Goal: Transaction & Acquisition: Purchase product/service

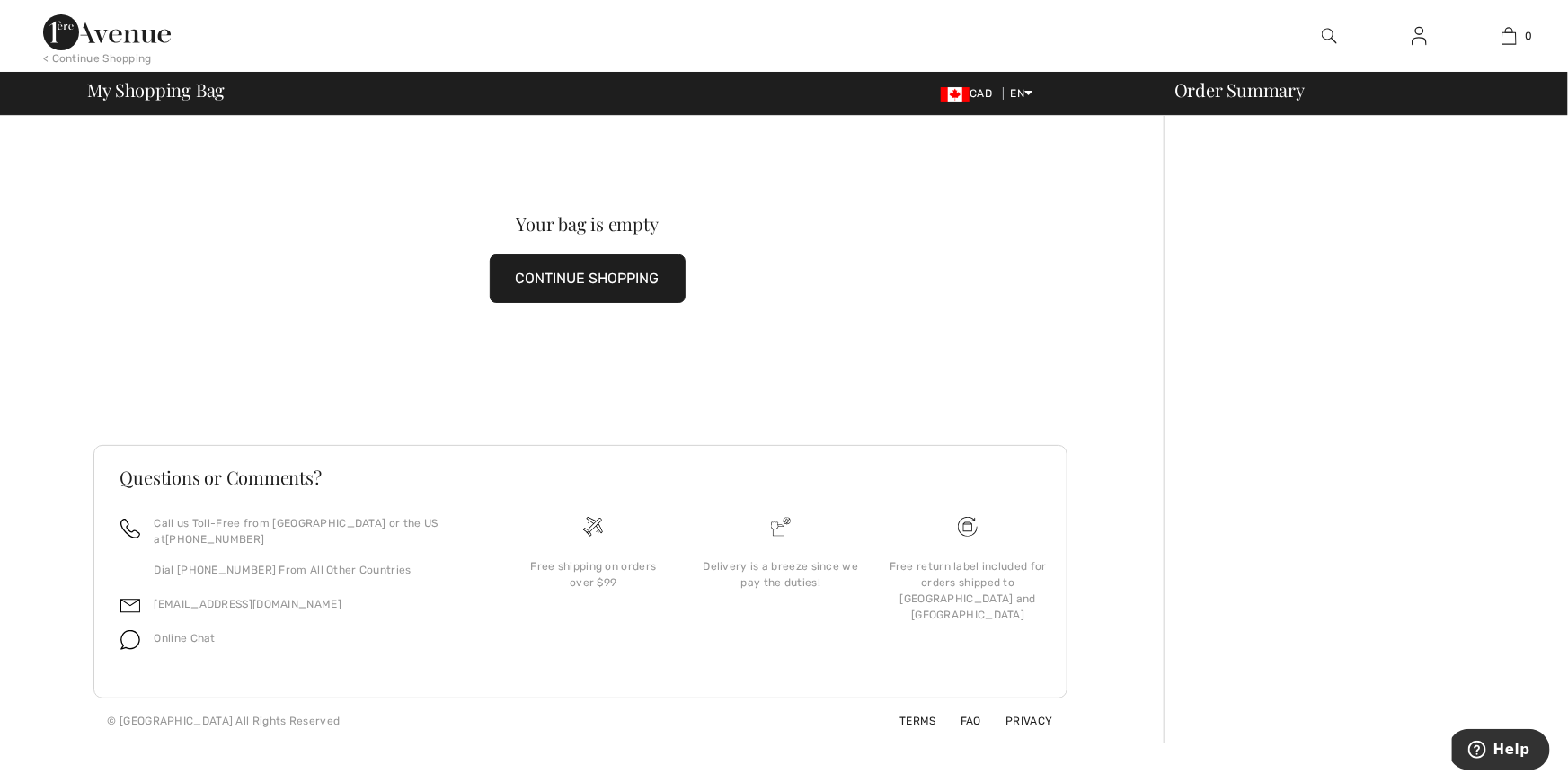
click at [567, 281] on button "CONTINUE SHOPPING" at bounding box center [587, 278] width 195 height 49
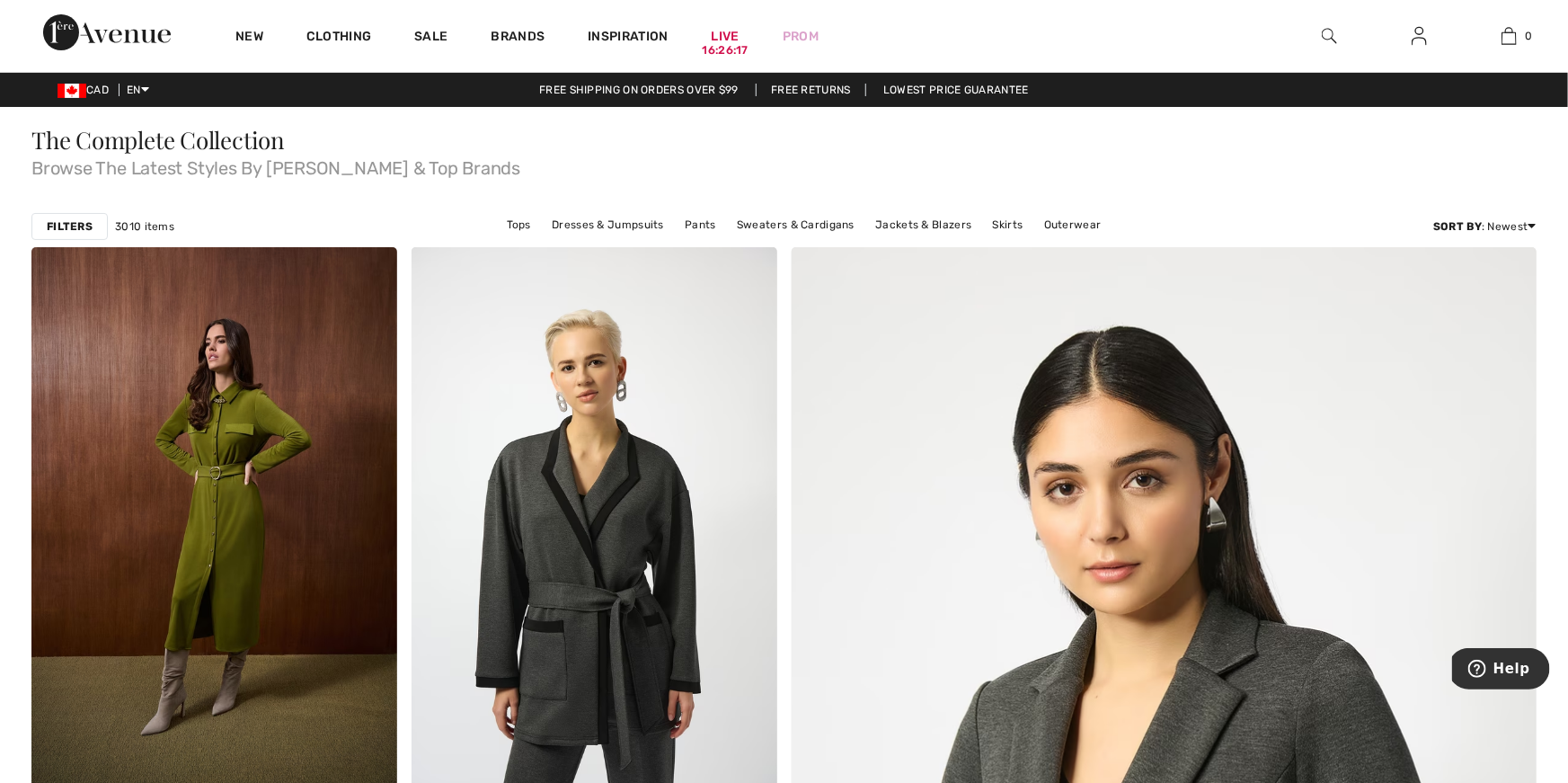
click at [1327, 34] on img at bounding box center [1329, 36] width 16 height 22
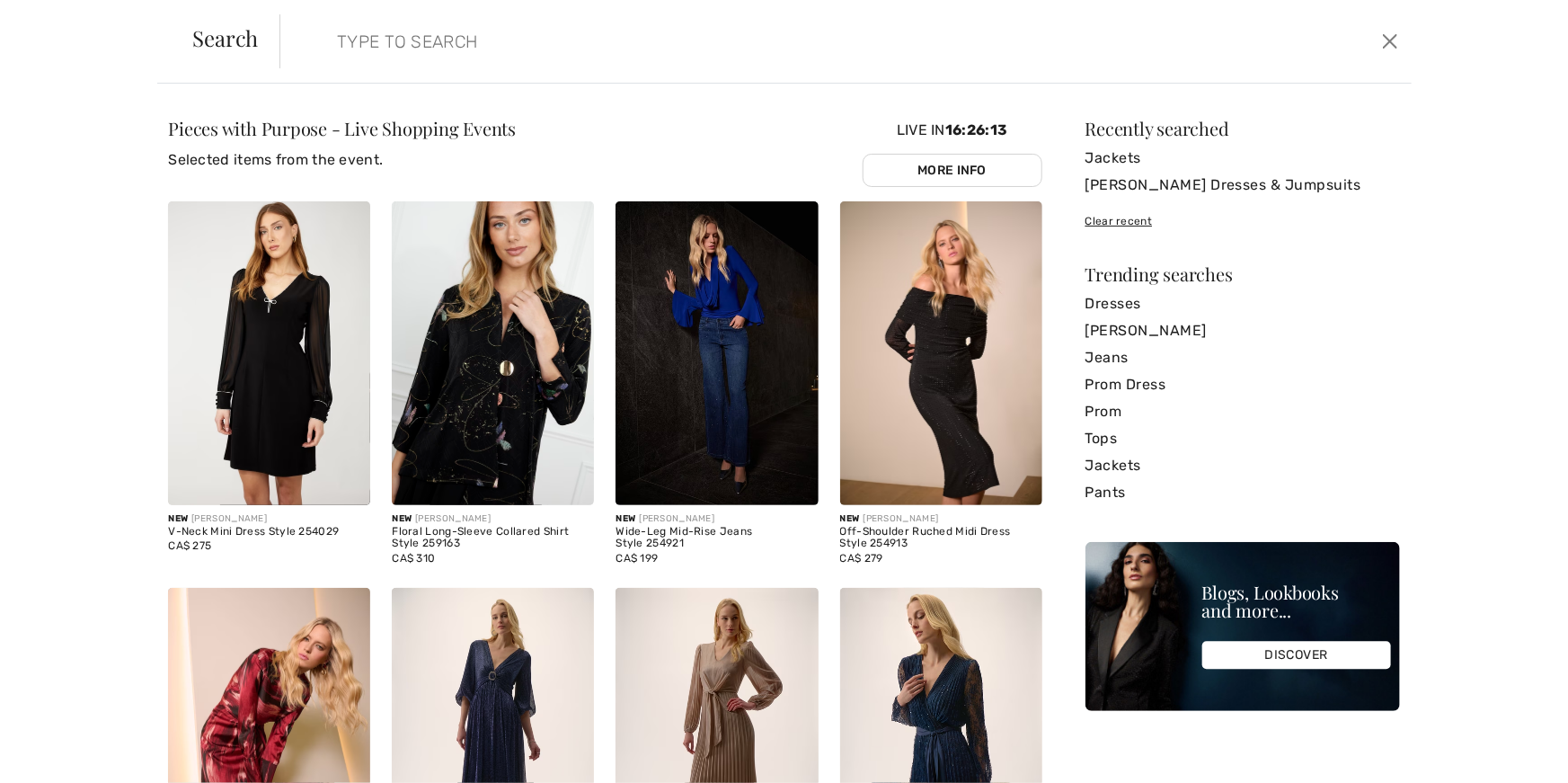
click at [377, 44] on input "search" at bounding box center [718, 41] width 790 height 54
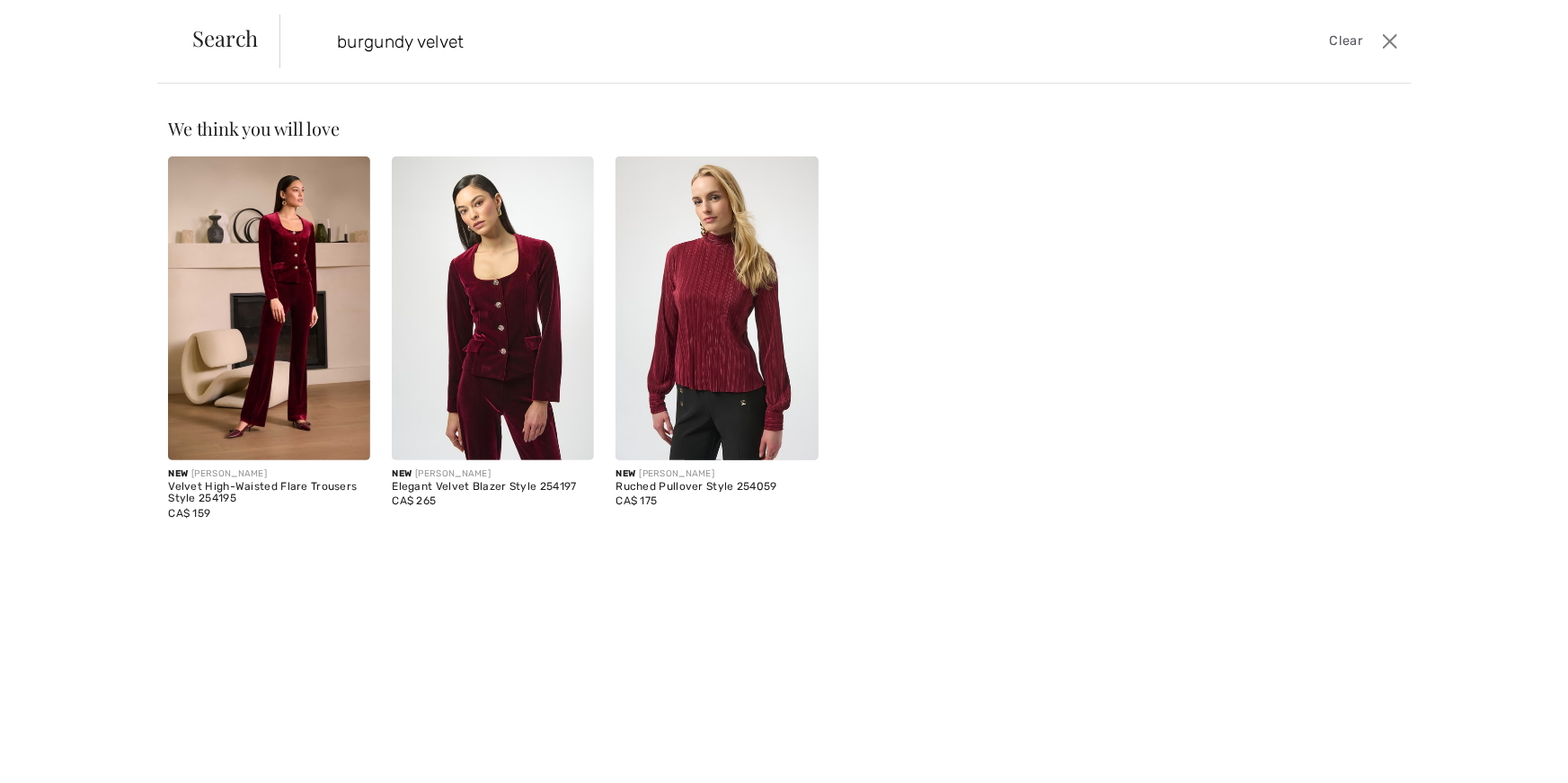
type input "burgundy velvet"
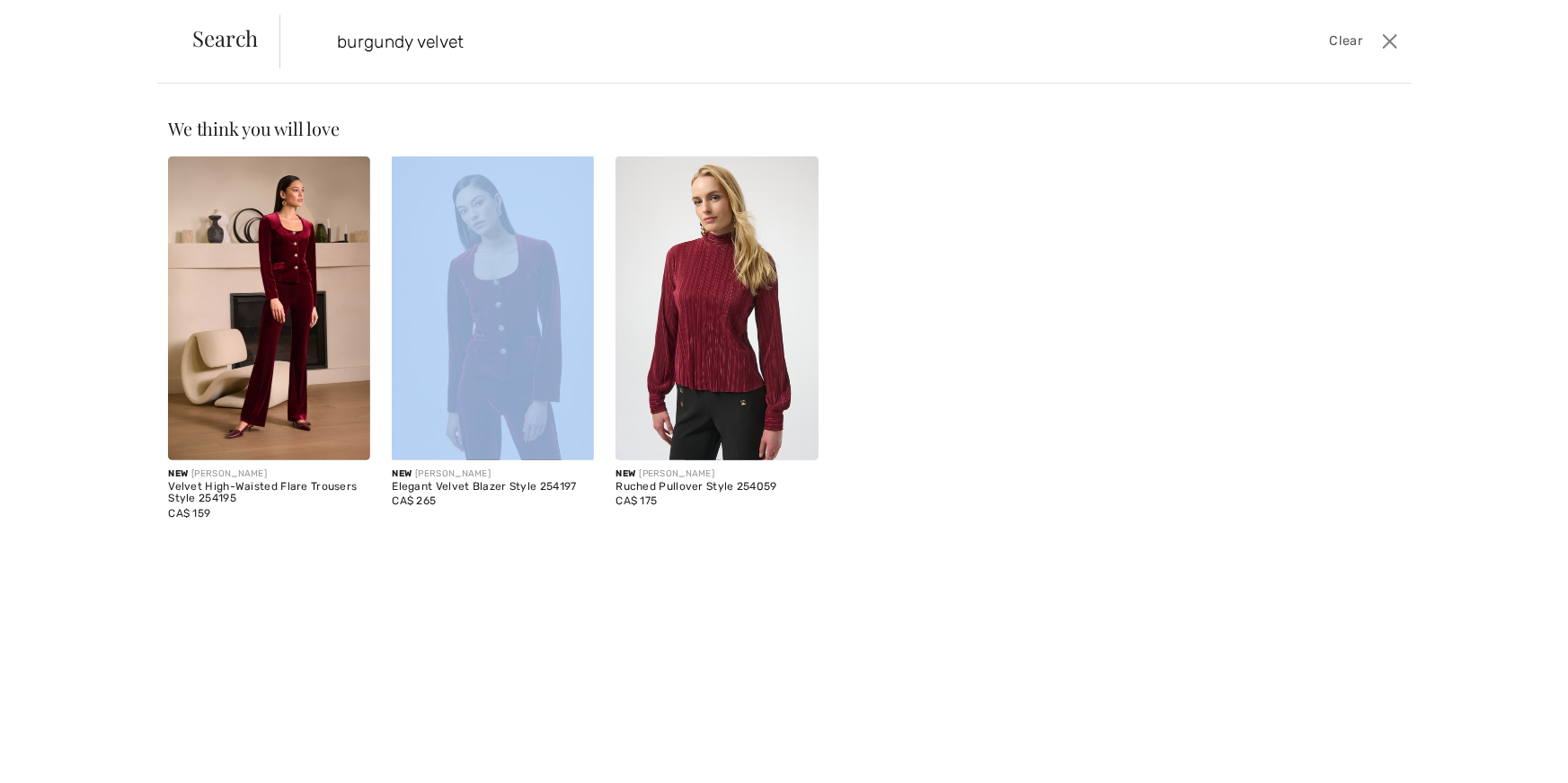
click at [538, 340] on img at bounding box center [493, 308] width 202 height 304
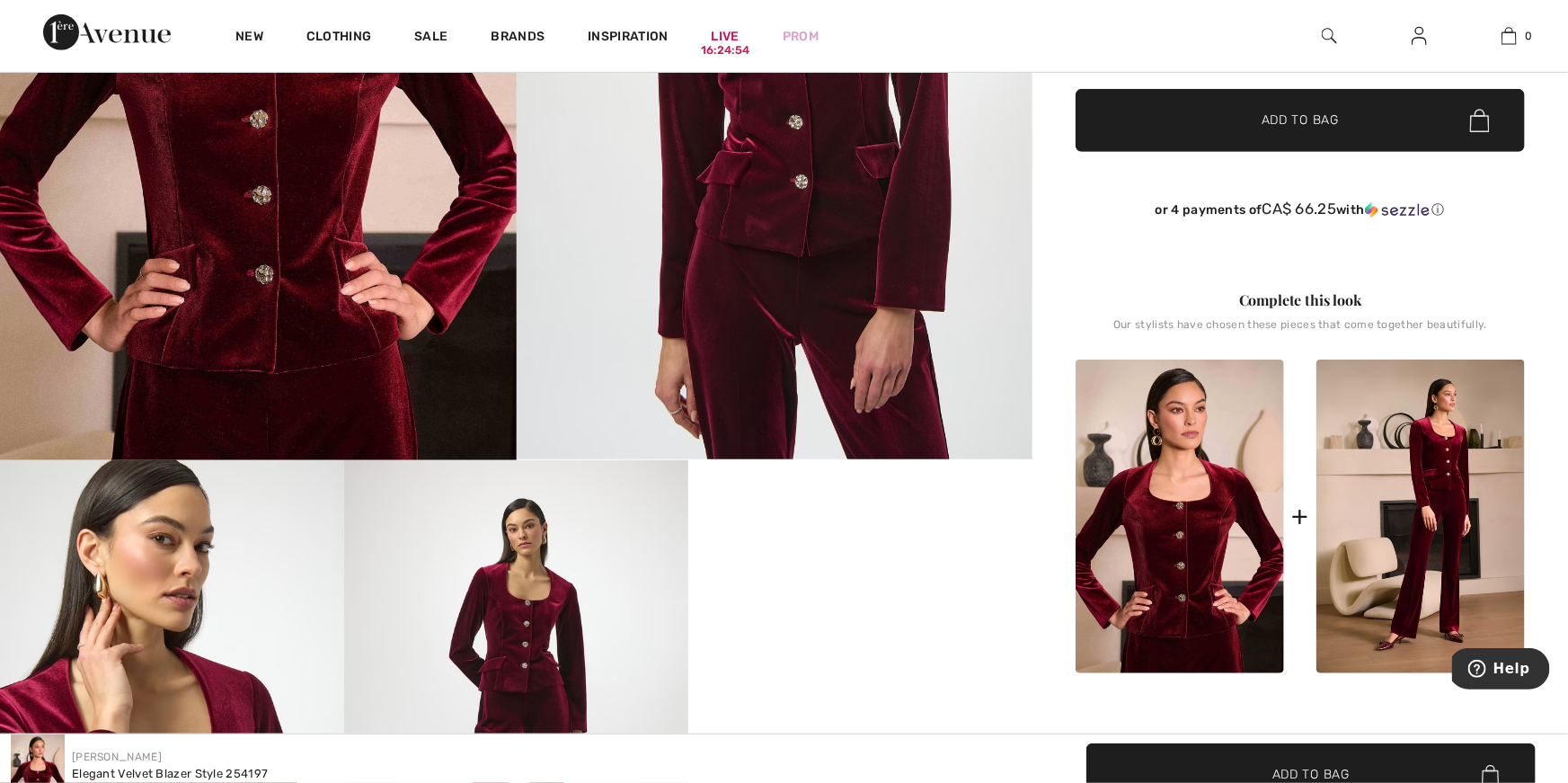
scroll to position [410, 0]
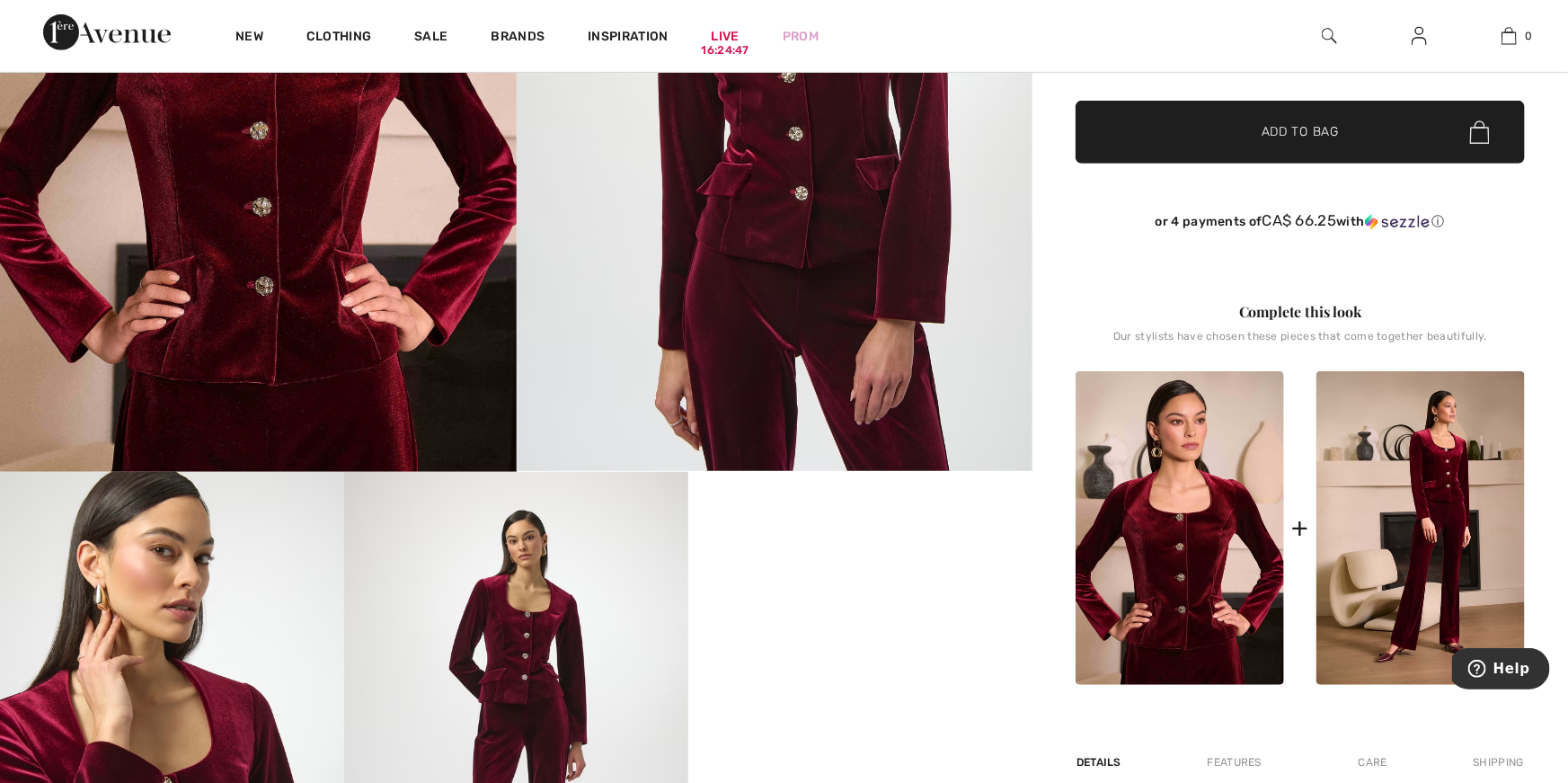
click at [1244, 539] on img at bounding box center [1179, 528] width 208 height 314
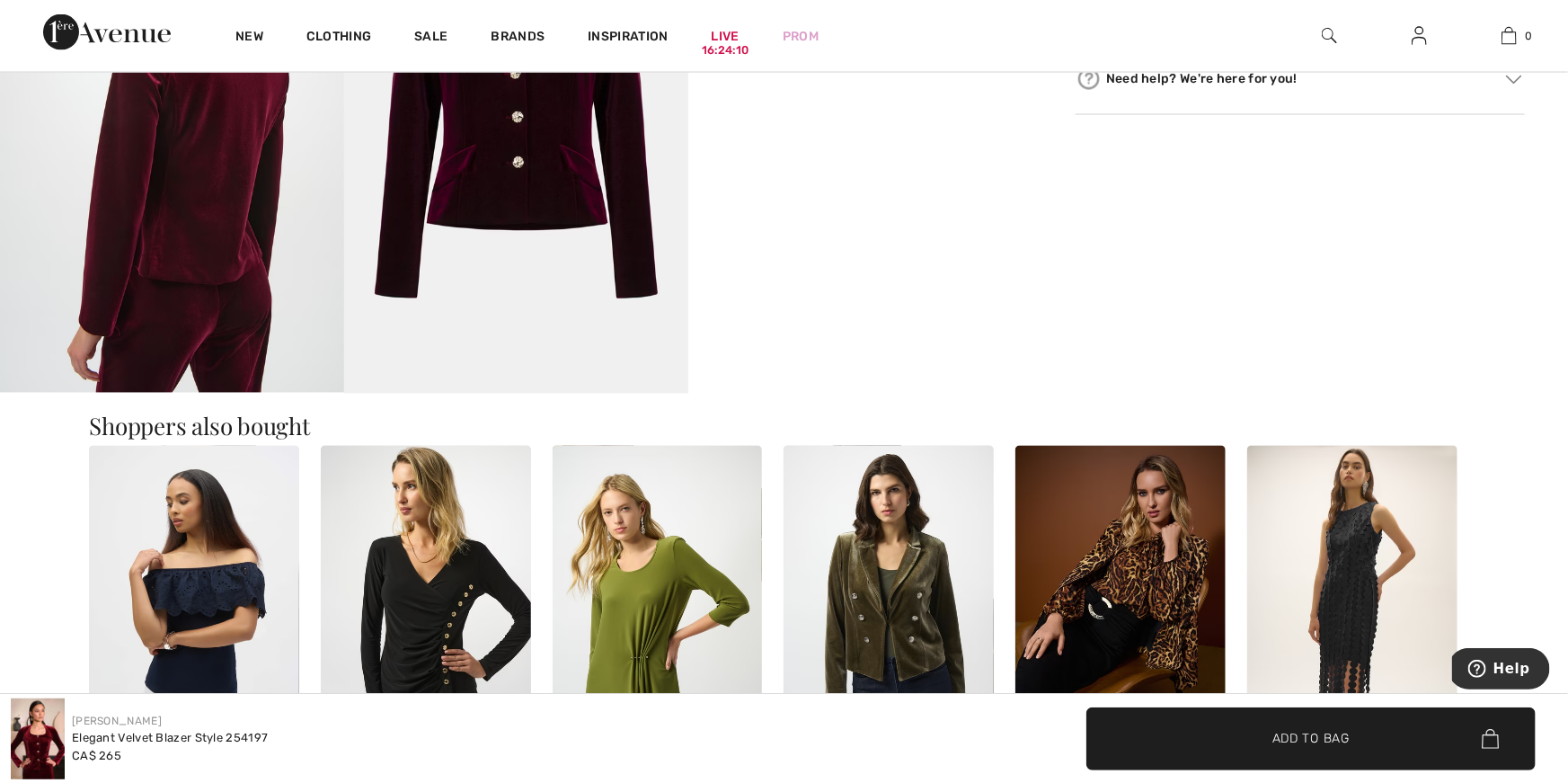
scroll to position [1549, 0]
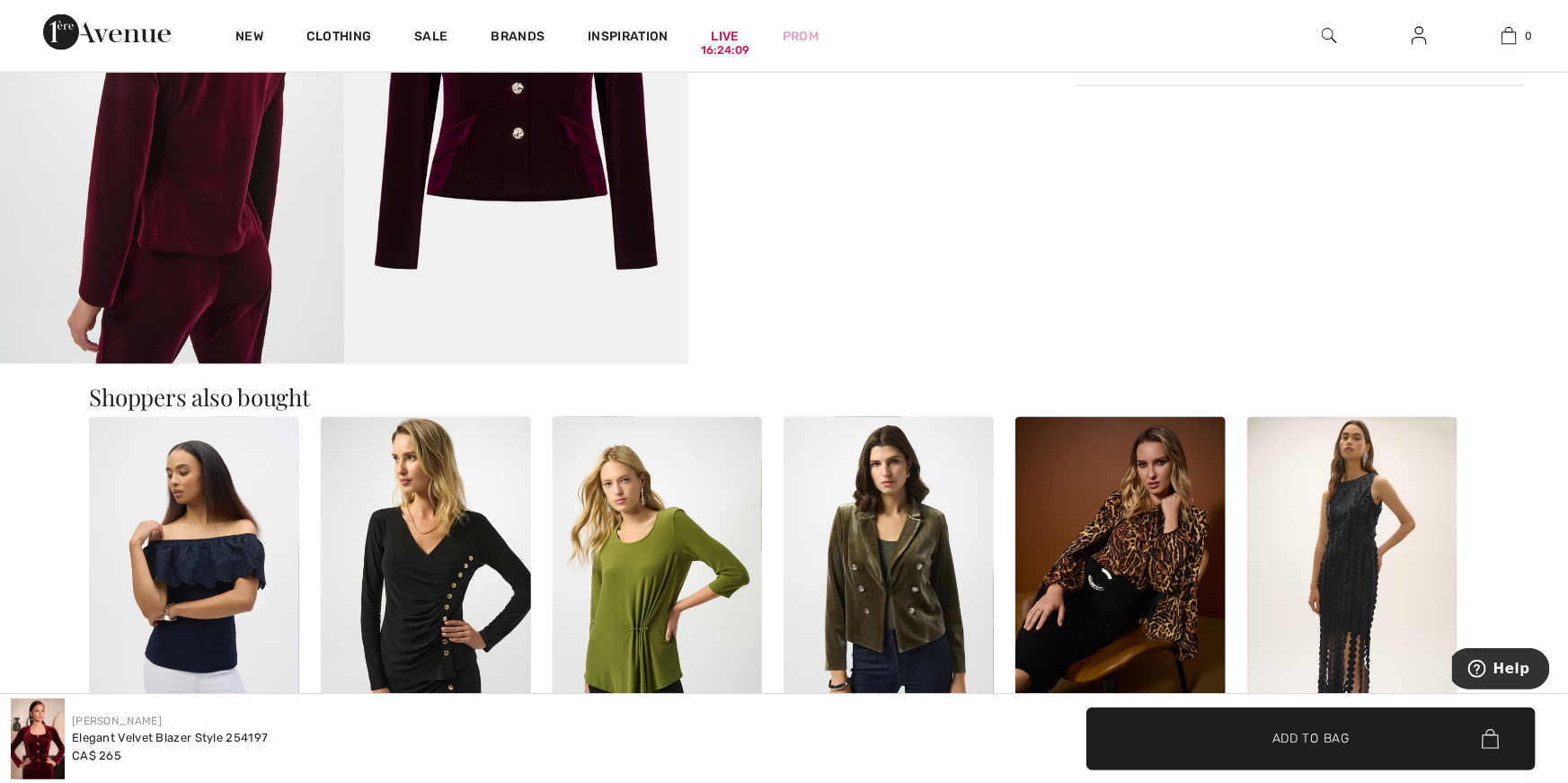
click at [227, 229] on img at bounding box center [172, 106] width 344 height 516
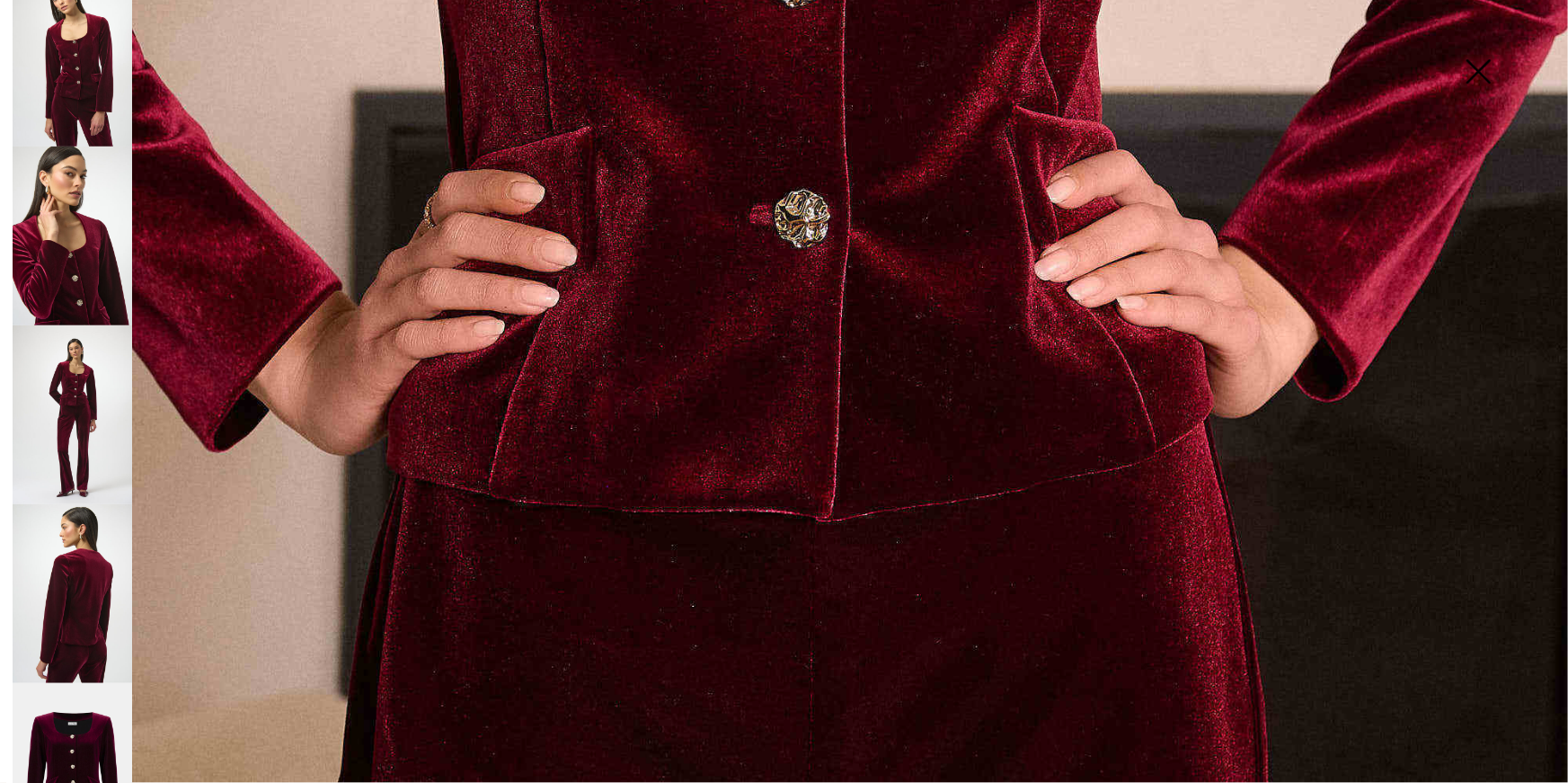
scroll to position [255, 0]
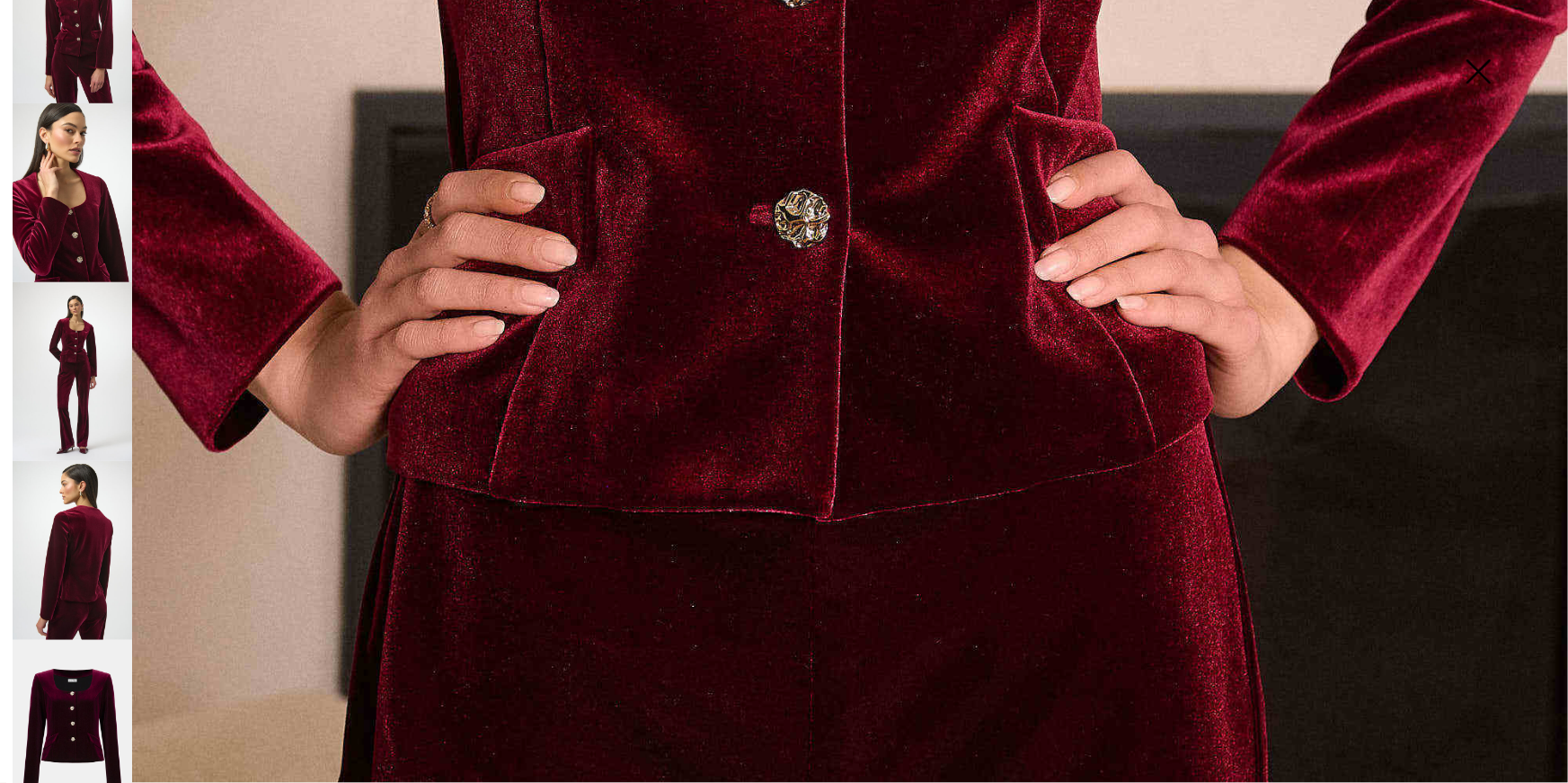
click at [72, 249] on img at bounding box center [72, 193] width 119 height 179
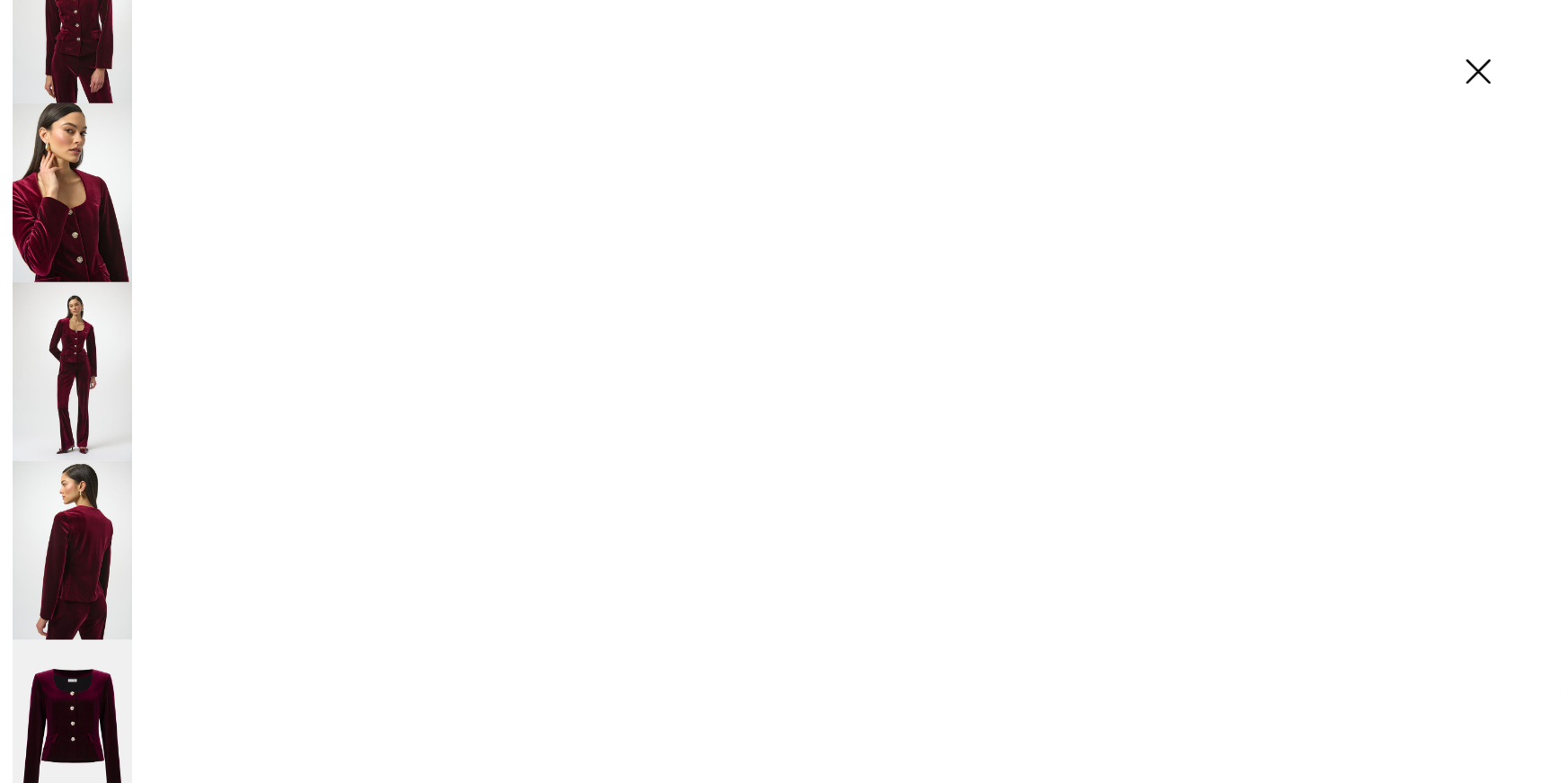
scroll to position [1568, 0]
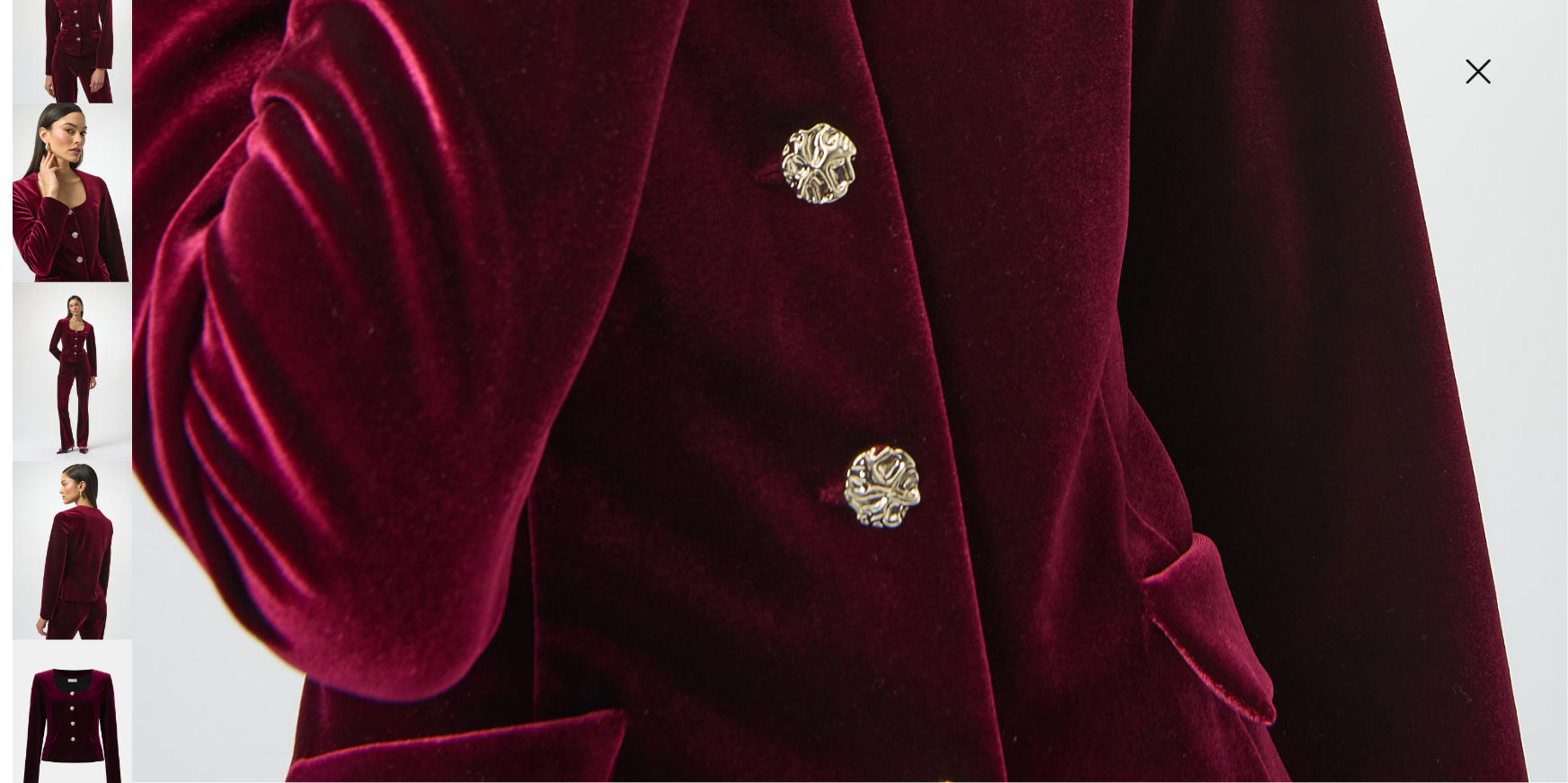
click at [95, 373] on img at bounding box center [72, 372] width 119 height 179
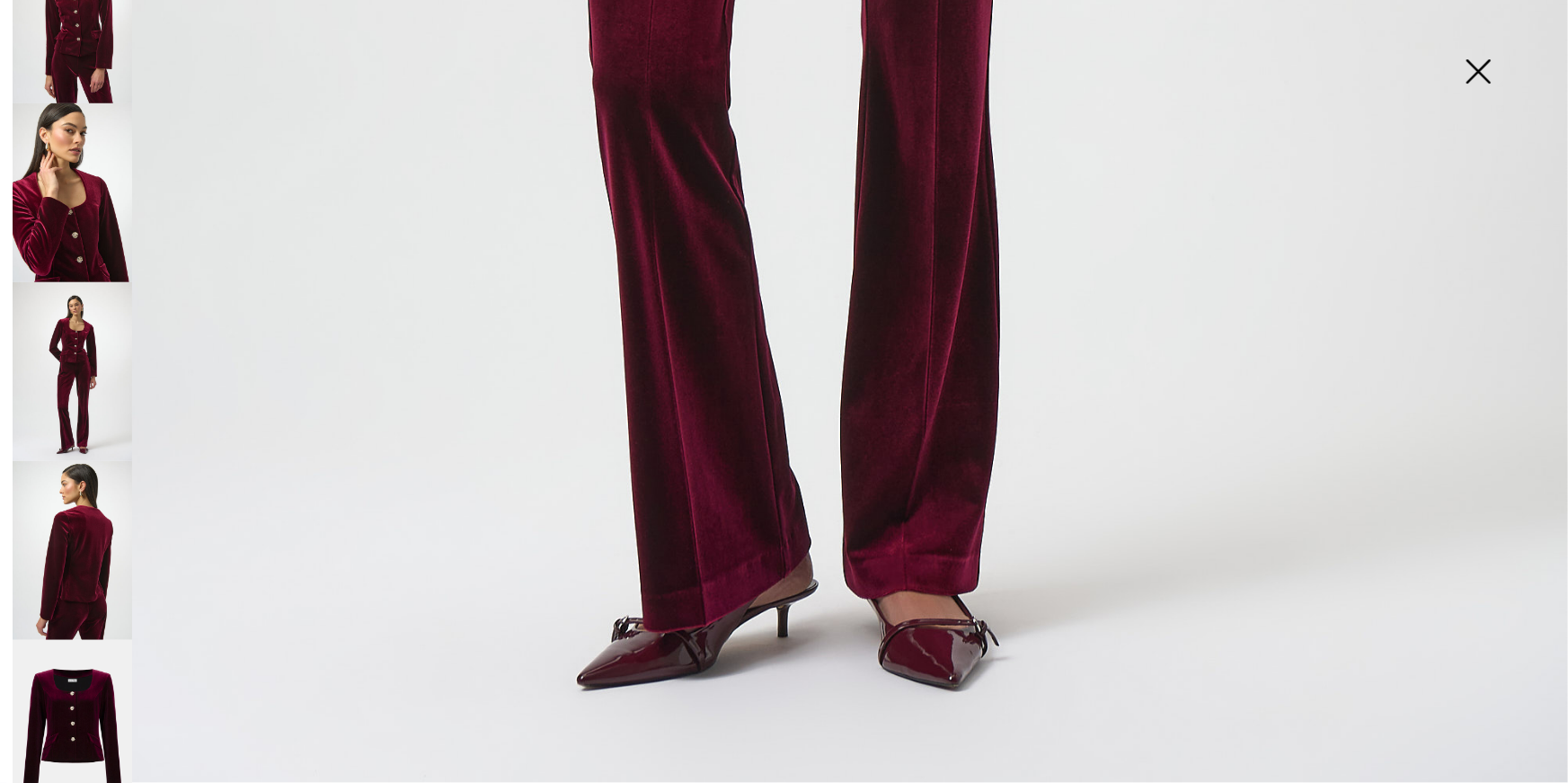
click at [94, 498] on img at bounding box center [72, 550] width 119 height 179
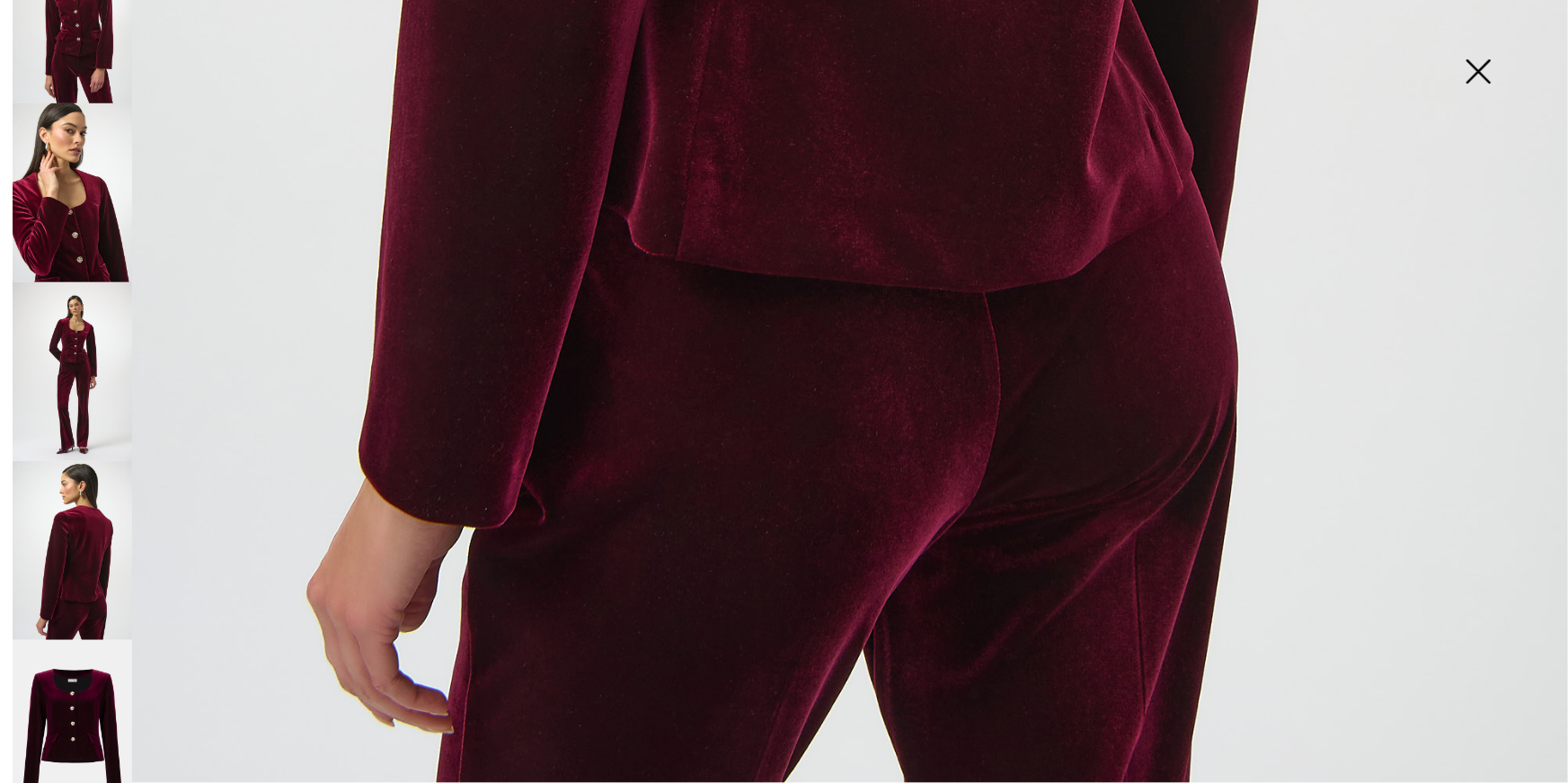
click at [98, 689] on img at bounding box center [72, 730] width 119 height 180
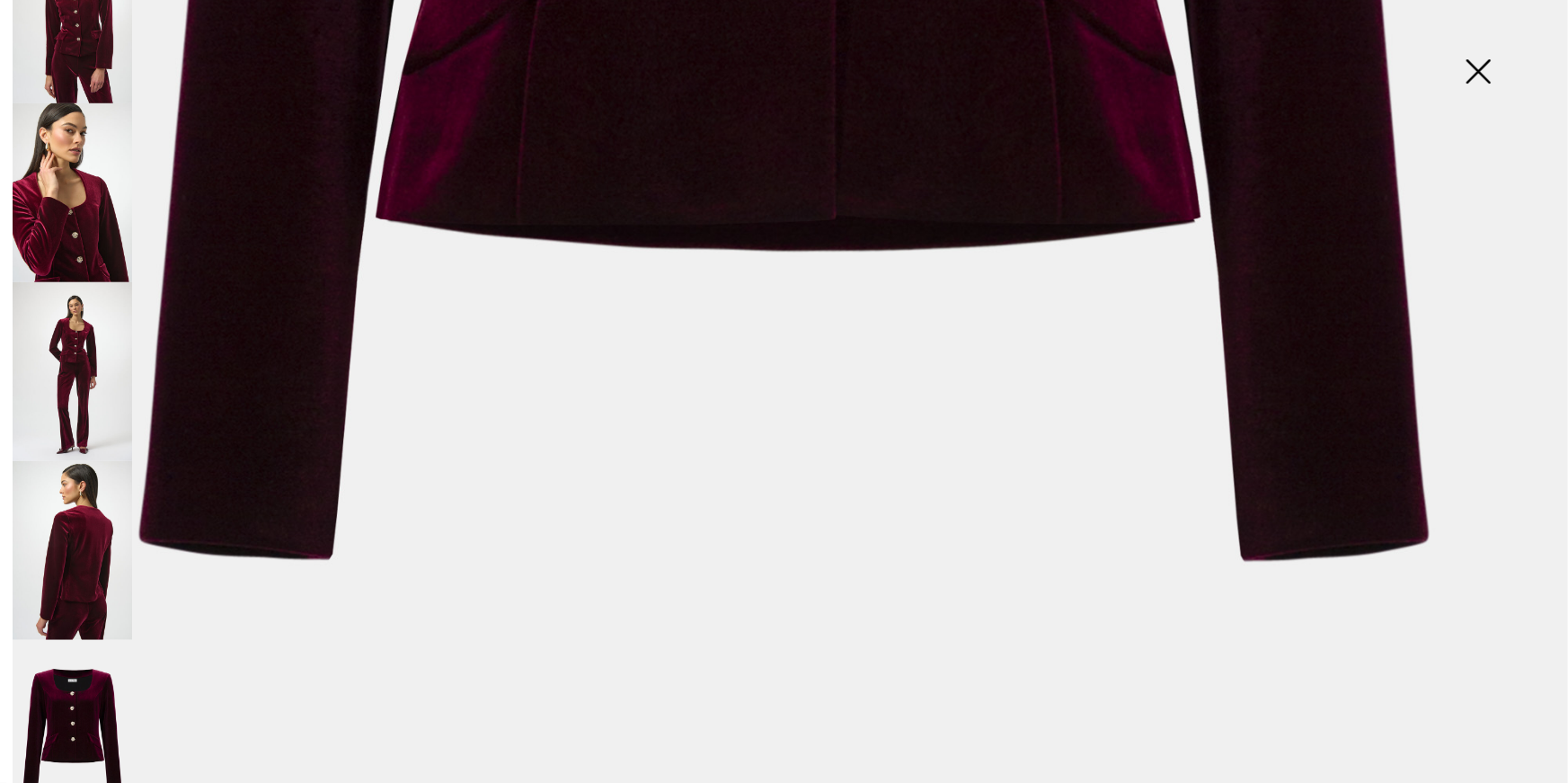
scroll to position [1571, 0]
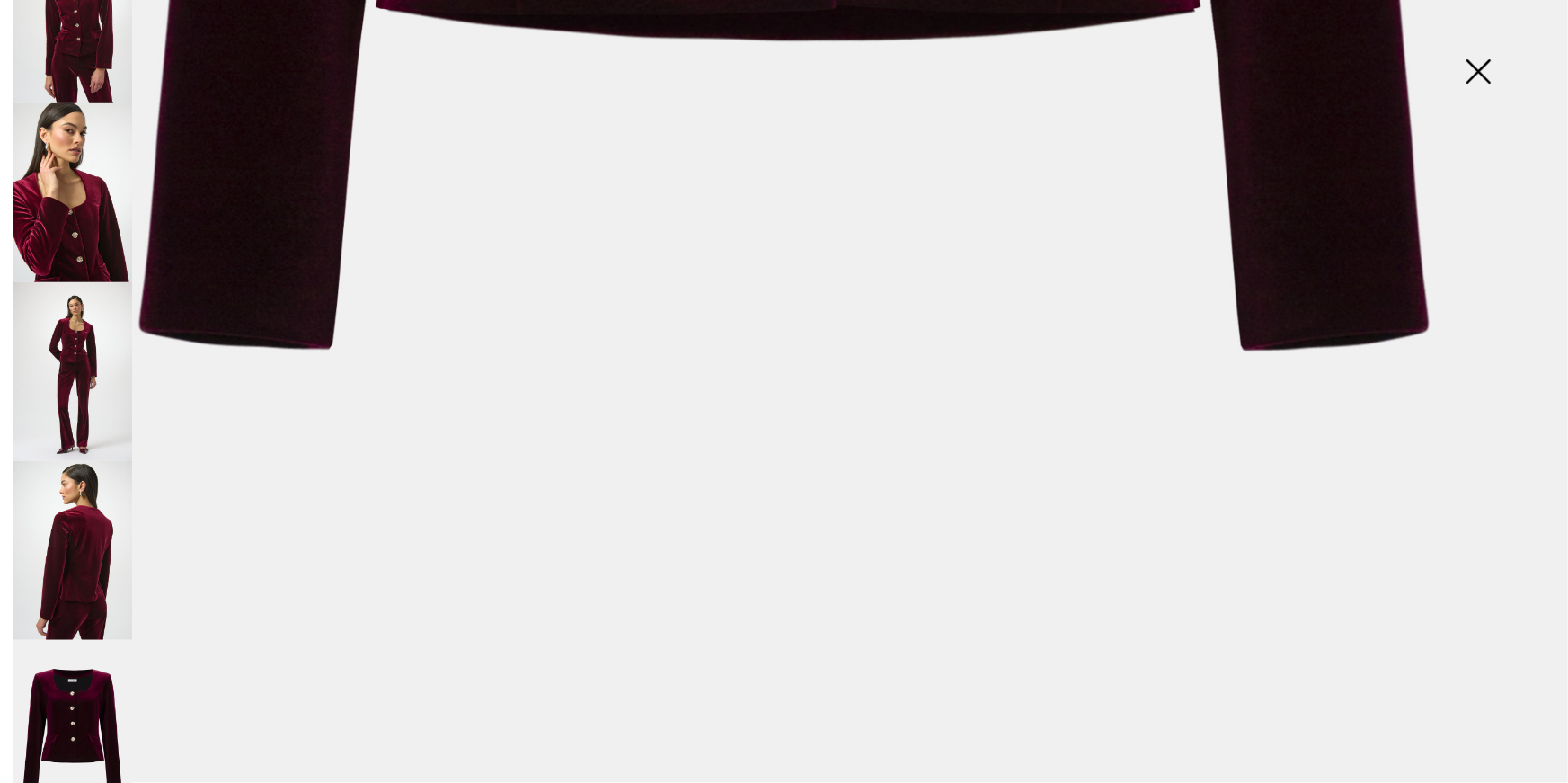
click at [99, 572] on img at bounding box center [72, 550] width 119 height 179
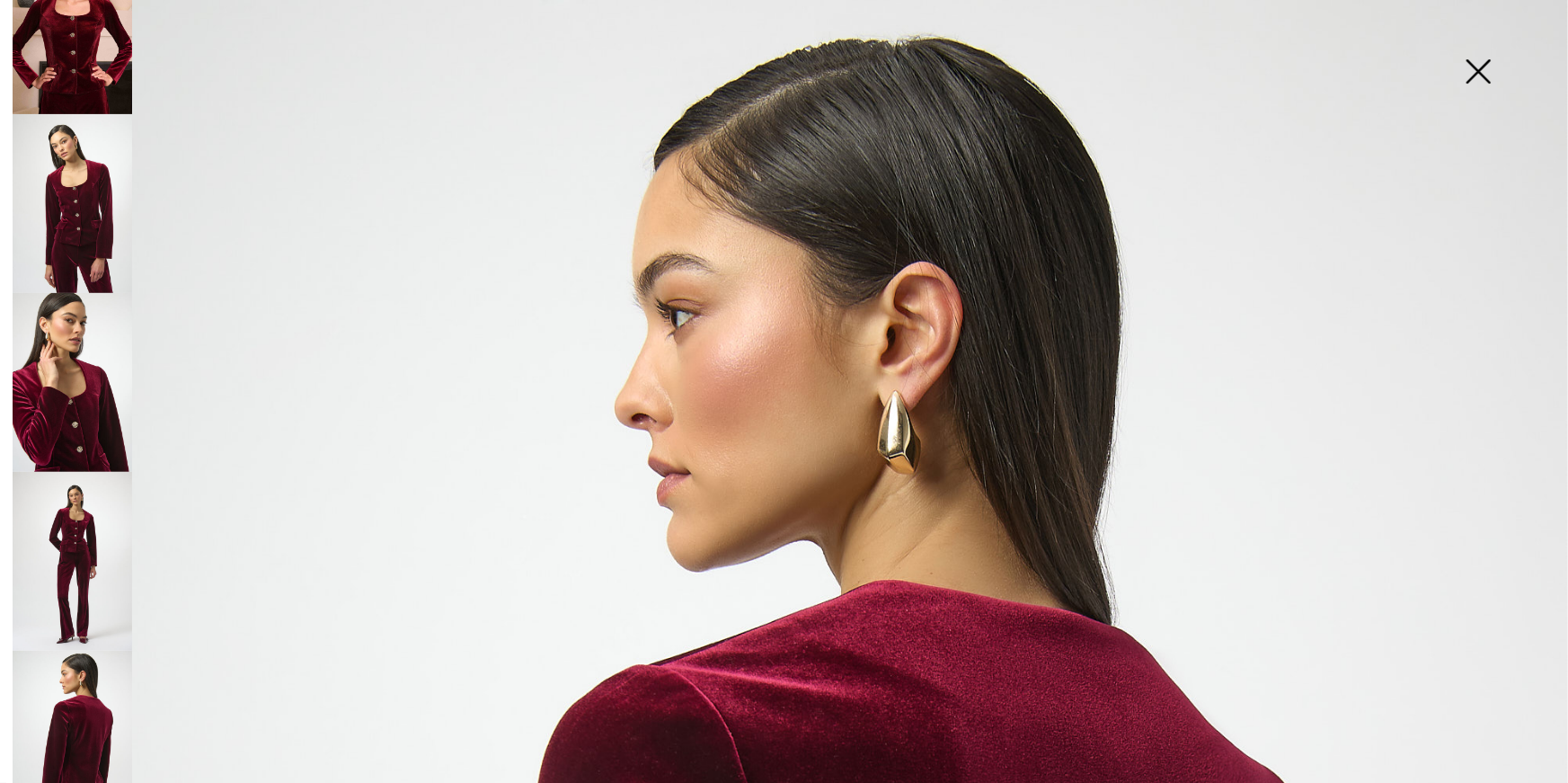
scroll to position [0, 0]
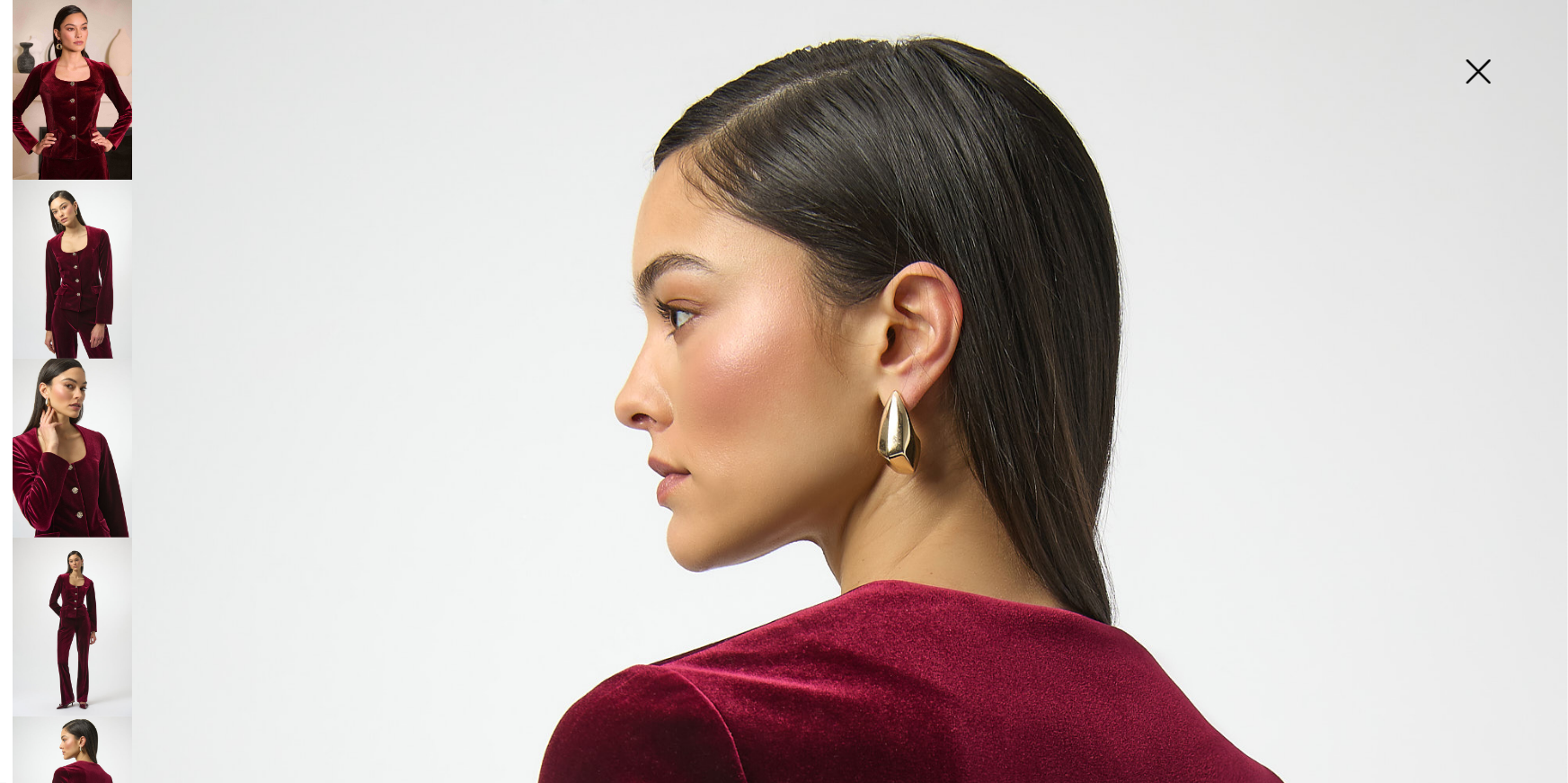
click at [93, 283] on img at bounding box center [72, 269] width 119 height 179
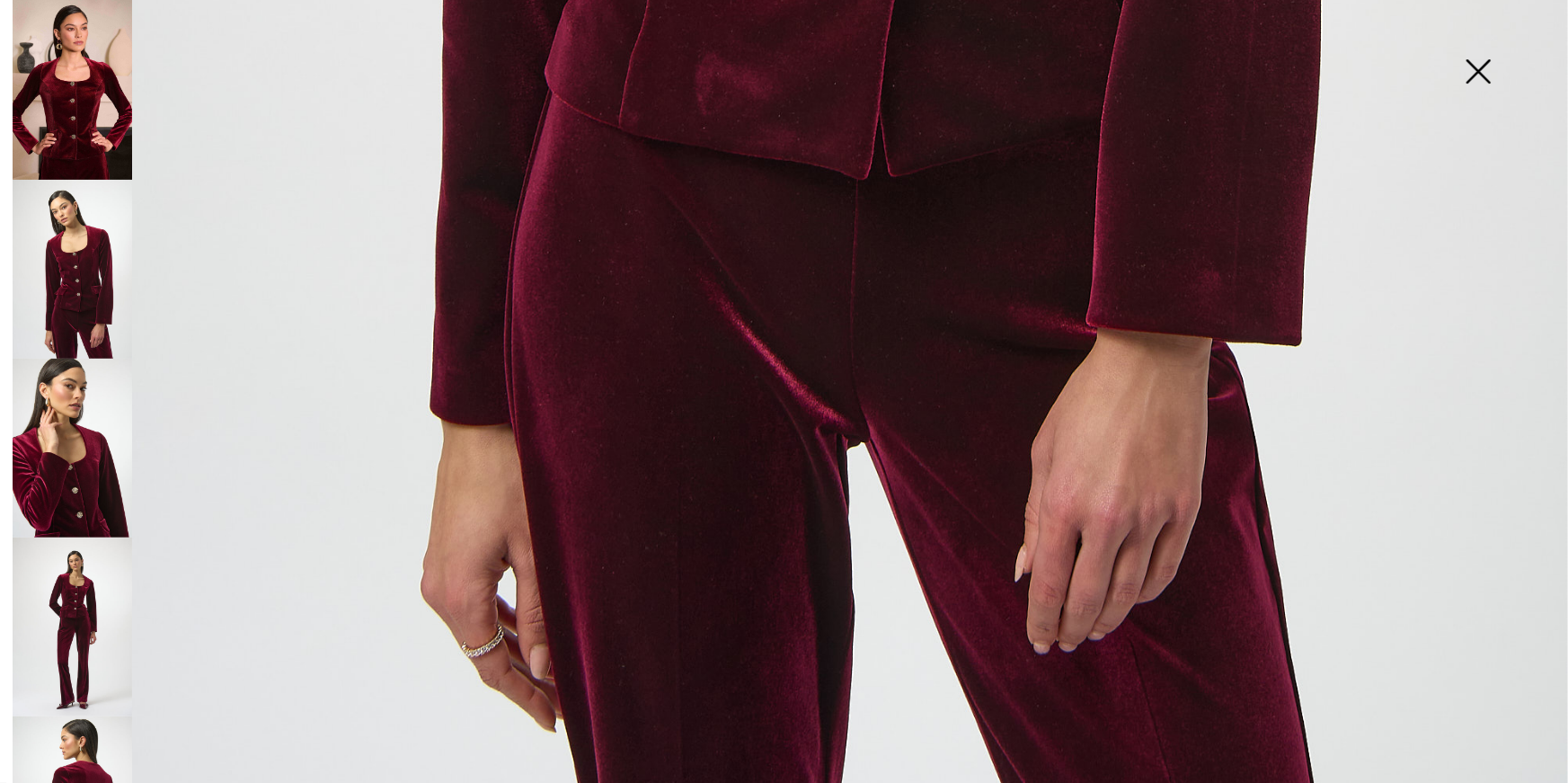
scroll to position [1568, 0]
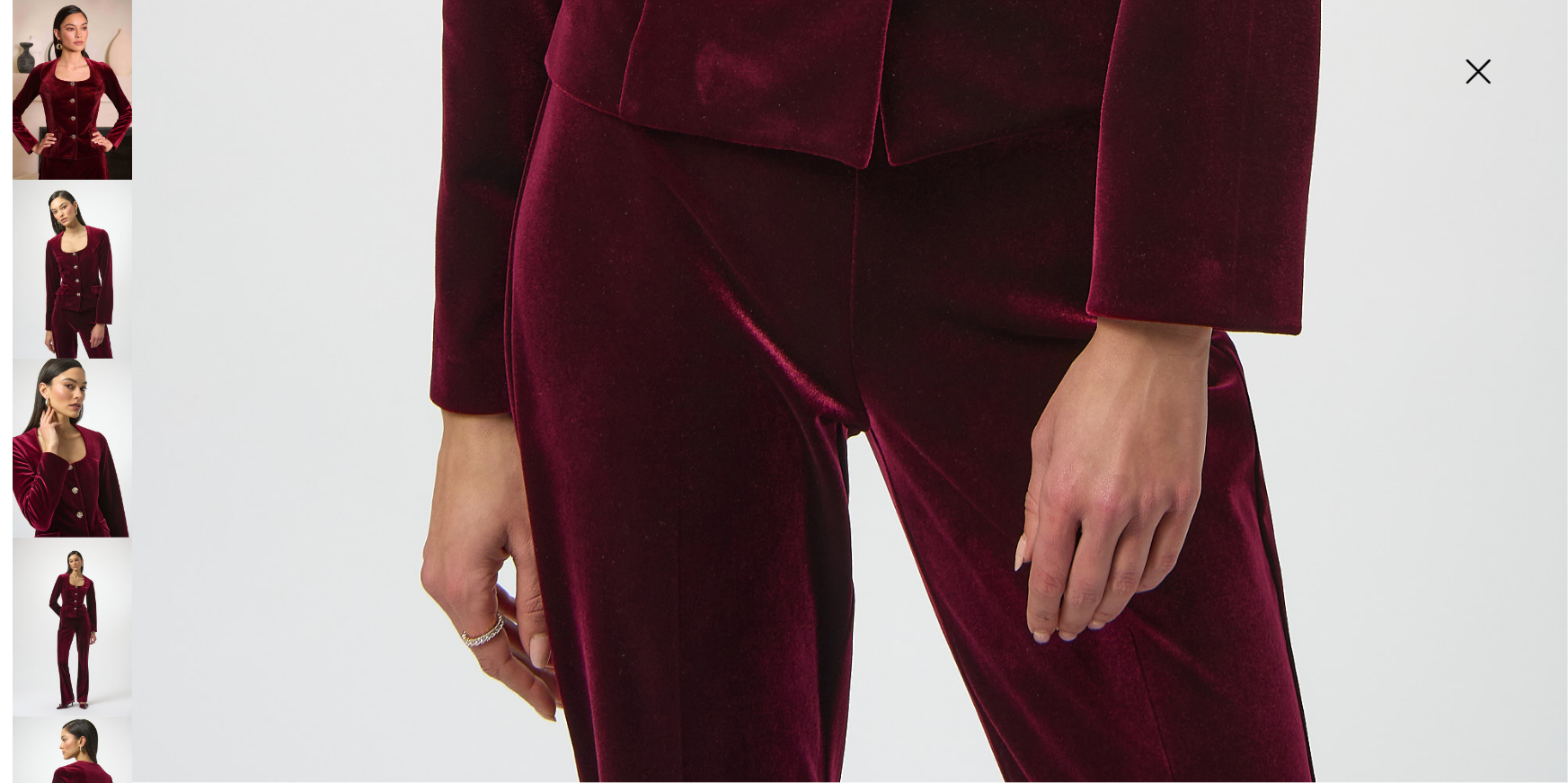
click at [1473, 67] on img at bounding box center [1478, 73] width 90 height 93
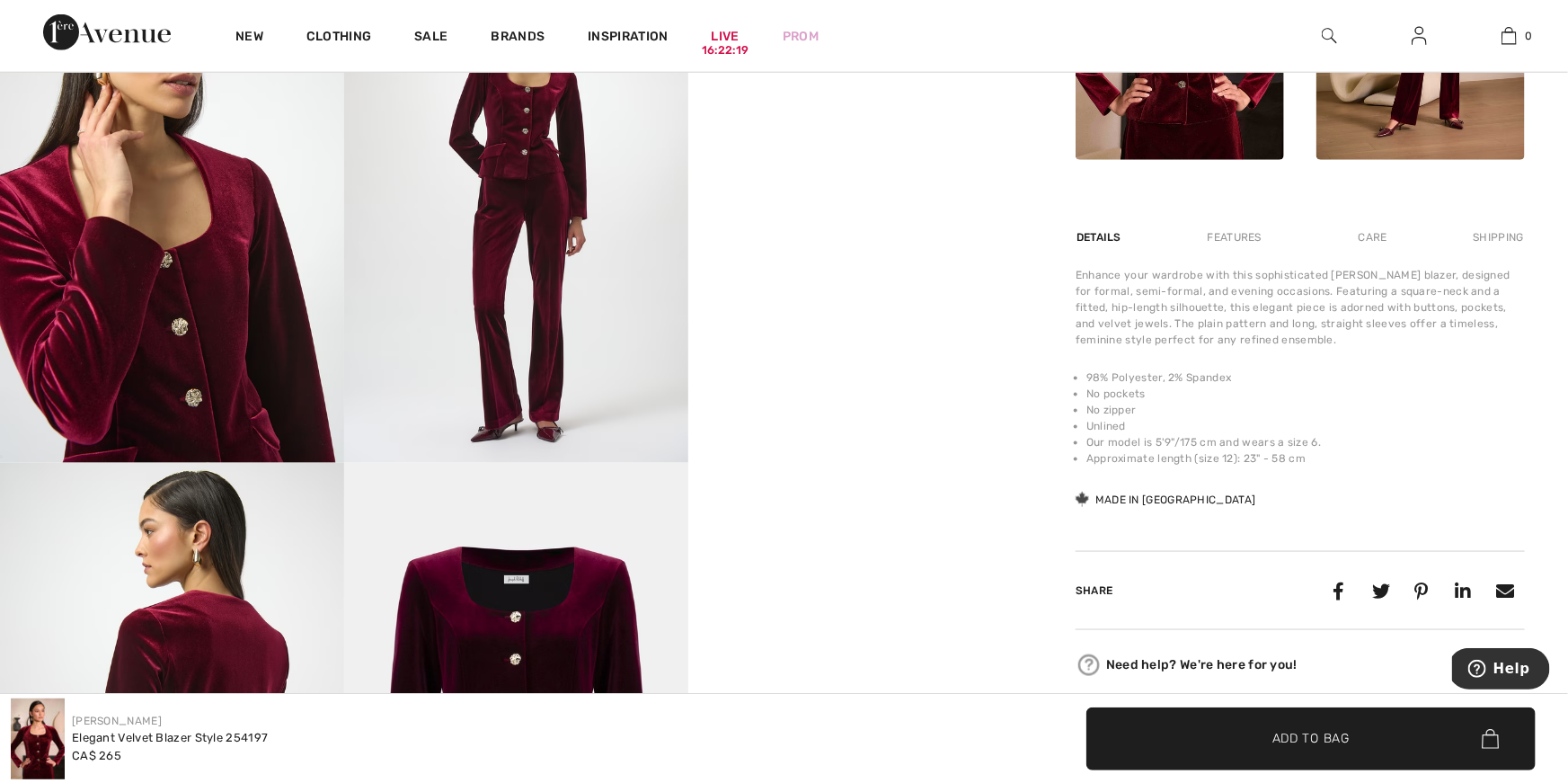
scroll to position [936, 0]
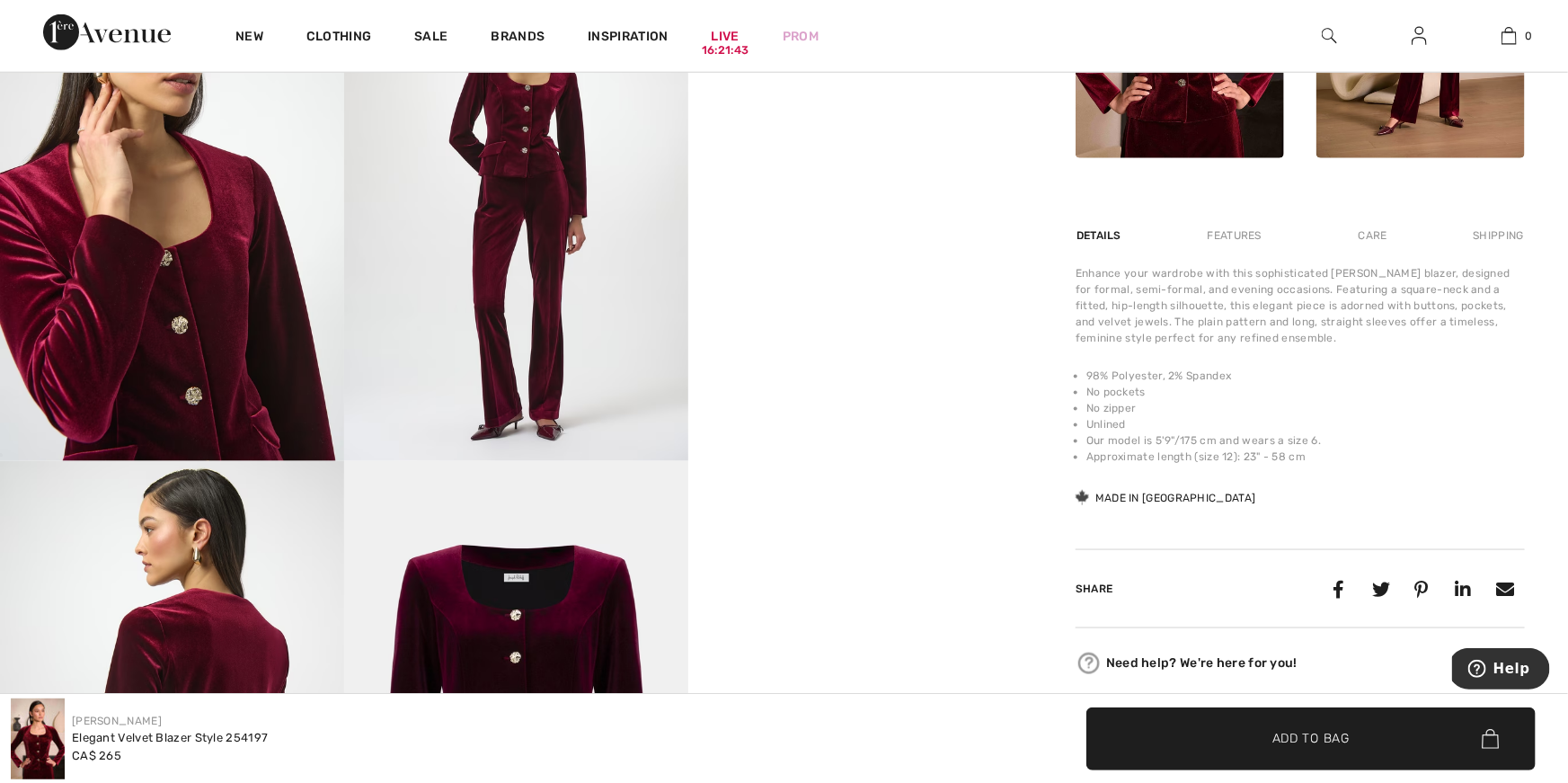
click at [562, 164] on img at bounding box center [516, 203] width 344 height 516
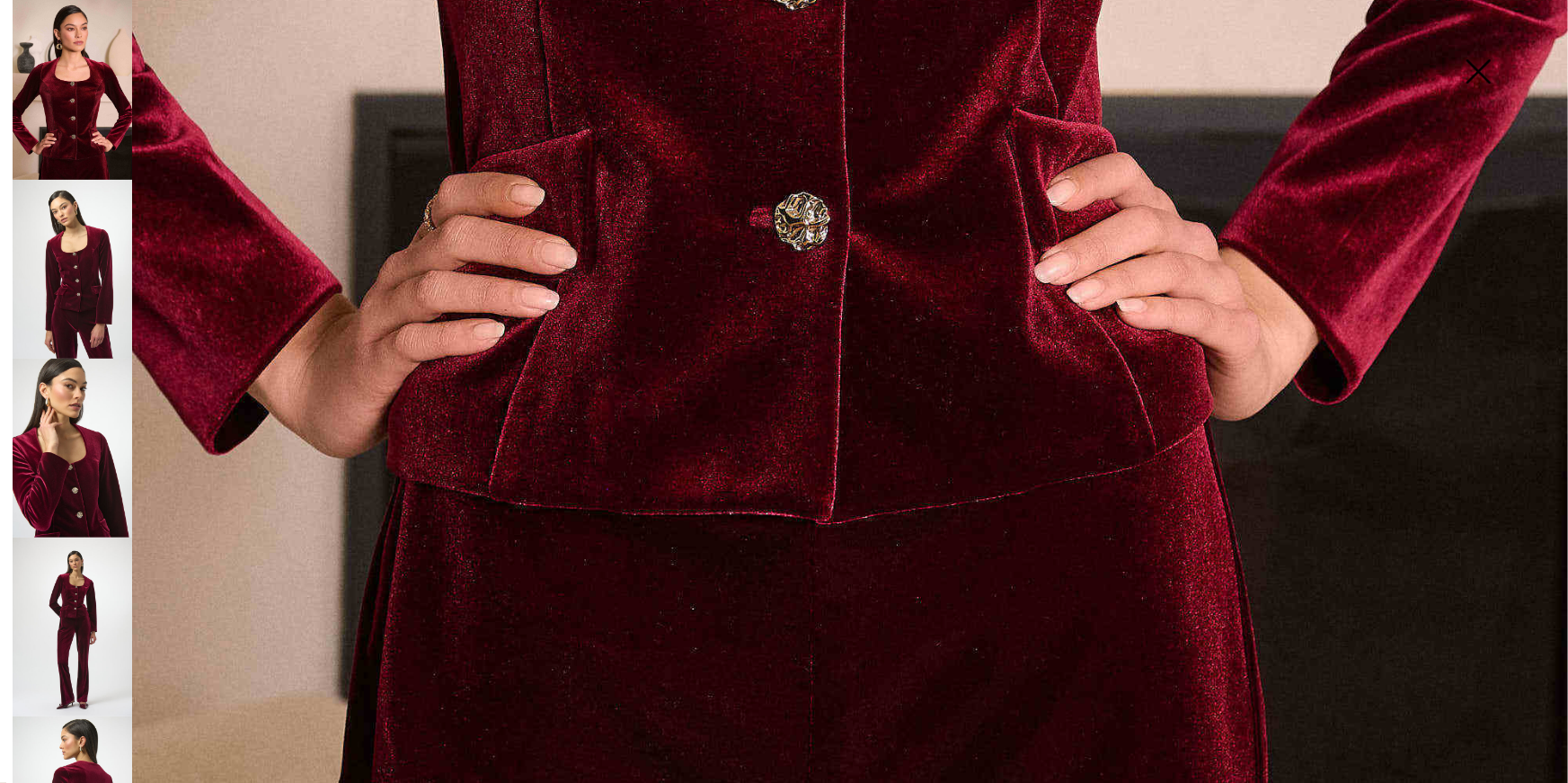
scroll to position [1571, 0]
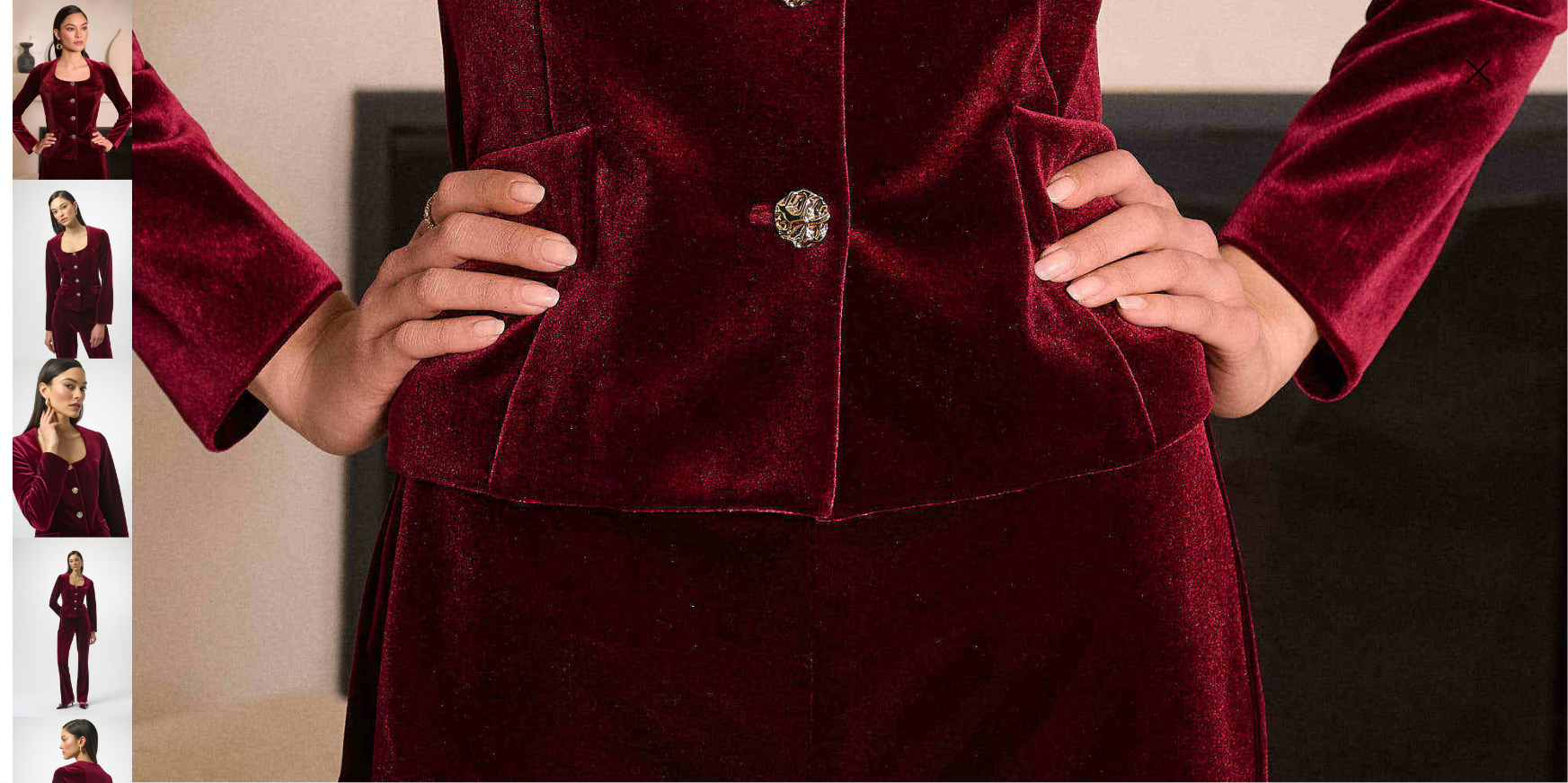
click at [106, 580] on img at bounding box center [72, 627] width 119 height 179
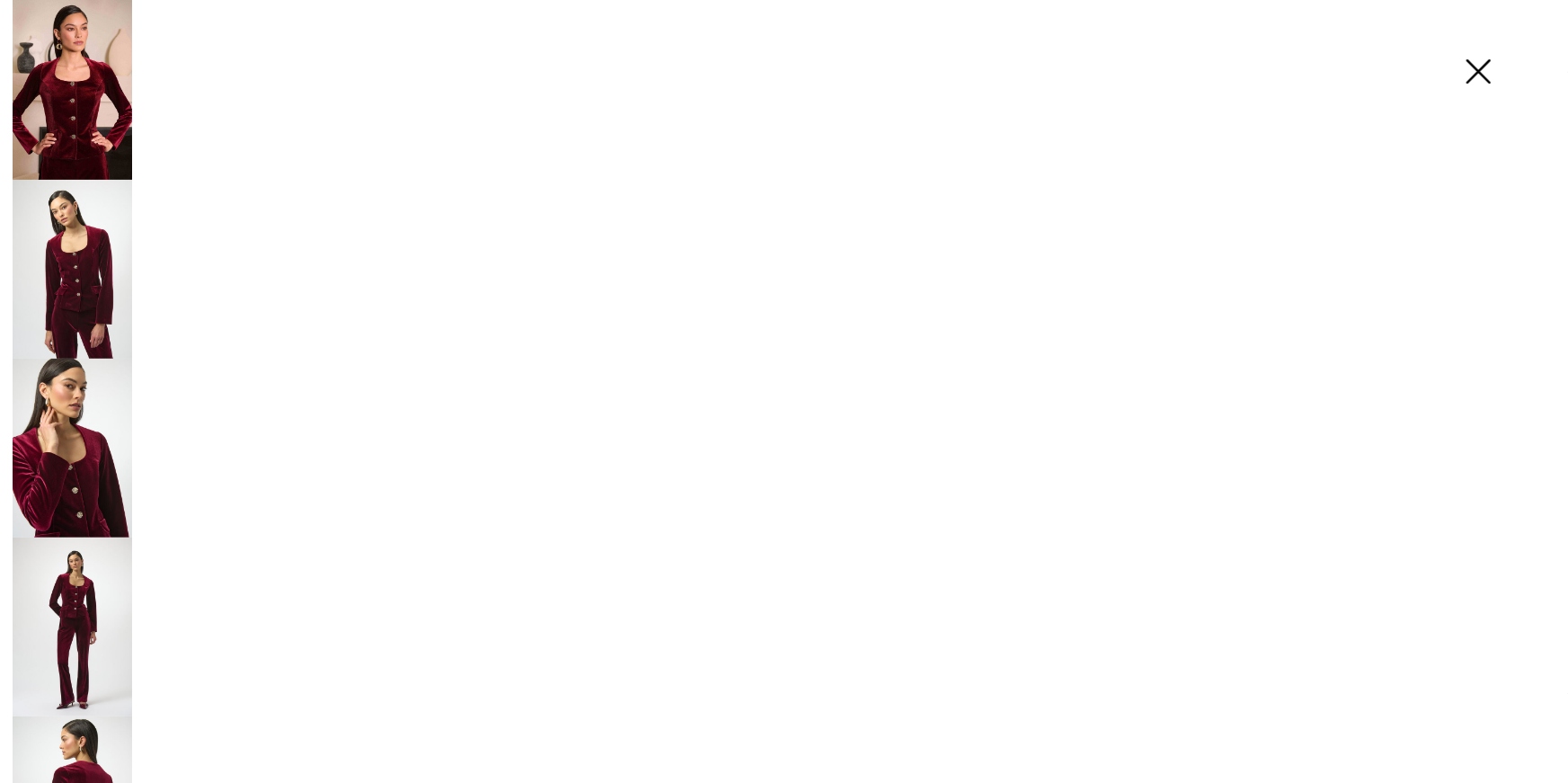
scroll to position [1568, 0]
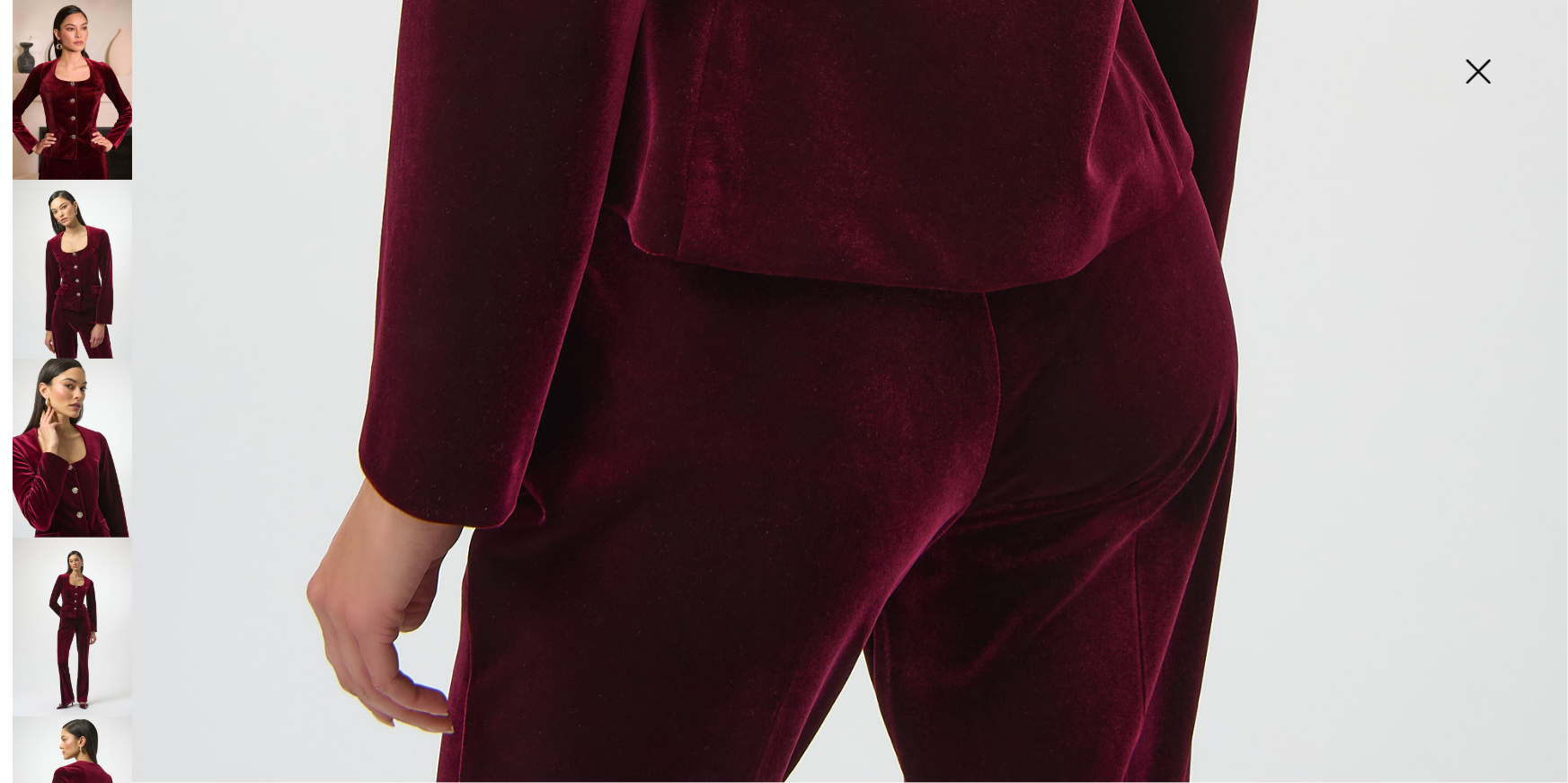
click at [1490, 73] on img at bounding box center [1478, 73] width 90 height 93
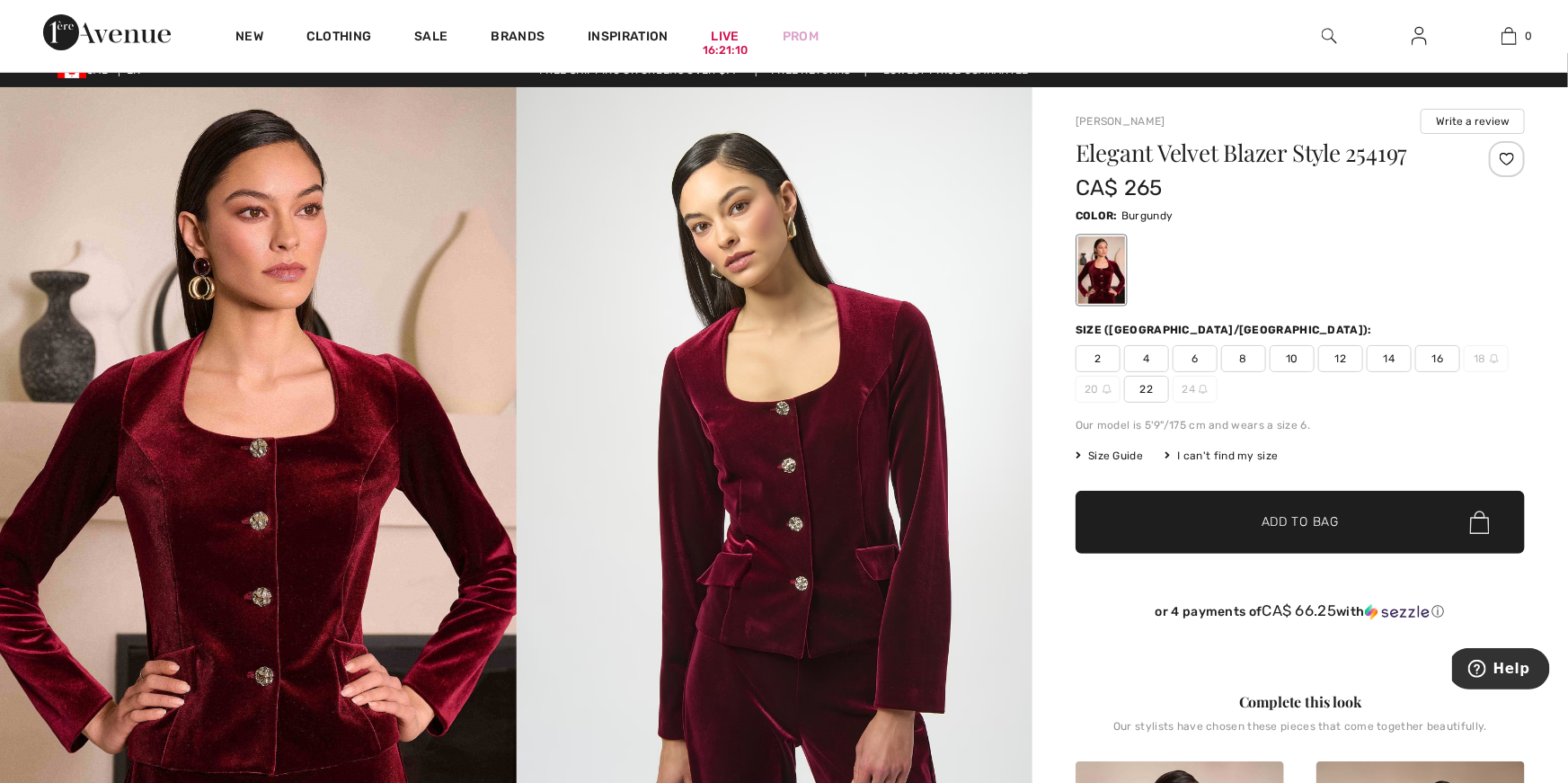
scroll to position [4, 0]
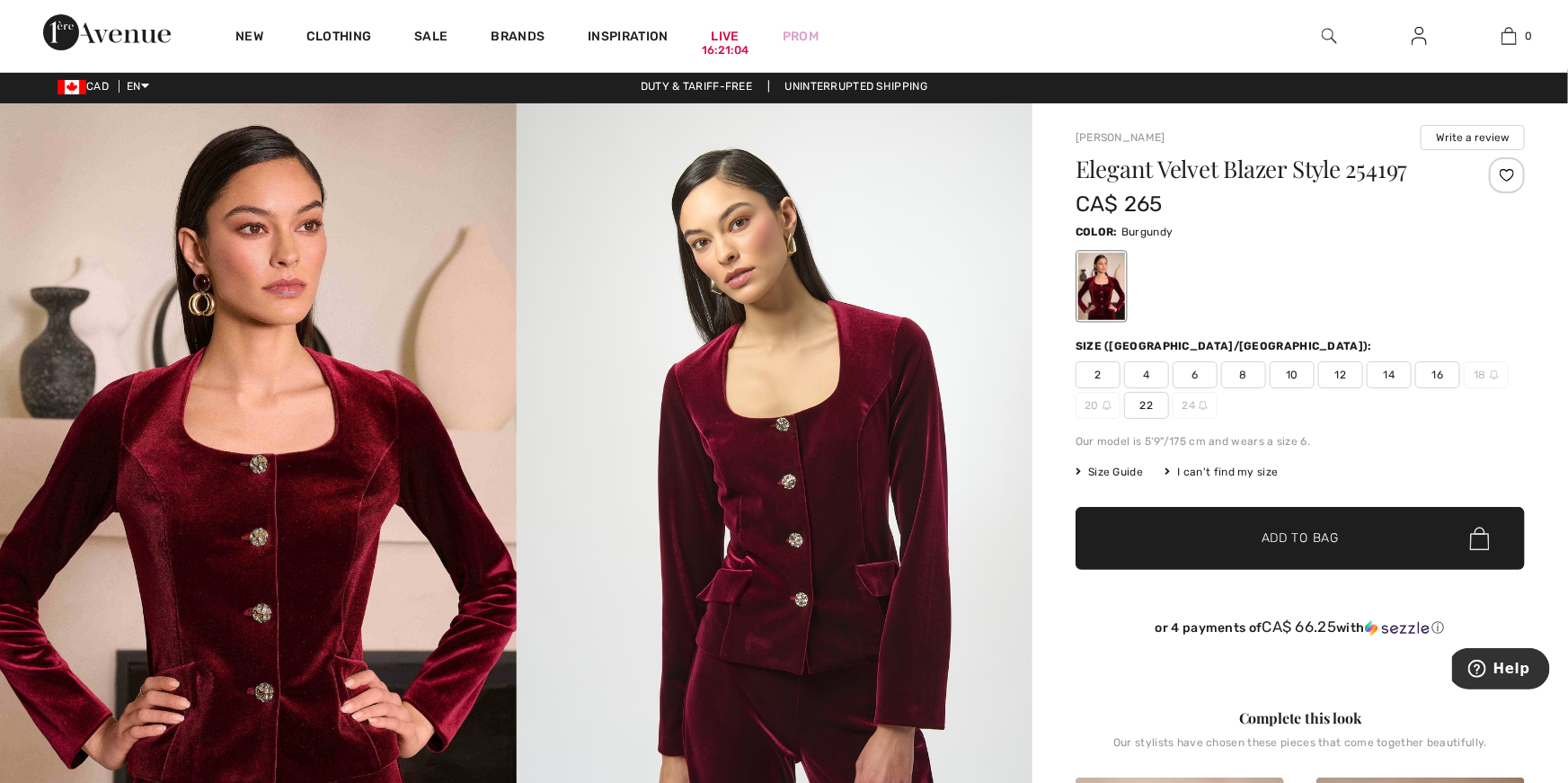
click at [1201, 379] on span "6" at bounding box center [1195, 375] width 45 height 27
click at [1305, 531] on span "Add to Bag" at bounding box center [1300, 539] width 77 height 19
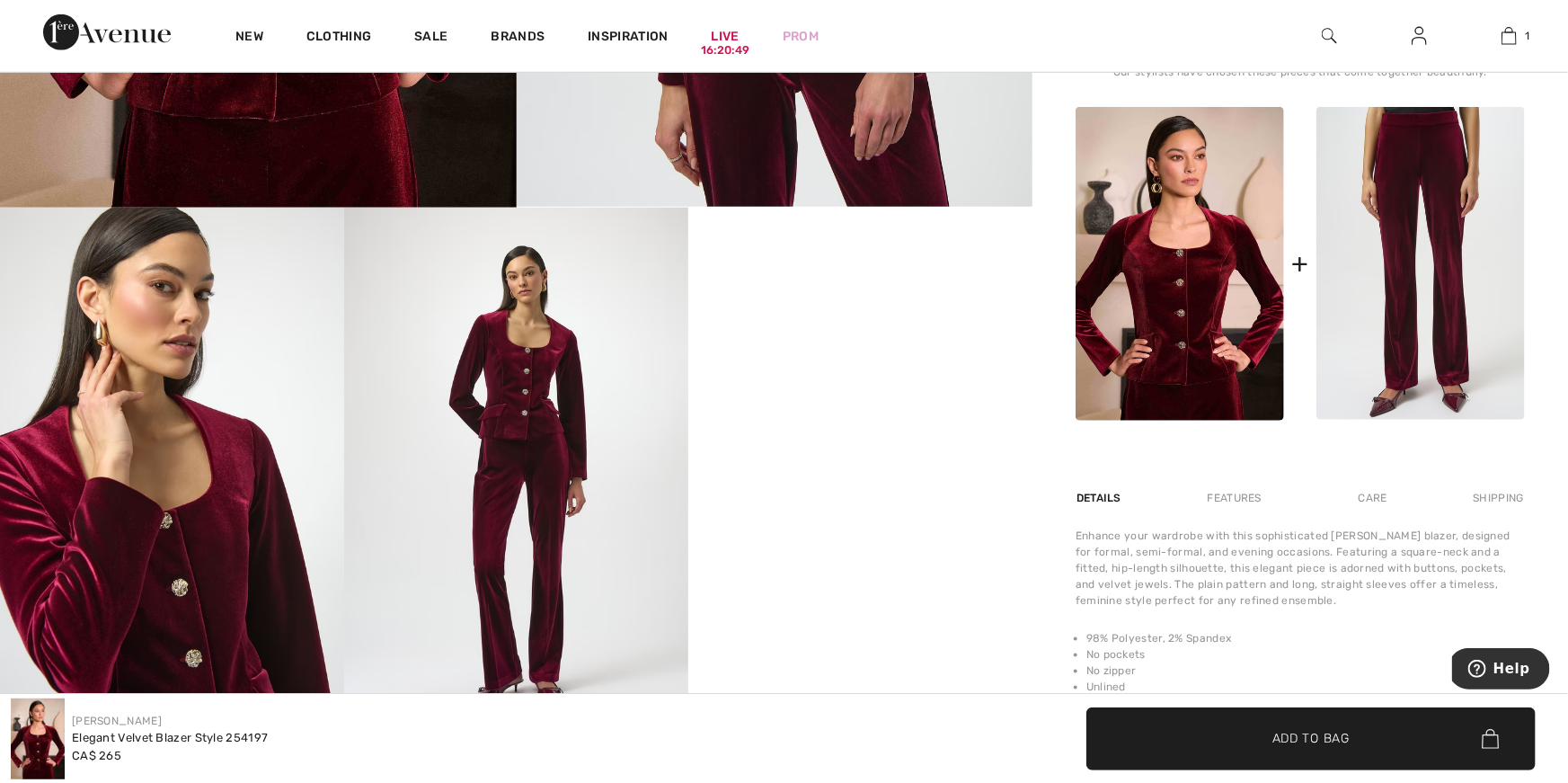
scroll to position [679, 0]
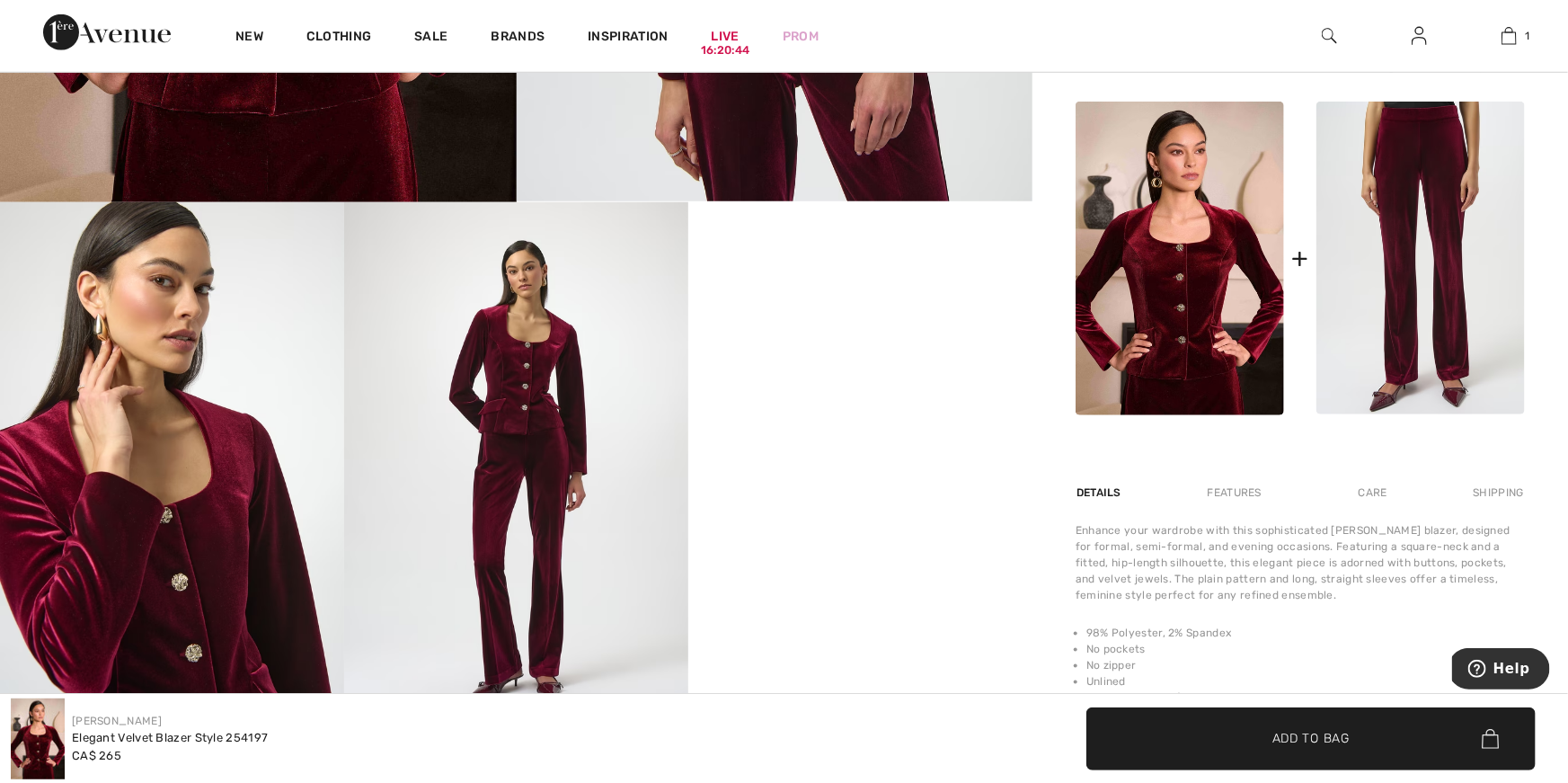
click at [1456, 296] on img at bounding box center [1420, 259] width 208 height 314
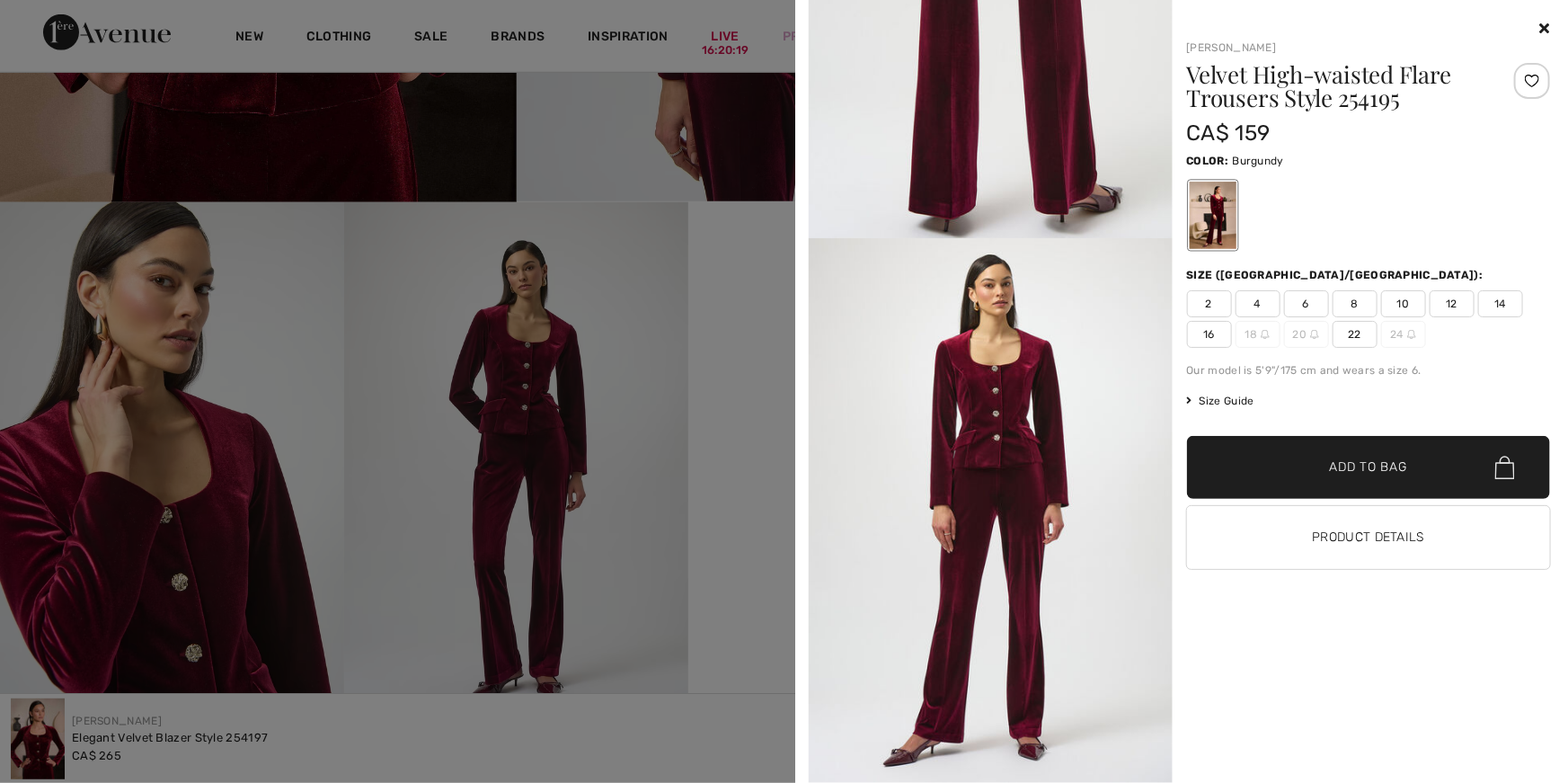
scroll to position [2011, 0]
click at [1314, 303] on span "6" at bounding box center [1306, 303] width 45 height 27
click at [1396, 470] on span "Add to Bag" at bounding box center [1368, 467] width 77 height 19
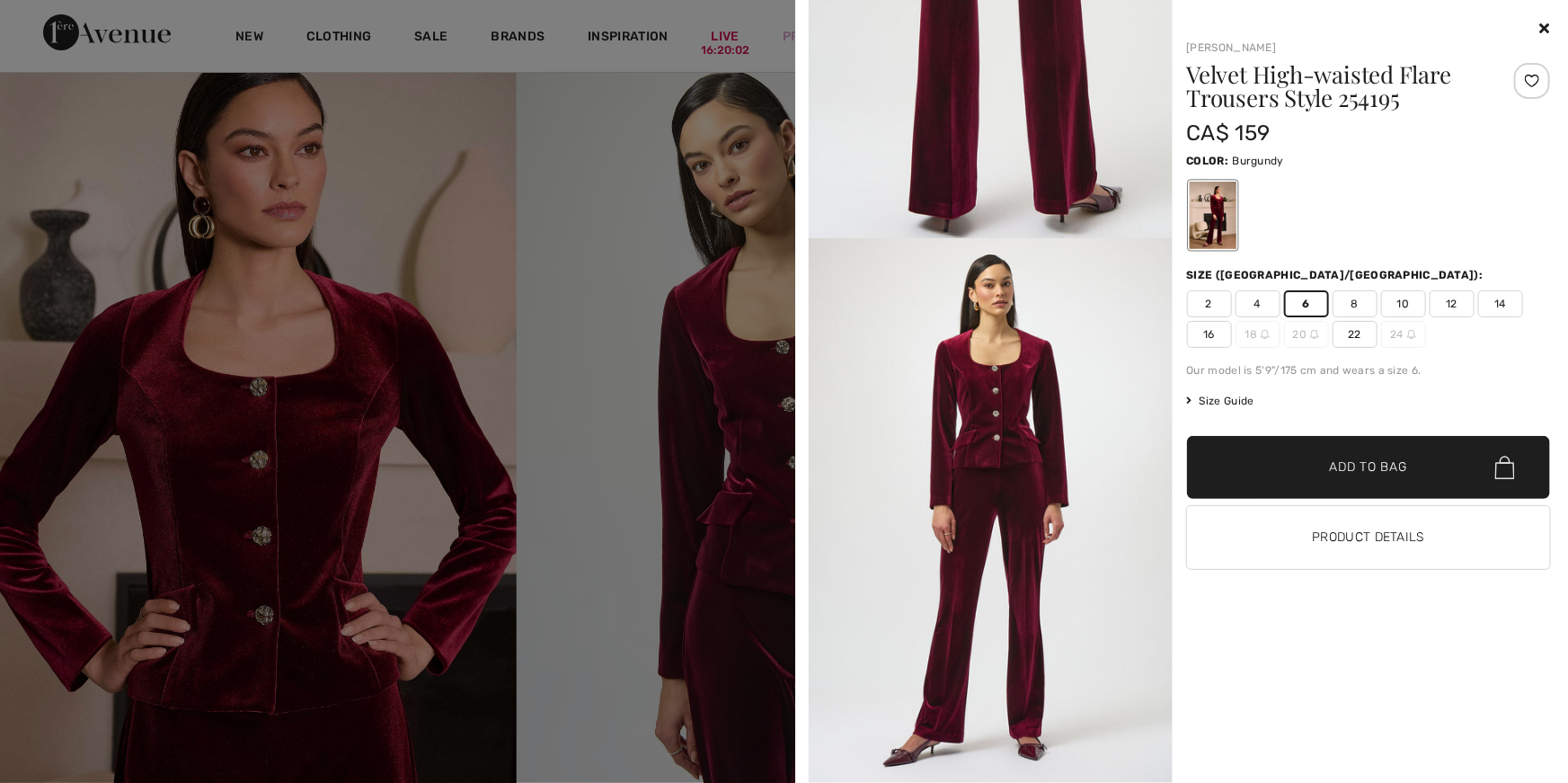
scroll to position [83, 0]
click at [1362, 472] on span "Add to Bag" at bounding box center [1368, 467] width 77 height 19
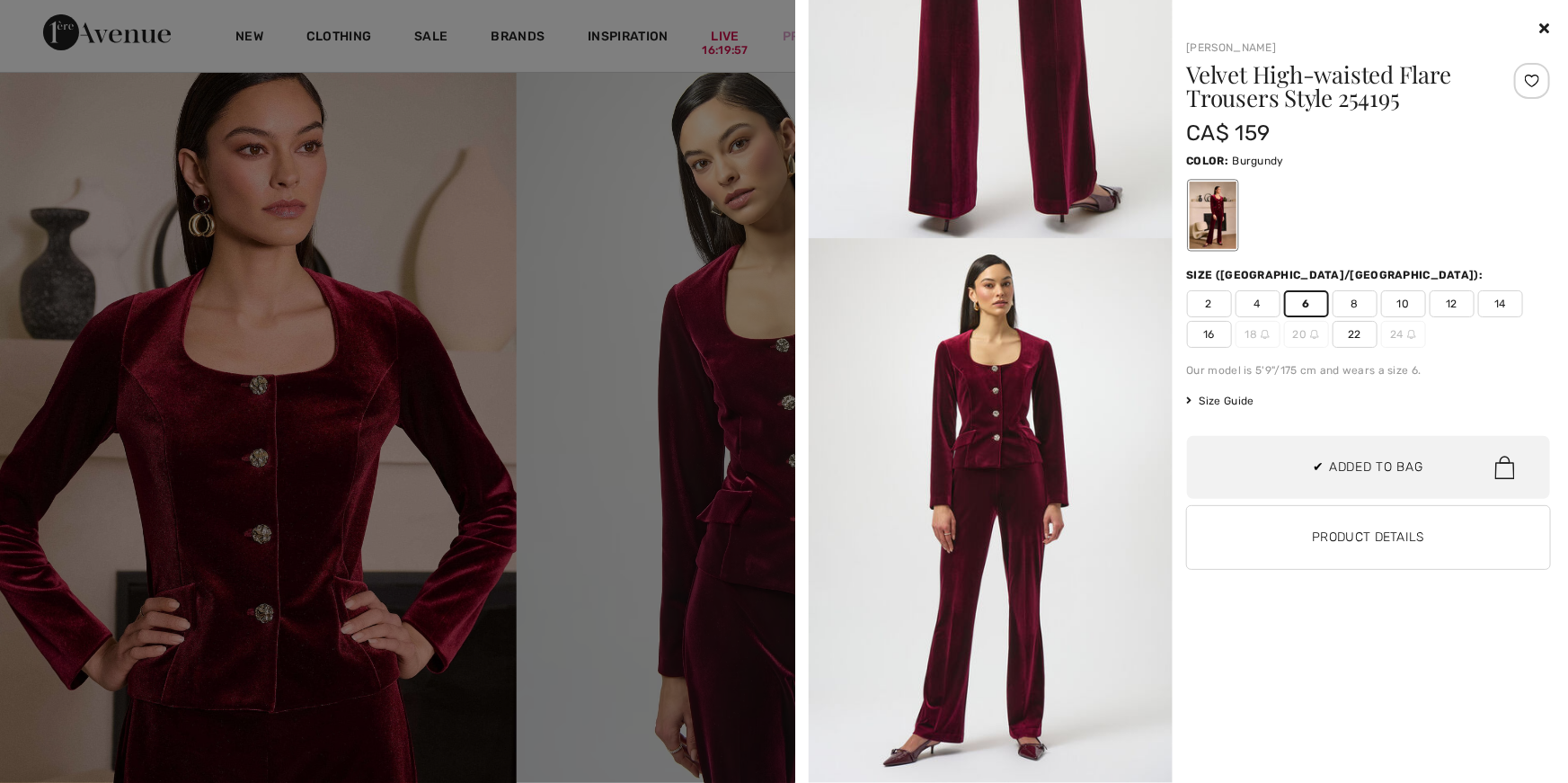
scroll to position [0, 0]
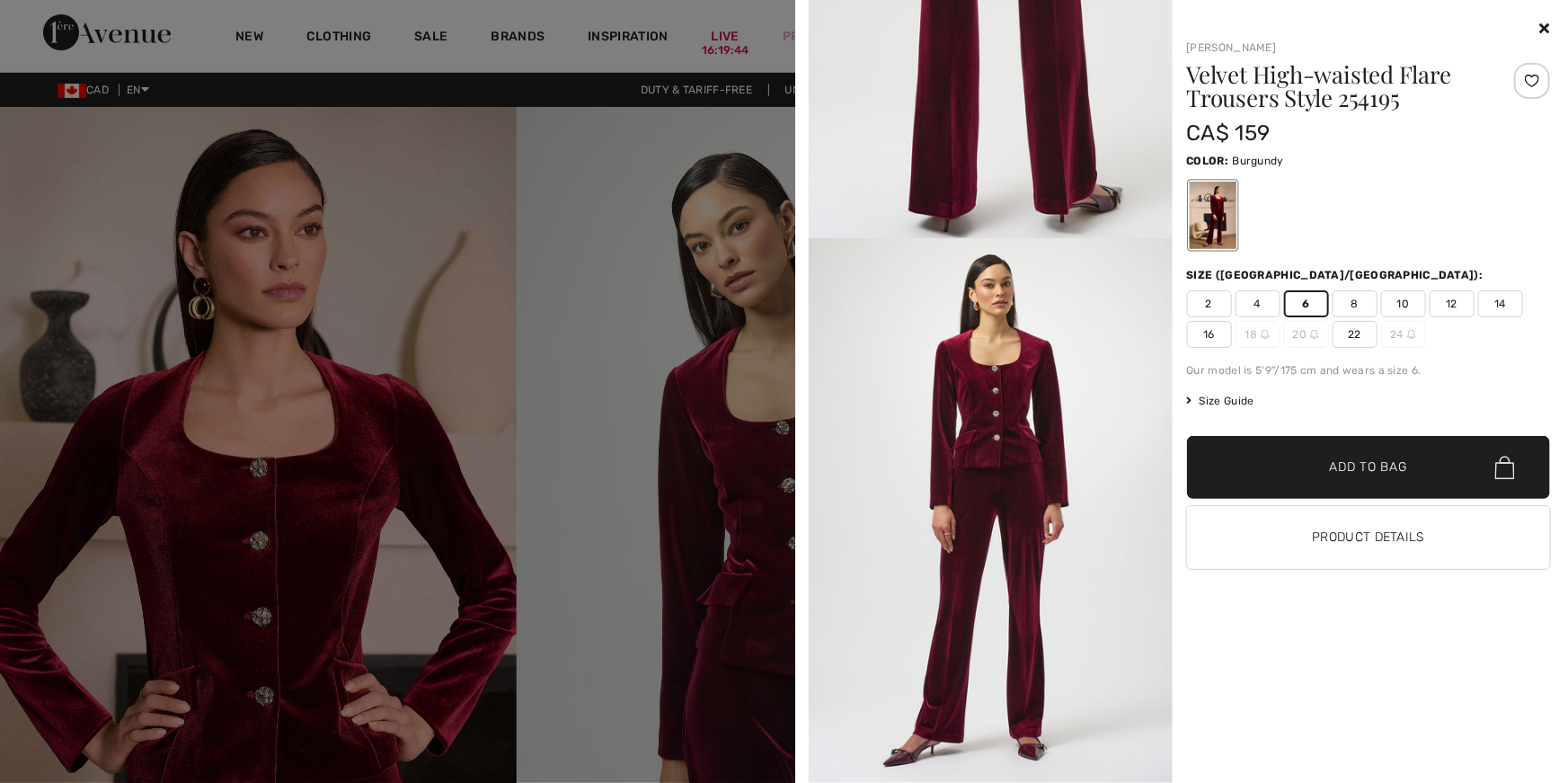
click at [1546, 28] on icon at bounding box center [1545, 28] width 10 height 15
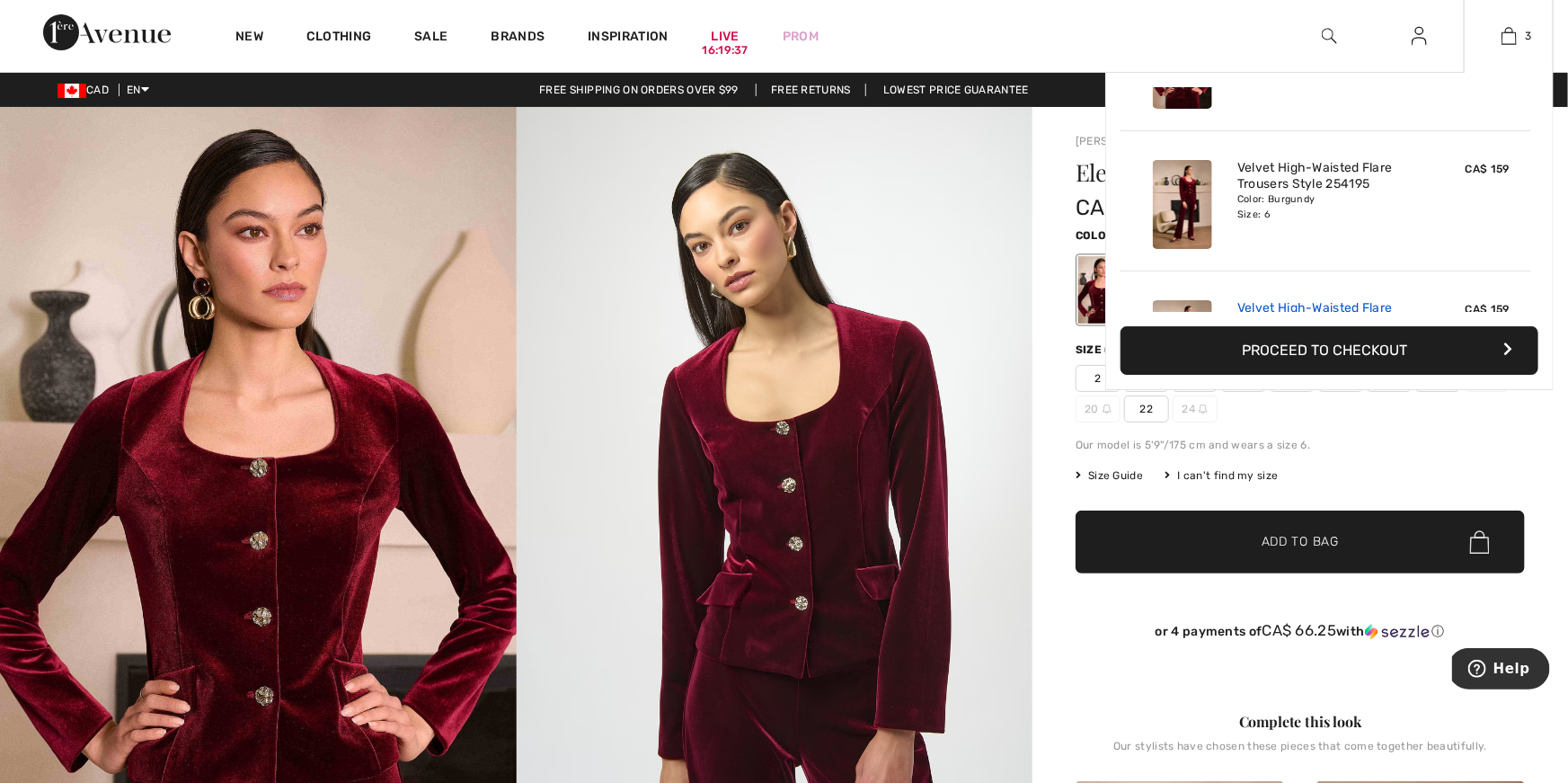
scroll to position [196, 0]
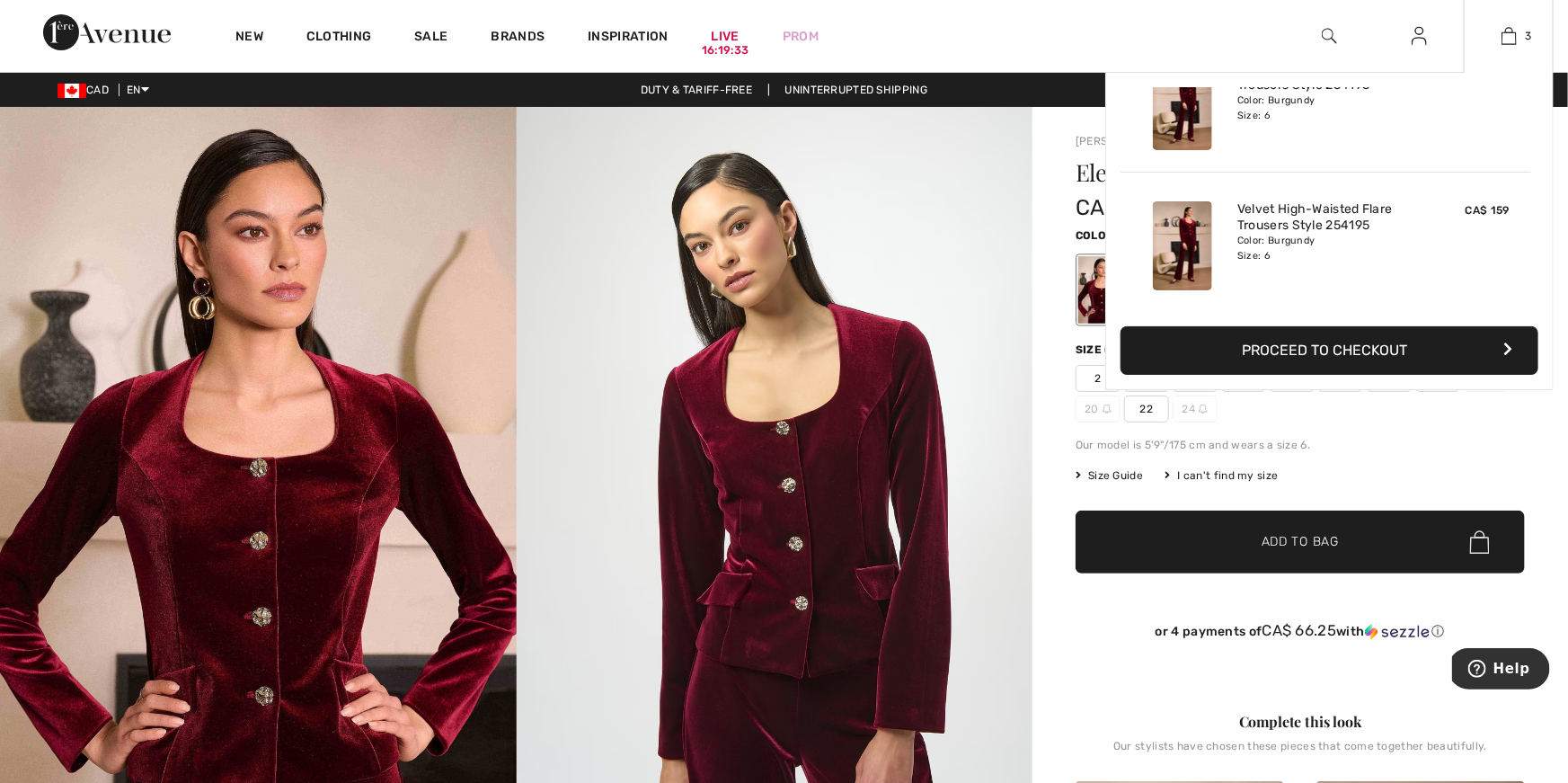
click at [1352, 356] on button "Proceed to Checkout" at bounding box center [1329, 350] width 417 height 49
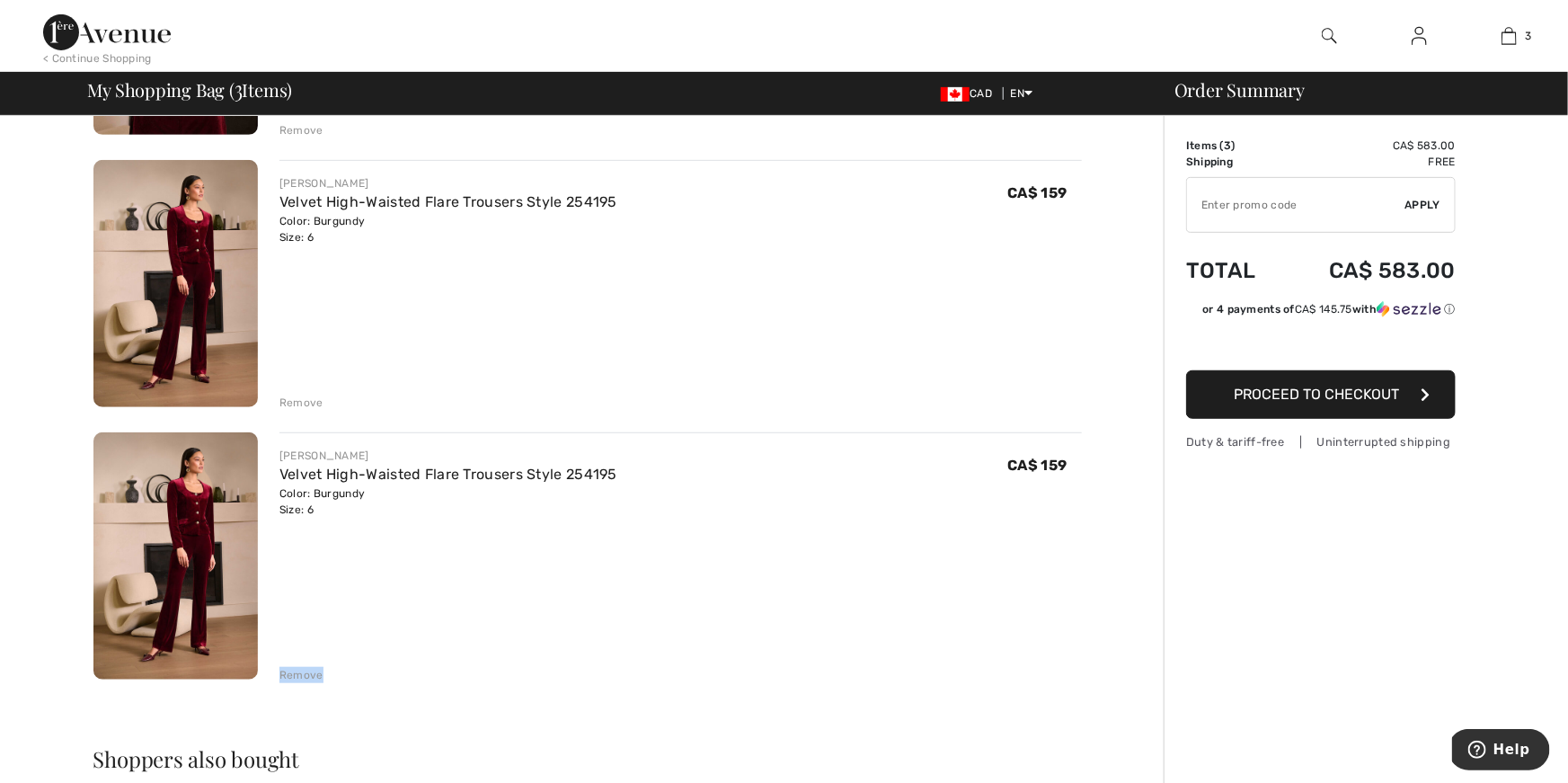
scroll to position [378, 0]
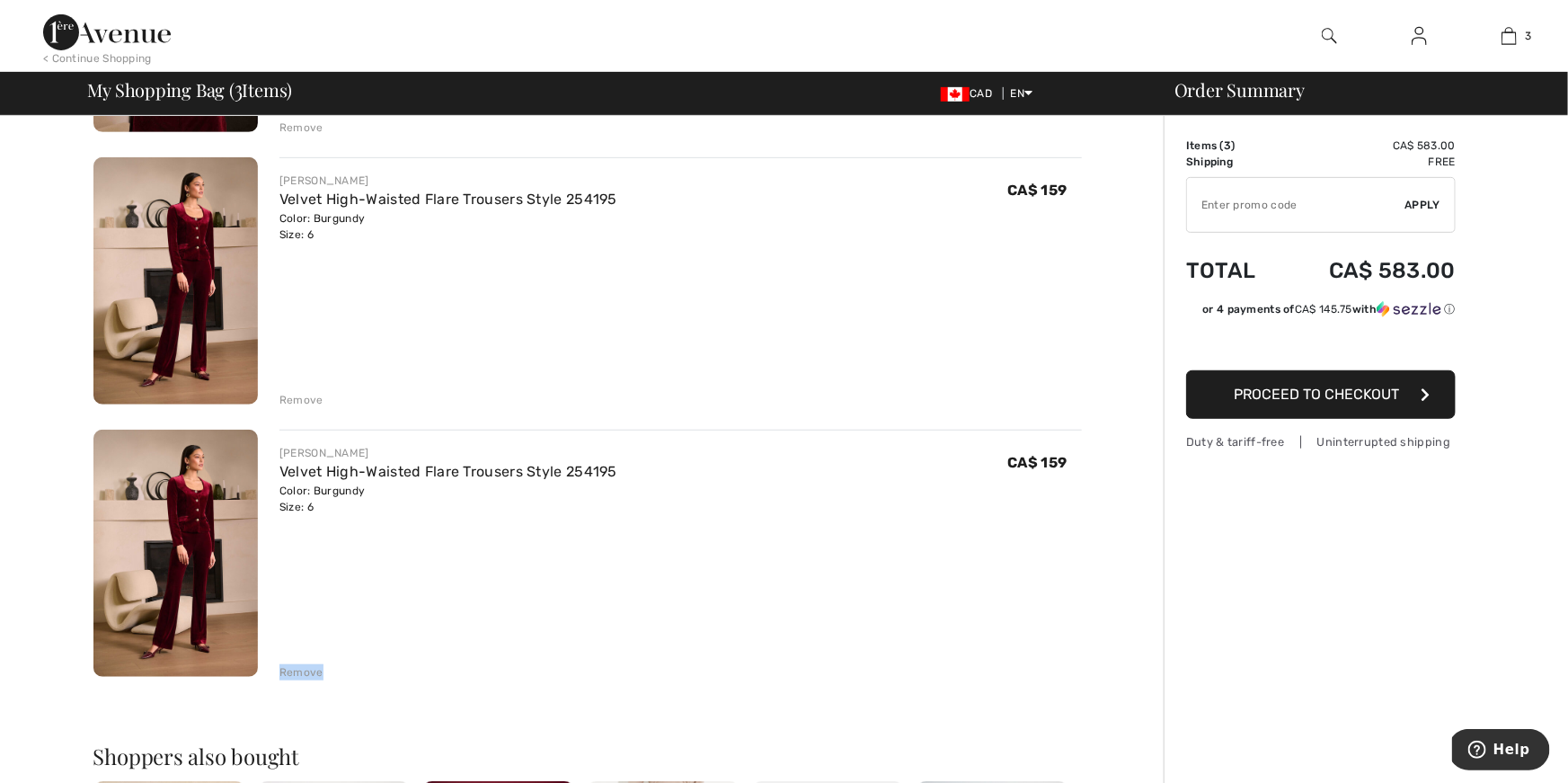
click at [300, 671] on div "Remove" at bounding box center [302, 673] width 44 height 17
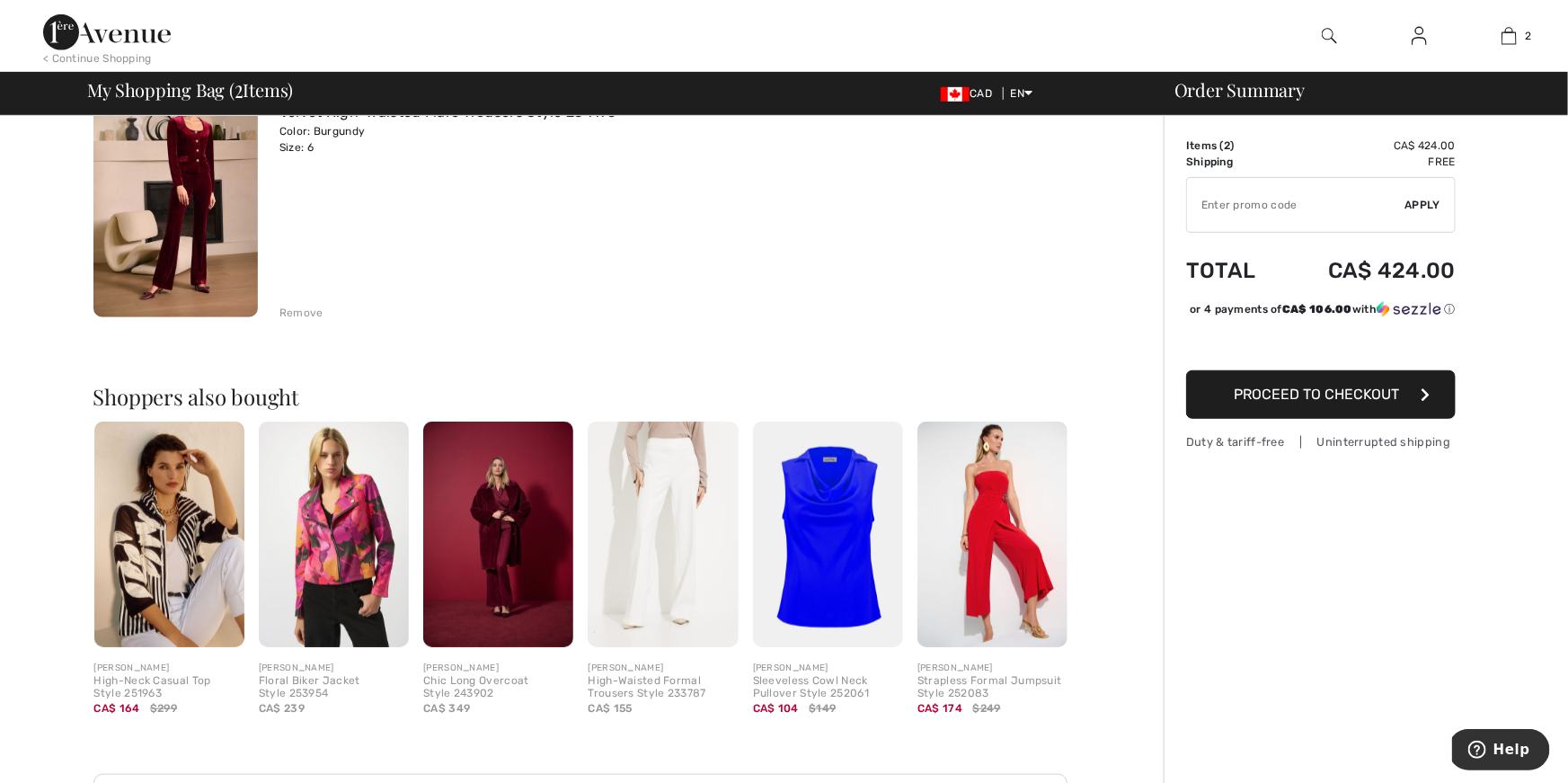
scroll to position [467, 0]
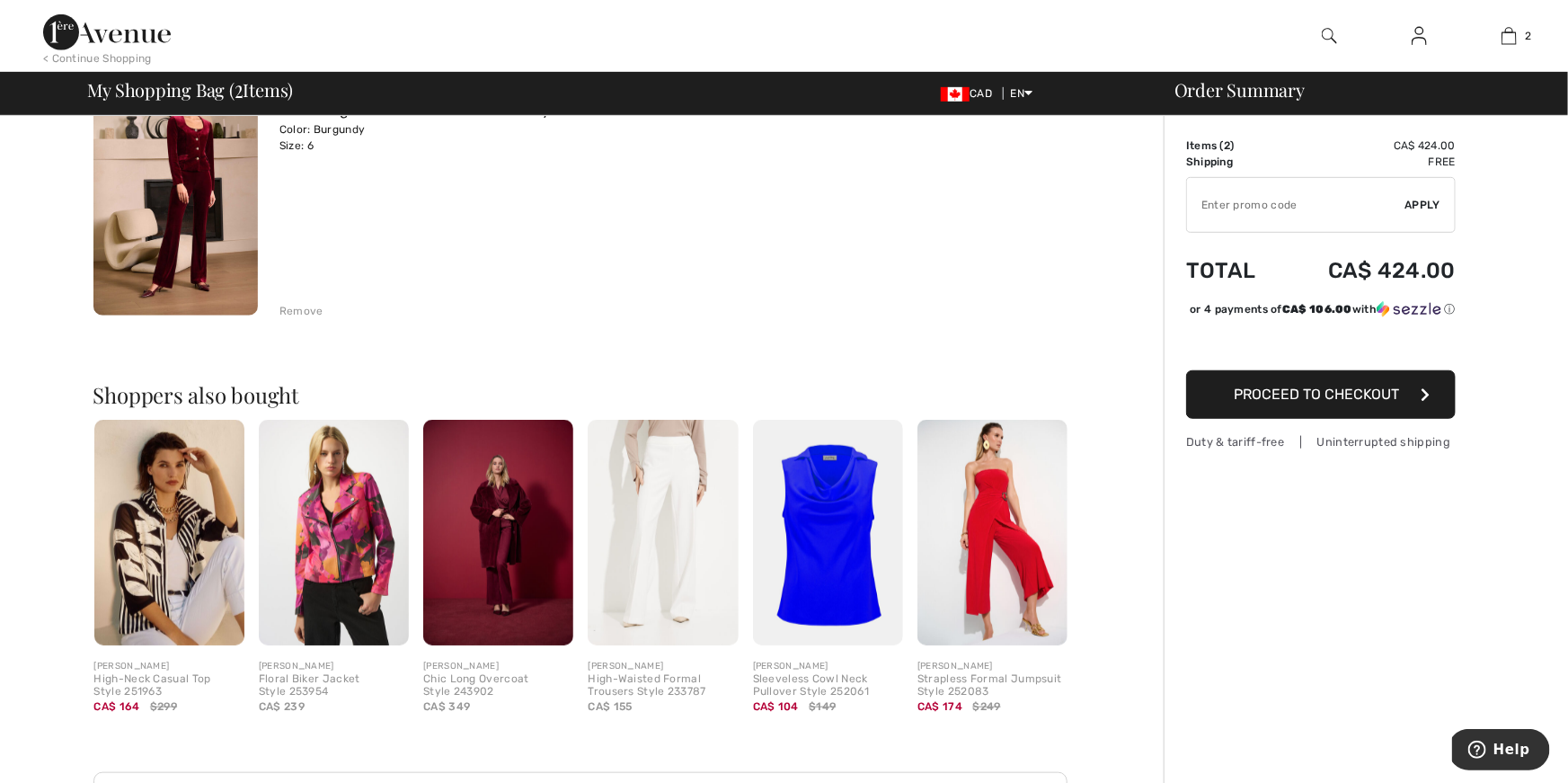
click at [665, 480] on img at bounding box center [662, 532] width 150 height 226
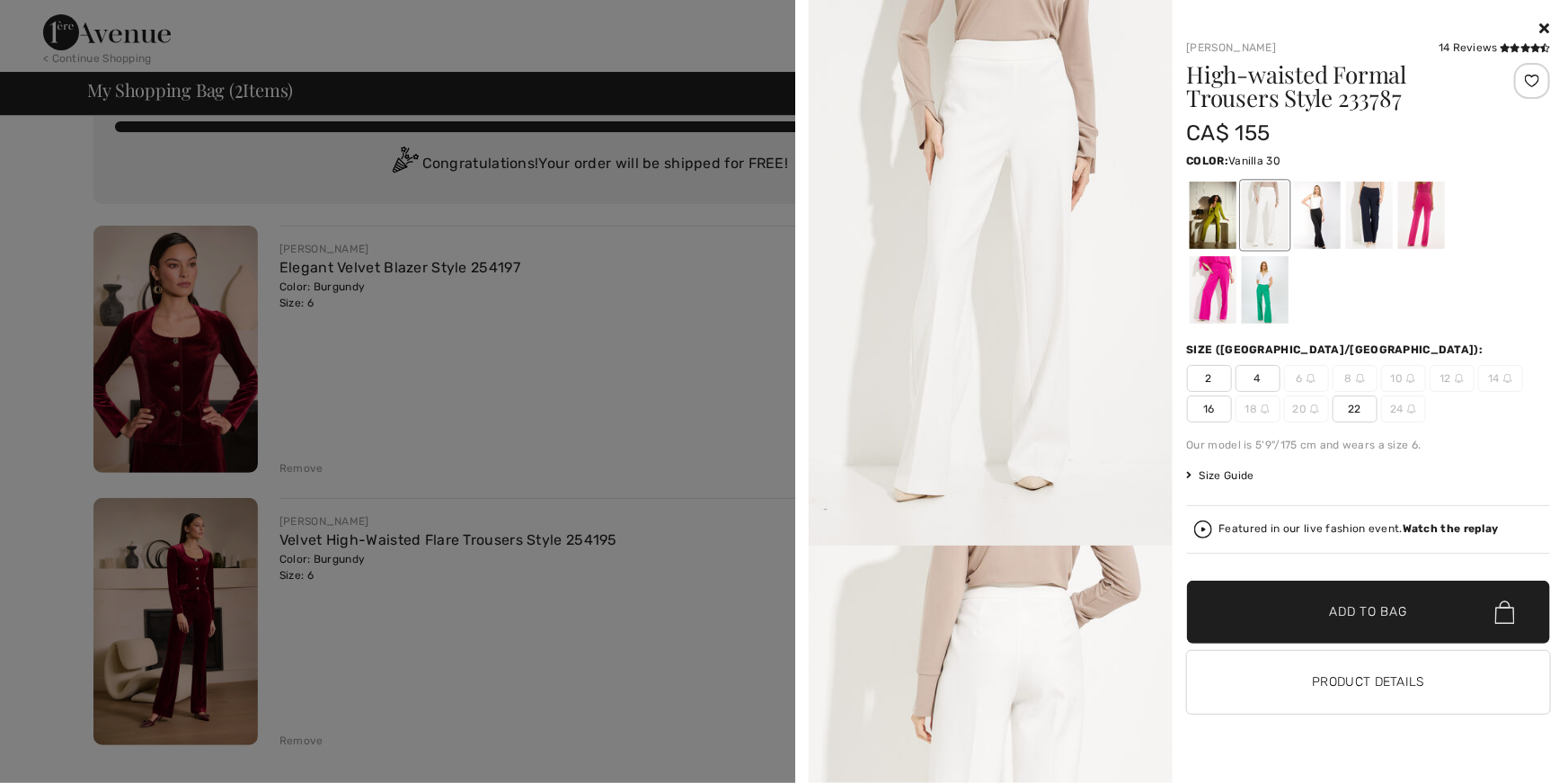
scroll to position [0, 0]
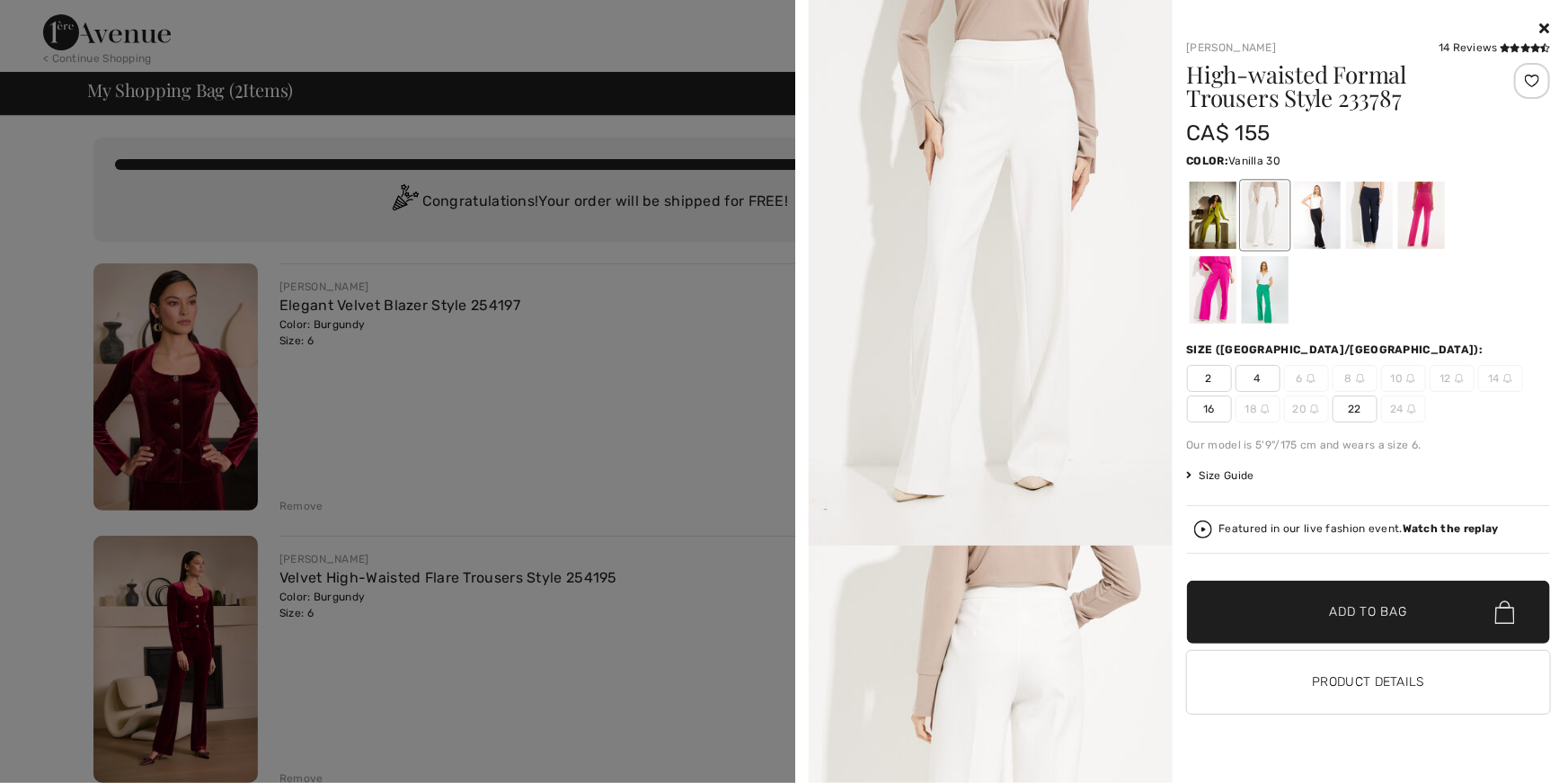
click at [636, 318] on div at bounding box center [784, 391] width 1568 height 783
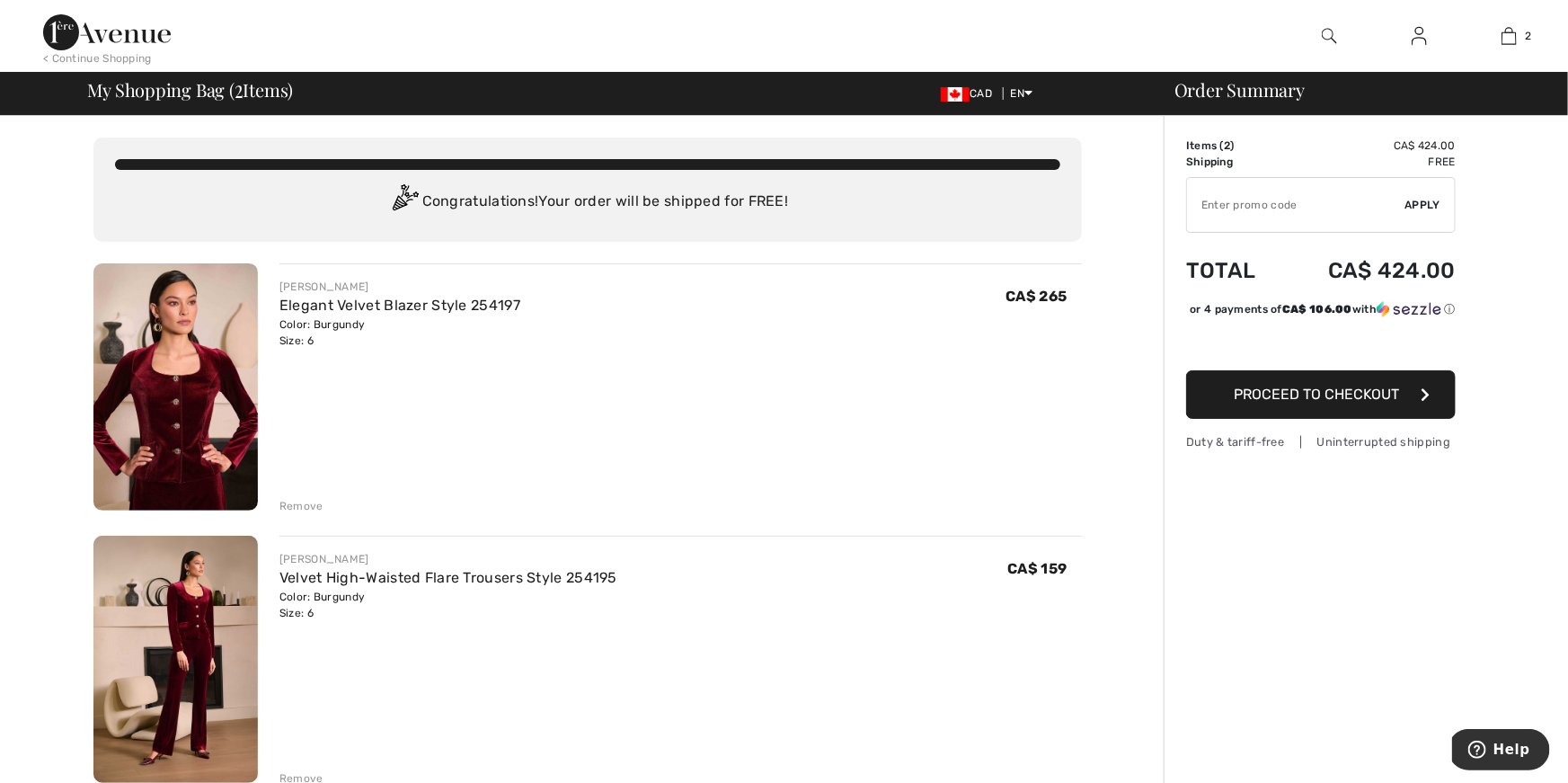
click at [1304, 419] on button "Proceed to Checkout" at bounding box center [1321, 394] width 270 height 49
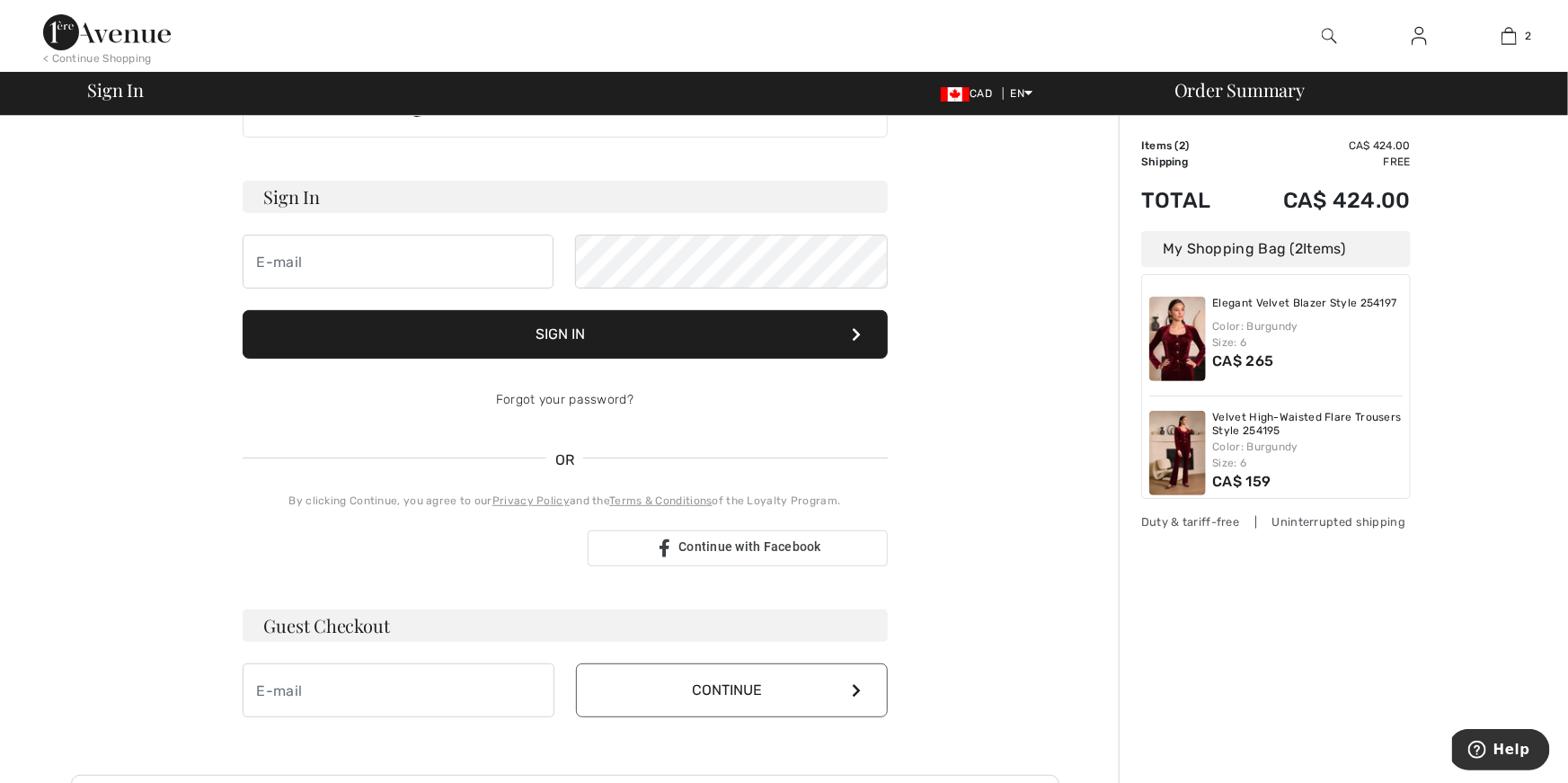
scroll to position [69, 0]
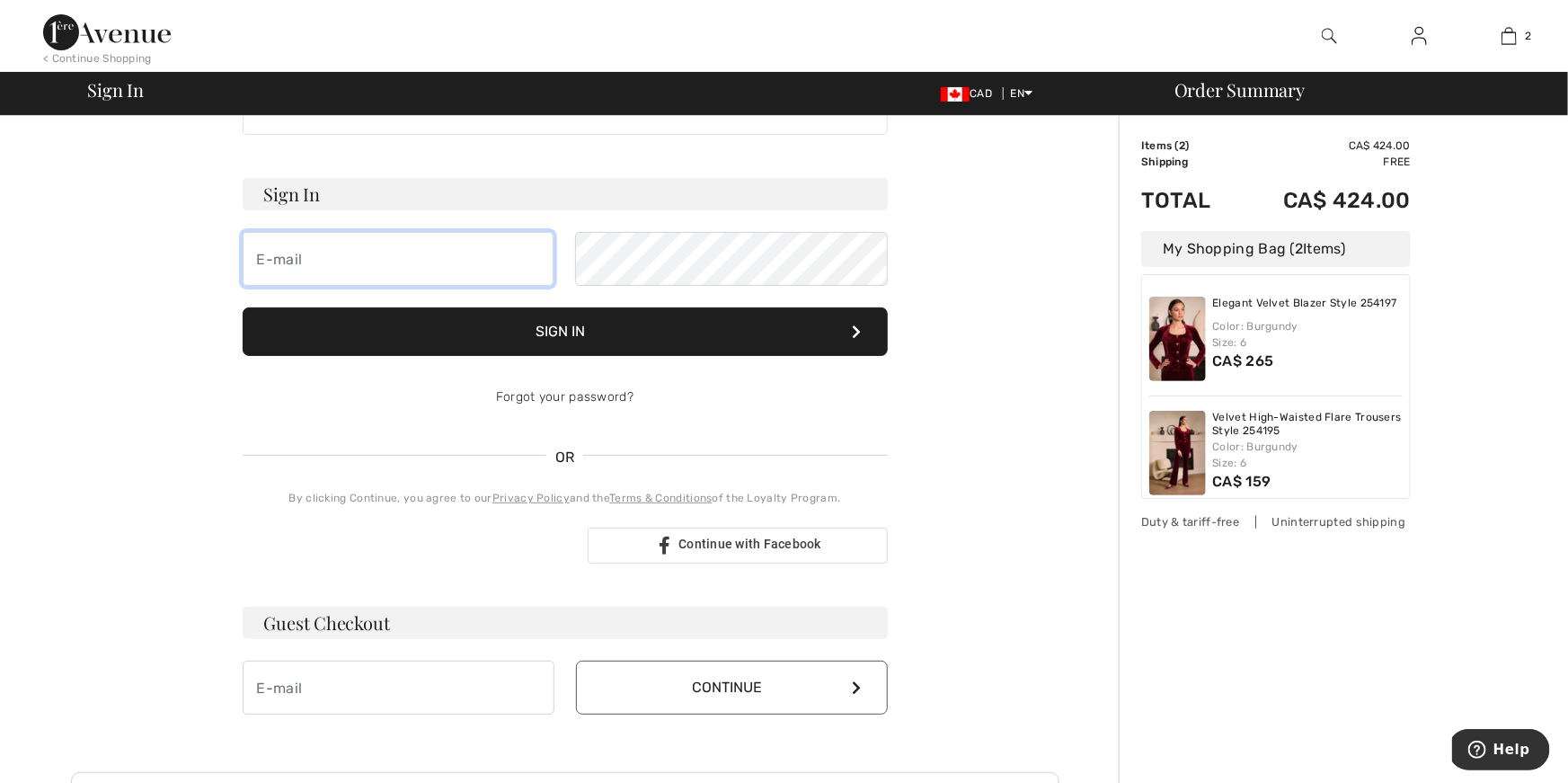
click at [297, 258] on input "email" at bounding box center [398, 259] width 312 height 54
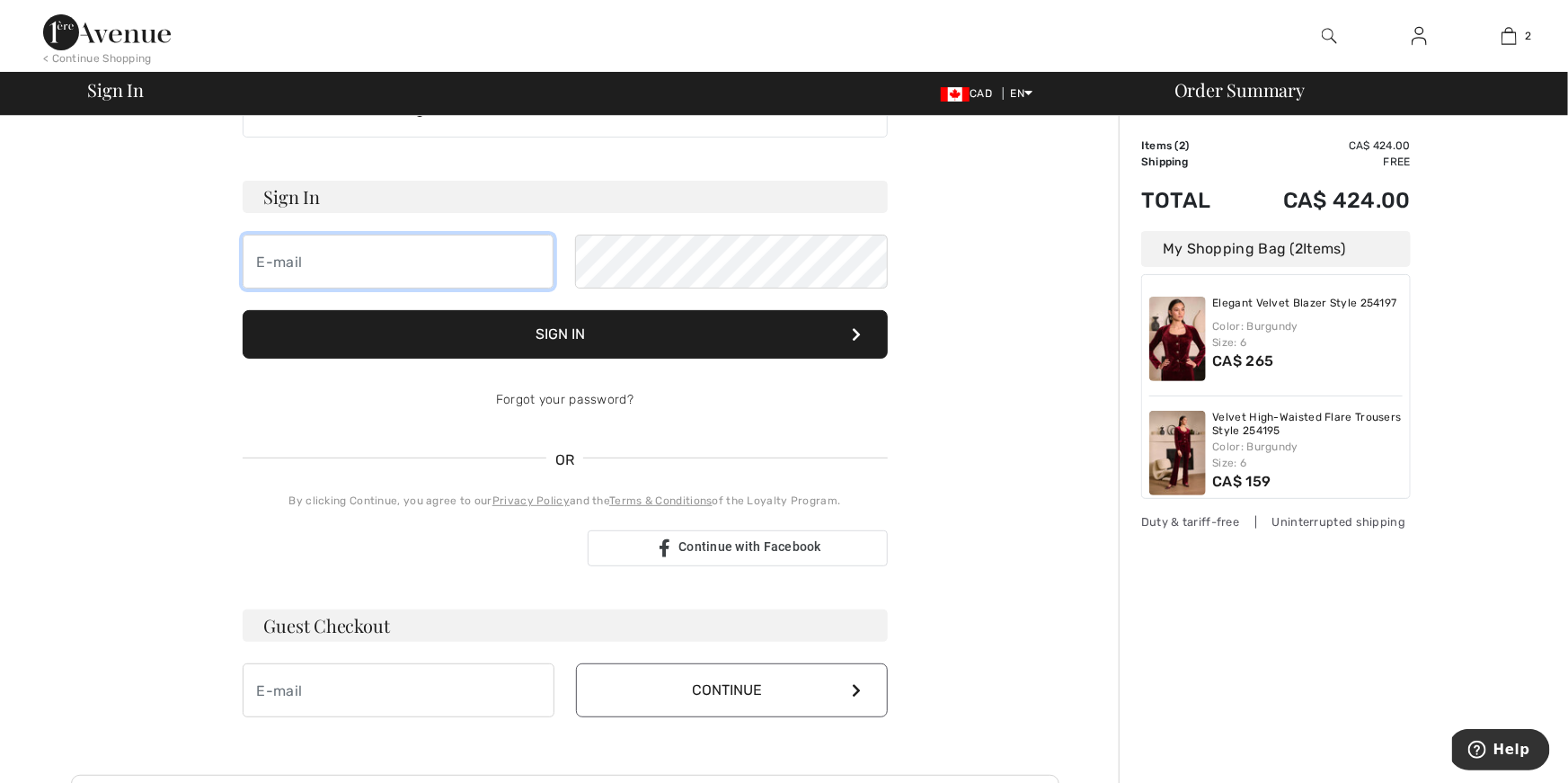
scroll to position [72, 0]
type input "bevylou55@gmail.com"
click at [601, 329] on button "Sign In" at bounding box center [564, 334] width 645 height 49
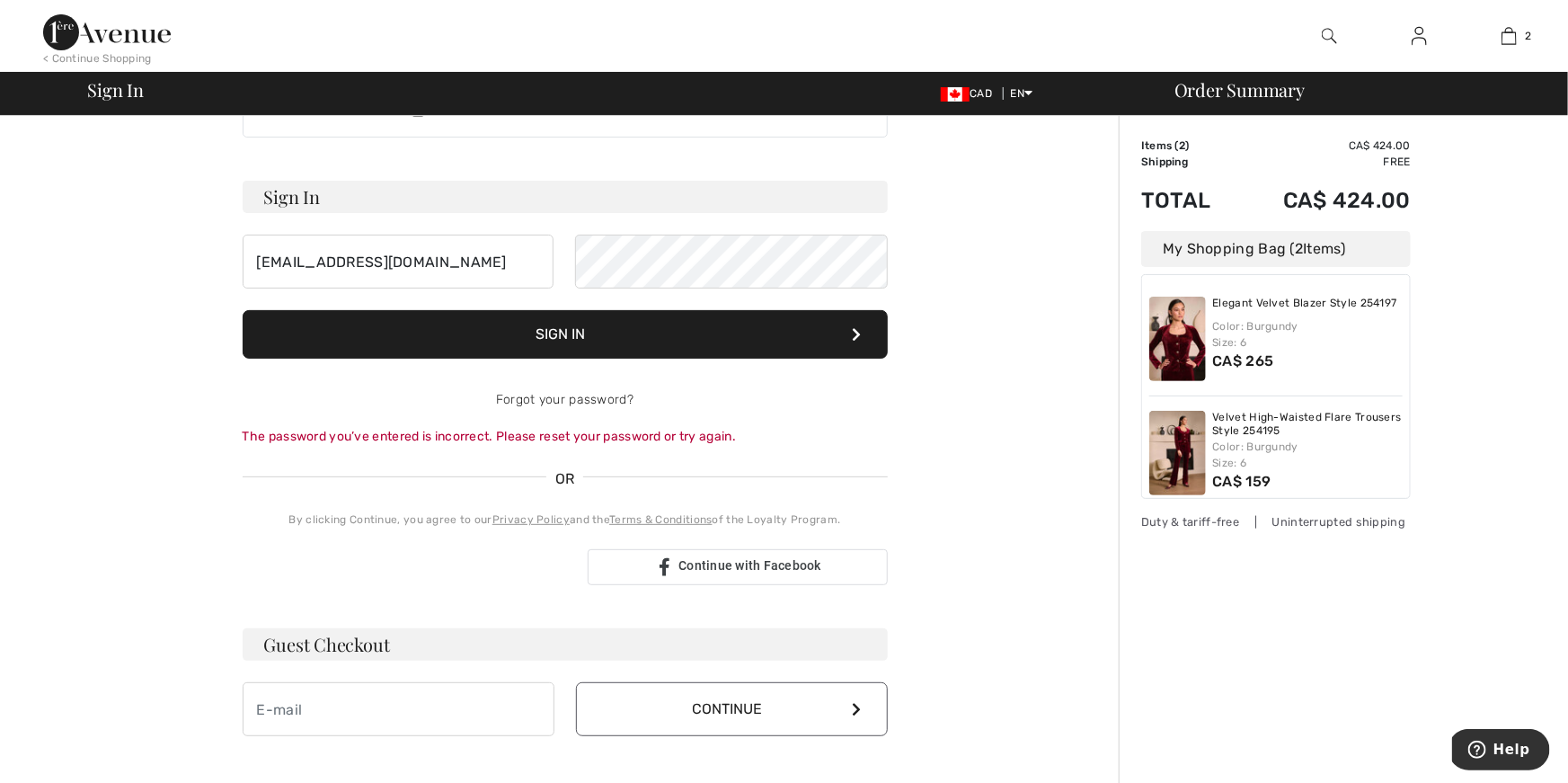
click at [573, 346] on button "Sign In" at bounding box center [564, 334] width 645 height 49
click at [676, 336] on button "Sign In" at bounding box center [564, 334] width 645 height 49
click at [596, 327] on button "Sign In" at bounding box center [564, 334] width 645 height 49
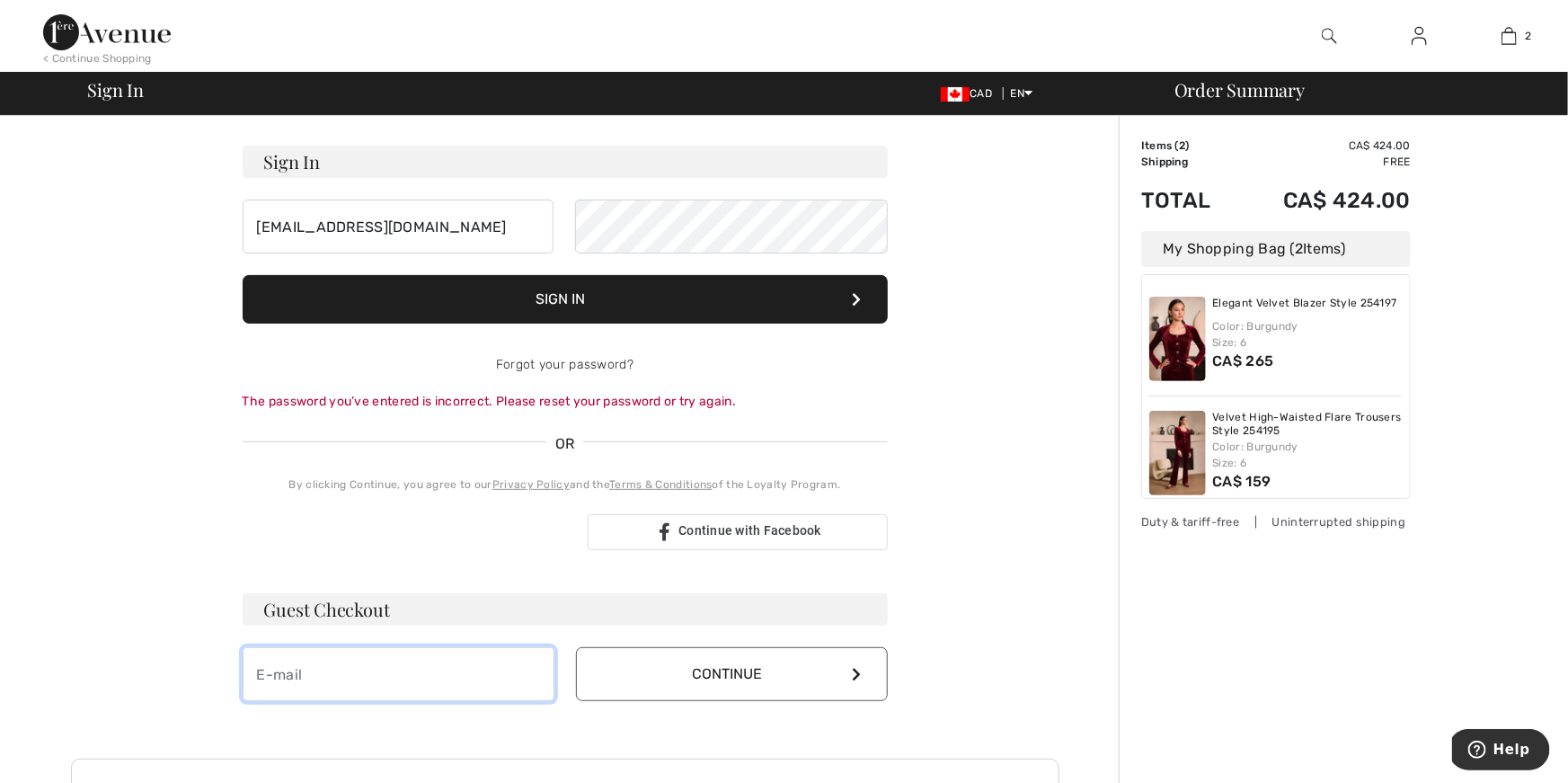
scroll to position [108, 0]
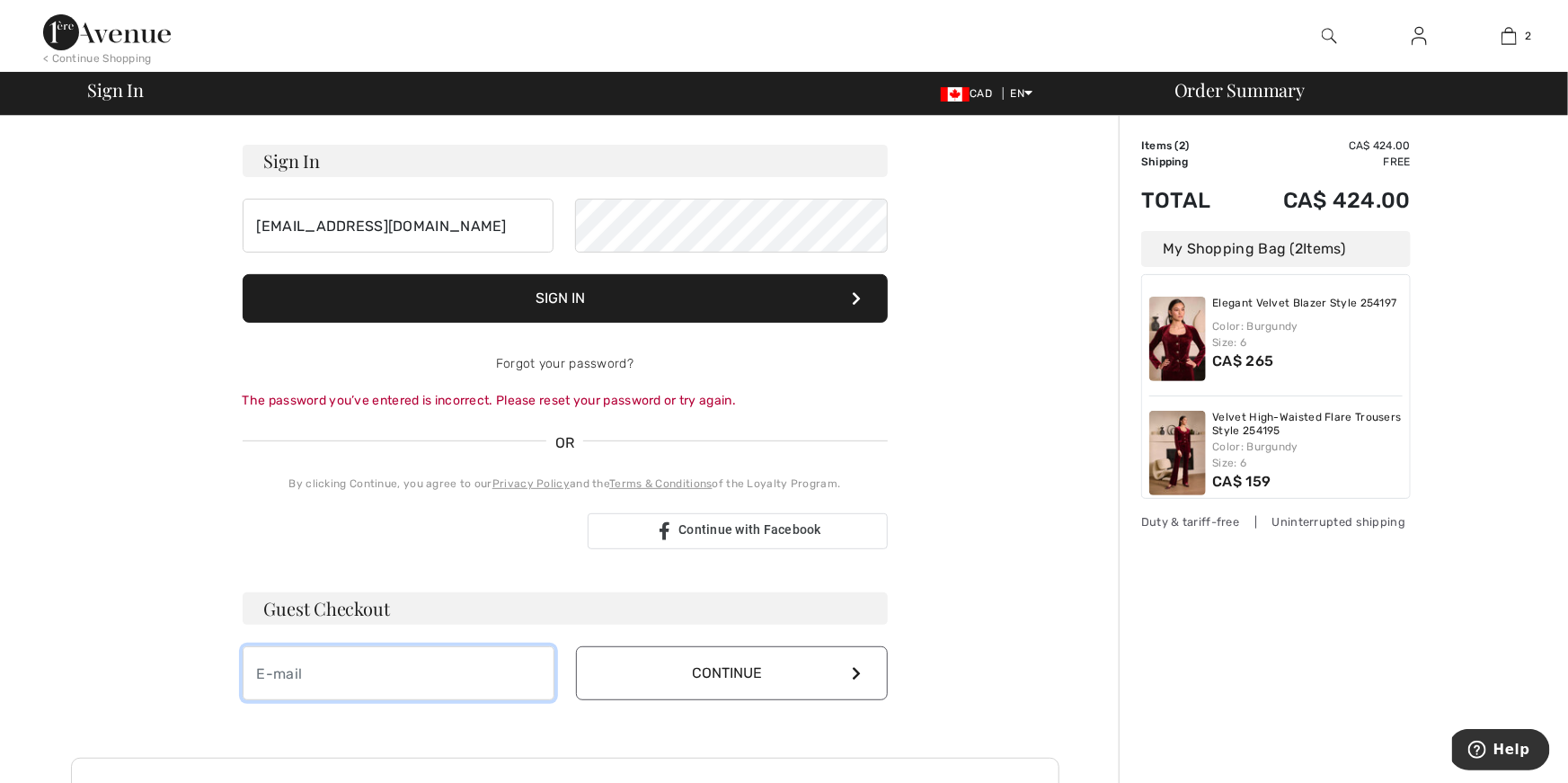
click at [317, 684] on input "email" at bounding box center [398, 673] width 312 height 54
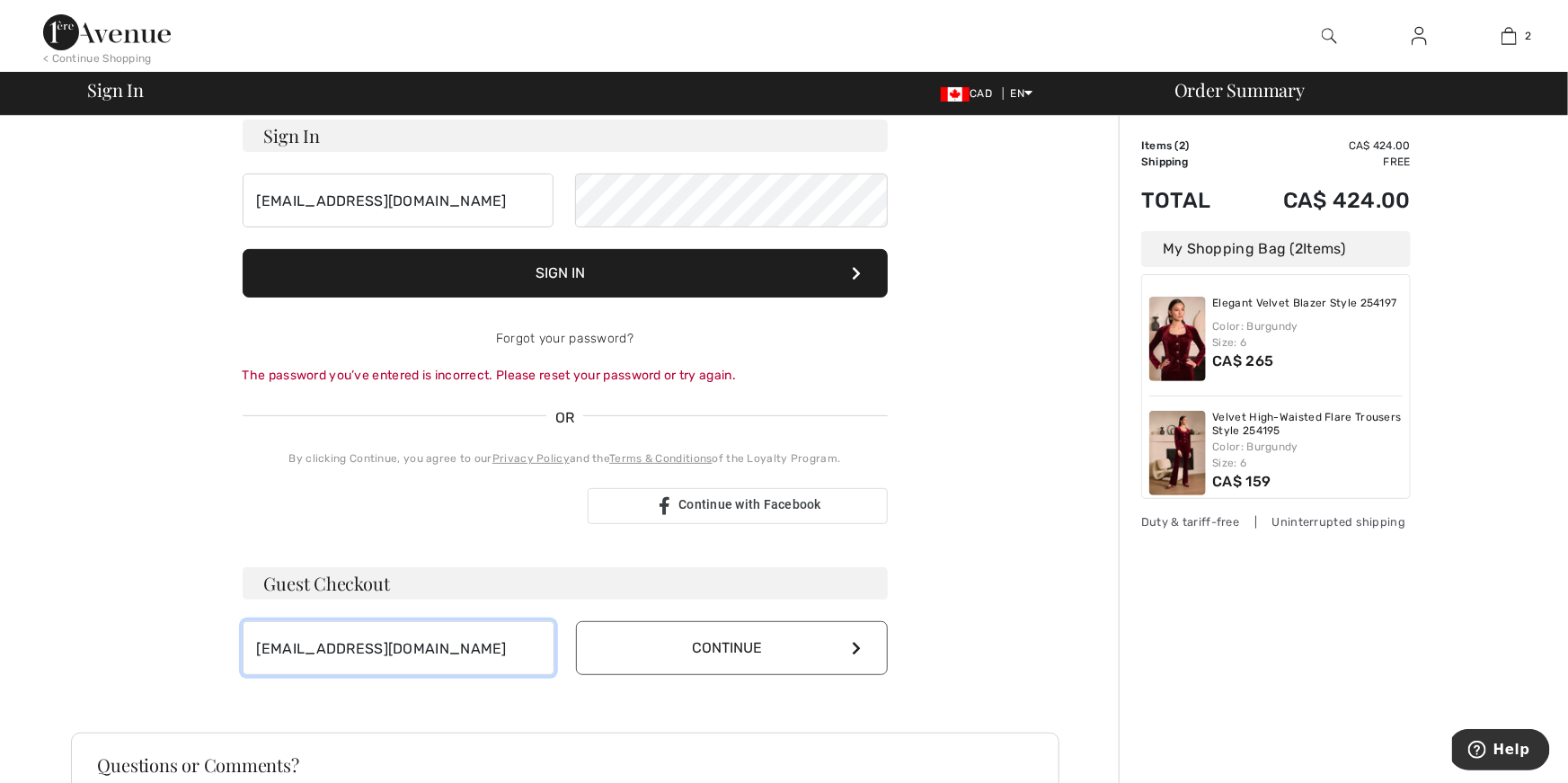
scroll to position [160, 0]
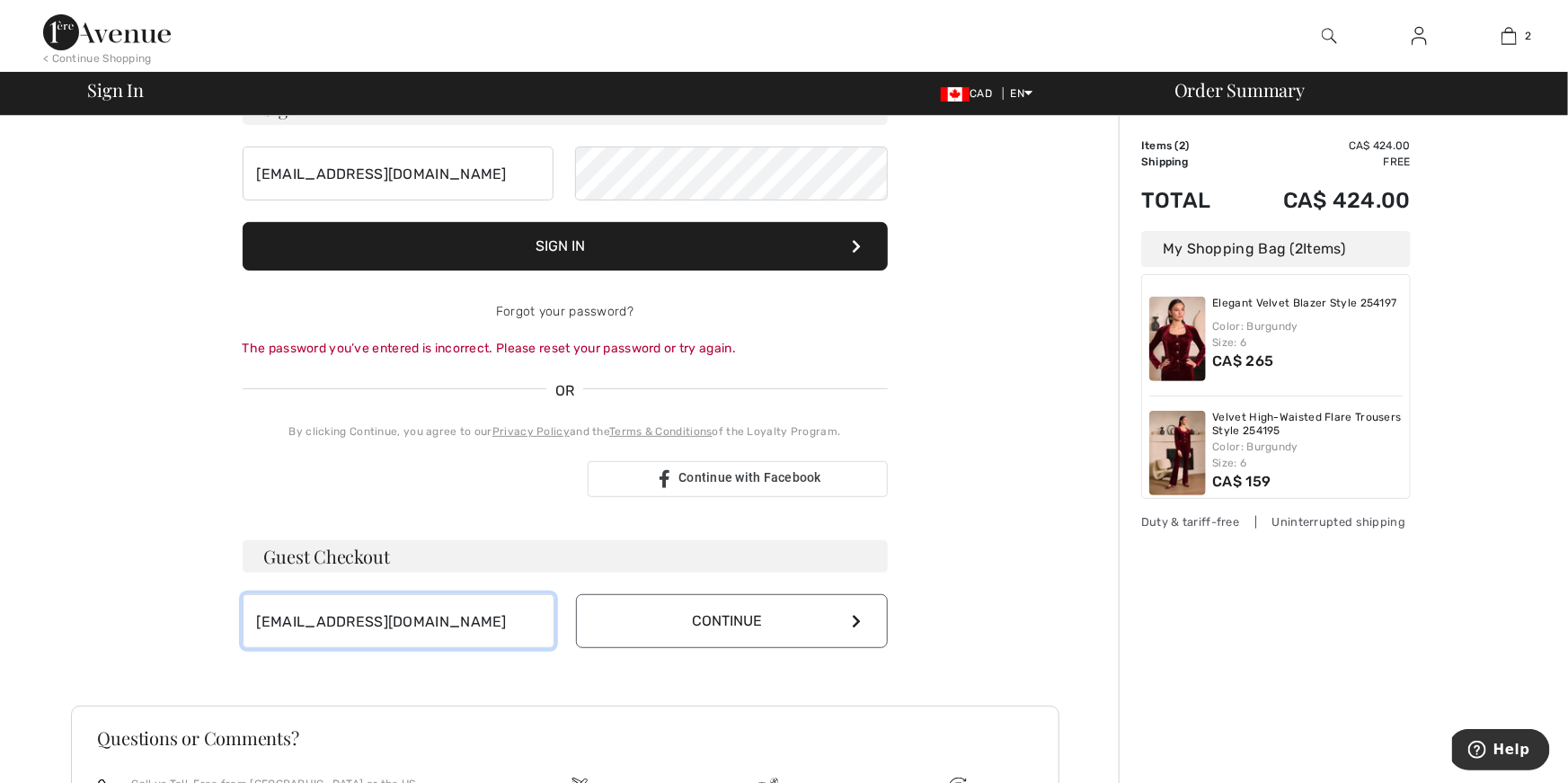
type input "bevylou55@gmail.com"
click at [423, 171] on input "bevylou55@gmail.com" at bounding box center [398, 173] width 312 height 54
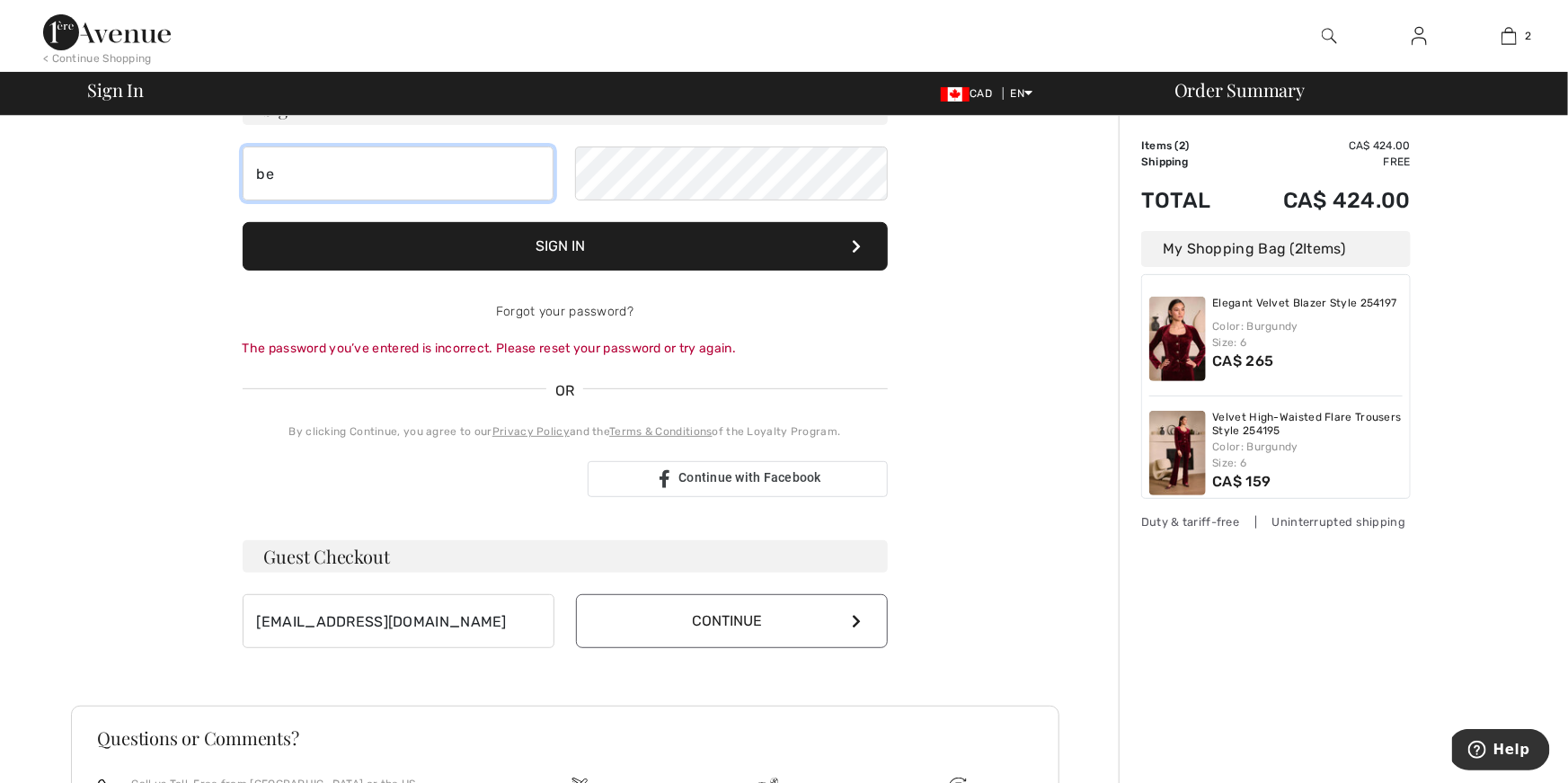
type input "b"
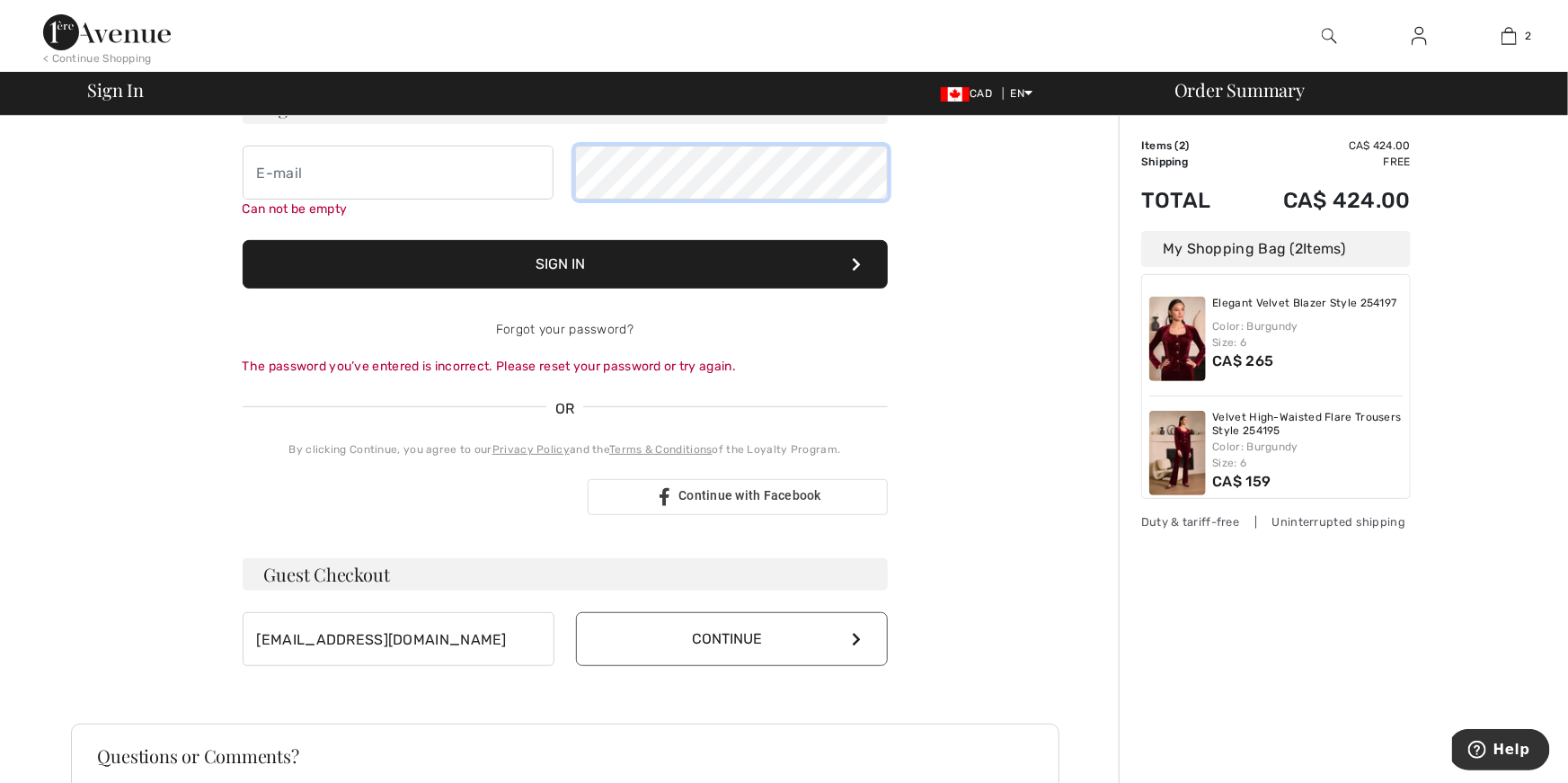
scroll to position [162, 0]
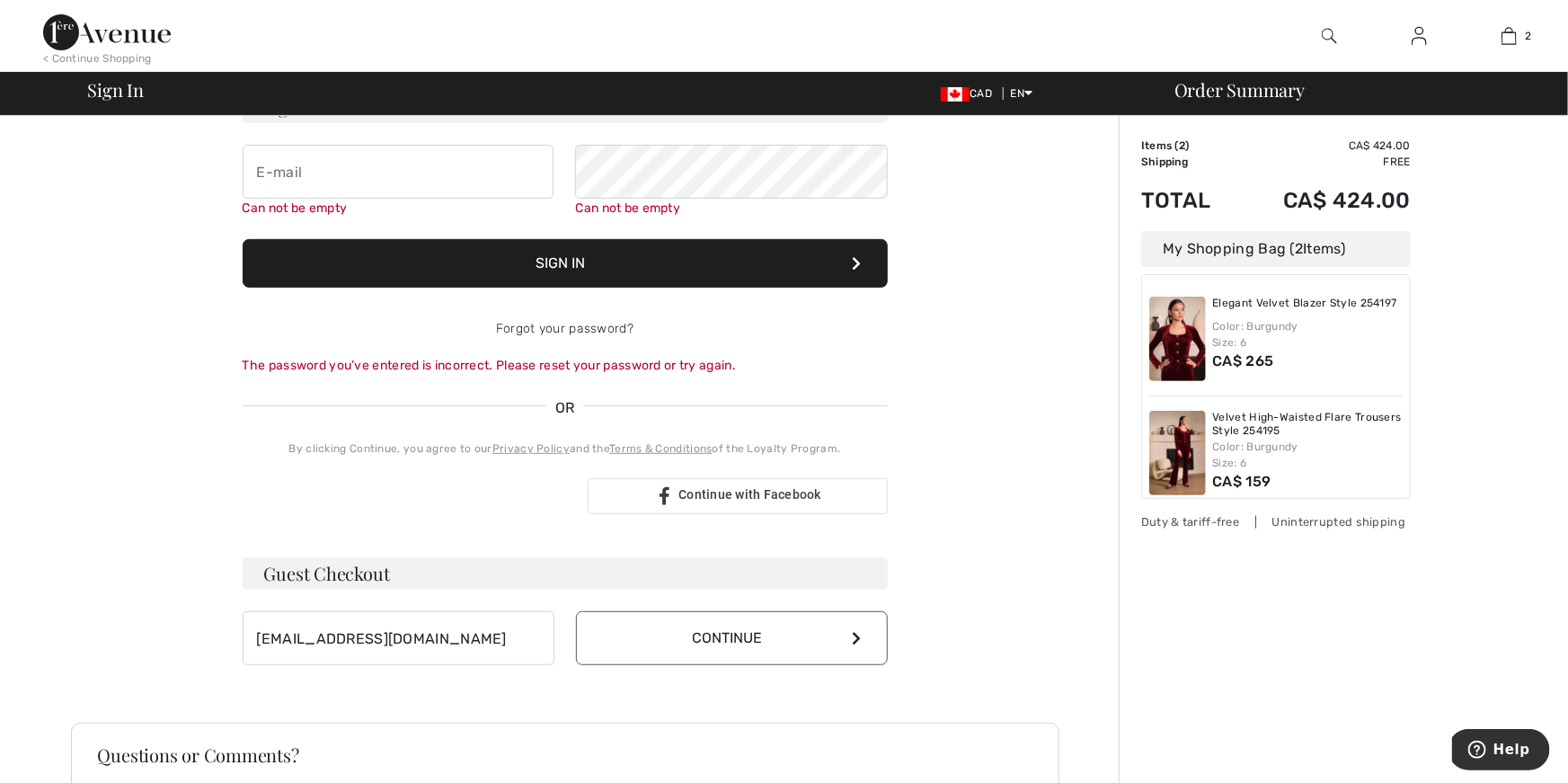
click at [852, 639] on icon at bounding box center [857, 638] width 9 height 15
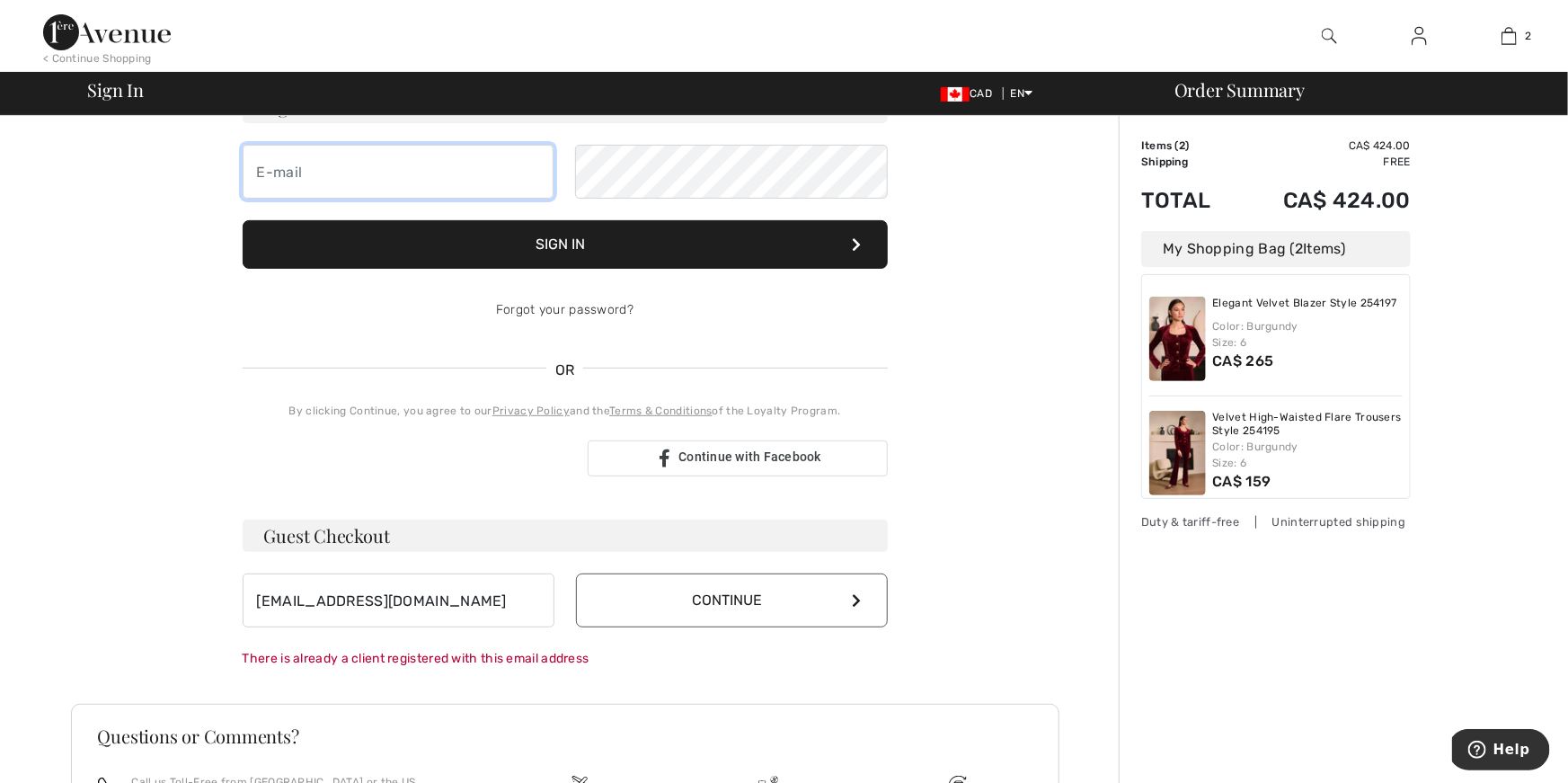
click at [272, 171] on input "email" at bounding box center [398, 172] width 312 height 54
click at [428, 598] on input "bevylou55@gmail.com" at bounding box center [398, 600] width 312 height 54
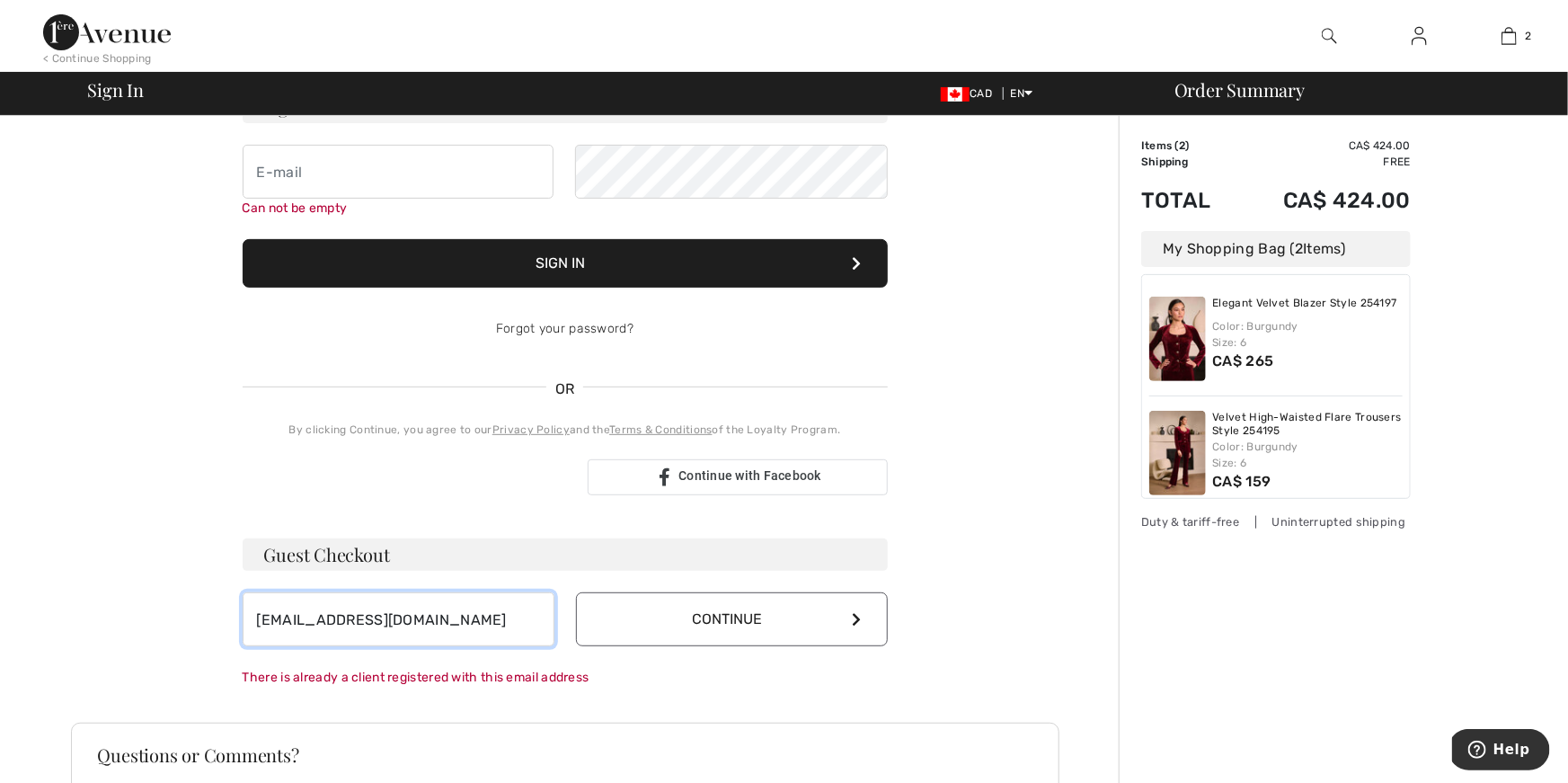
click at [408, 615] on input "bevylou55@gmail.com" at bounding box center [398, 619] width 312 height 54
click at [413, 621] on input "bevylou55@gmail.com" at bounding box center [398, 619] width 312 height 54
type input "b"
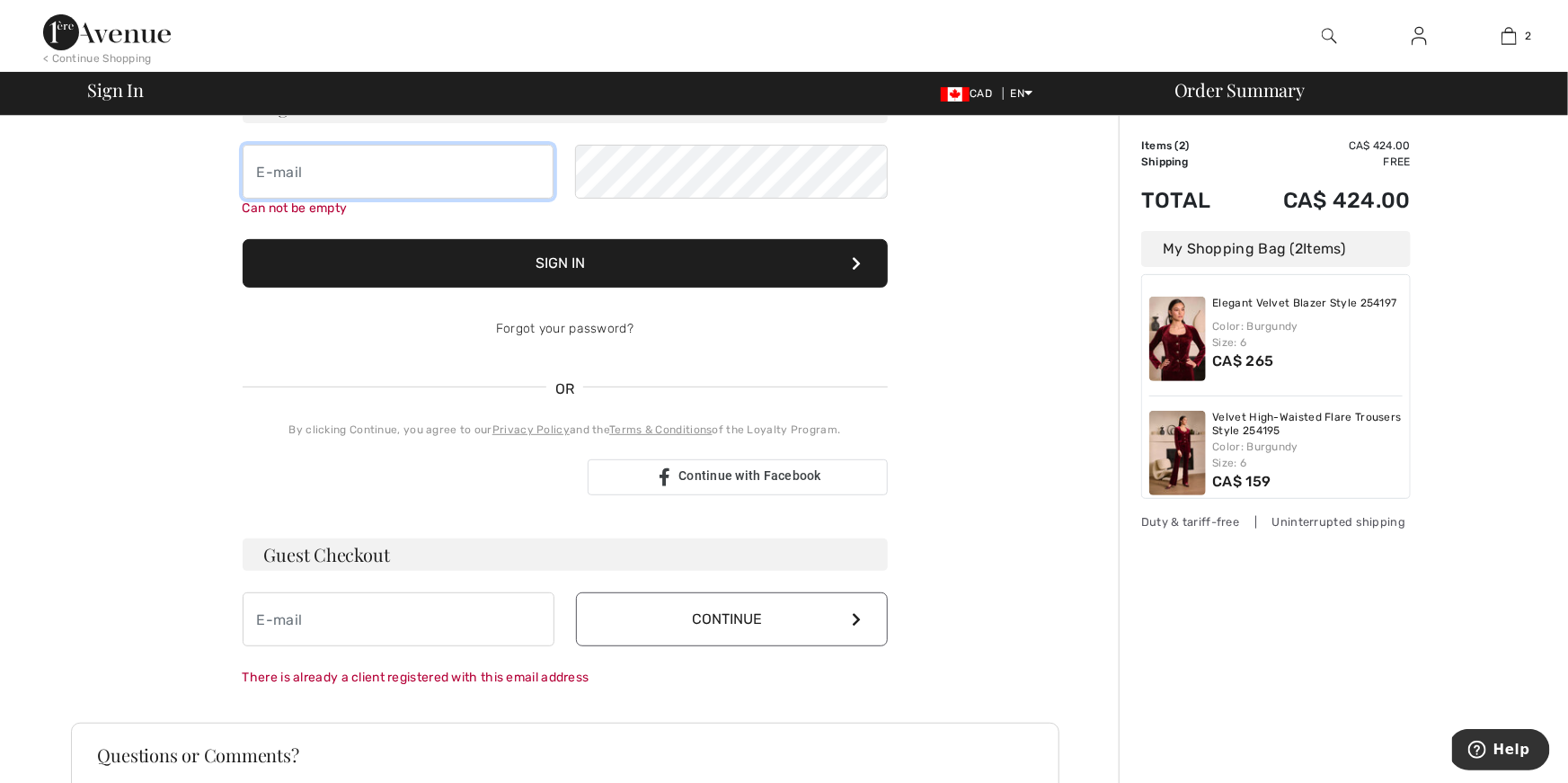
click at [261, 171] on input "email" at bounding box center [398, 172] width 312 height 54
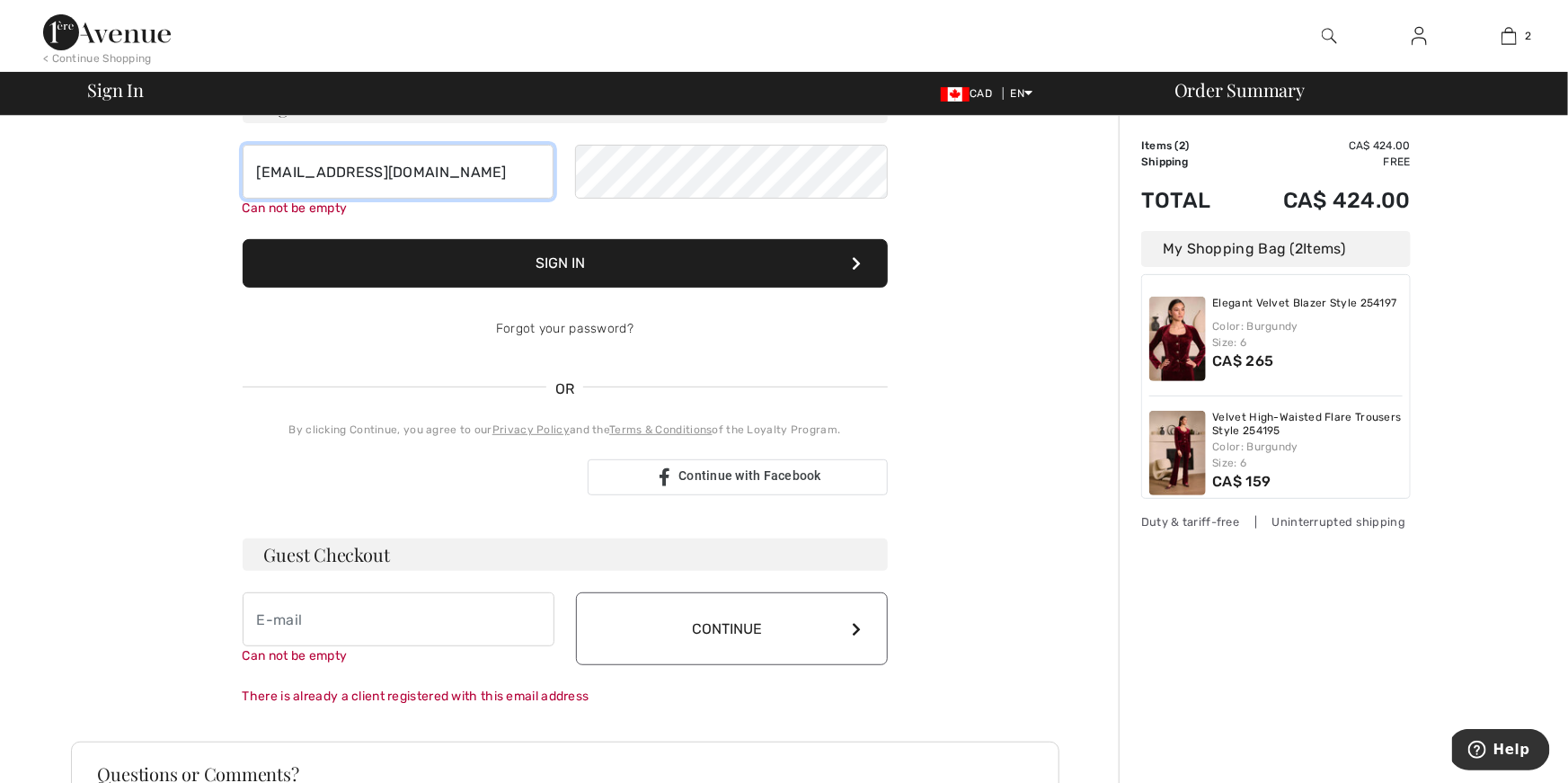
type input "bevylou55@gmail.com"
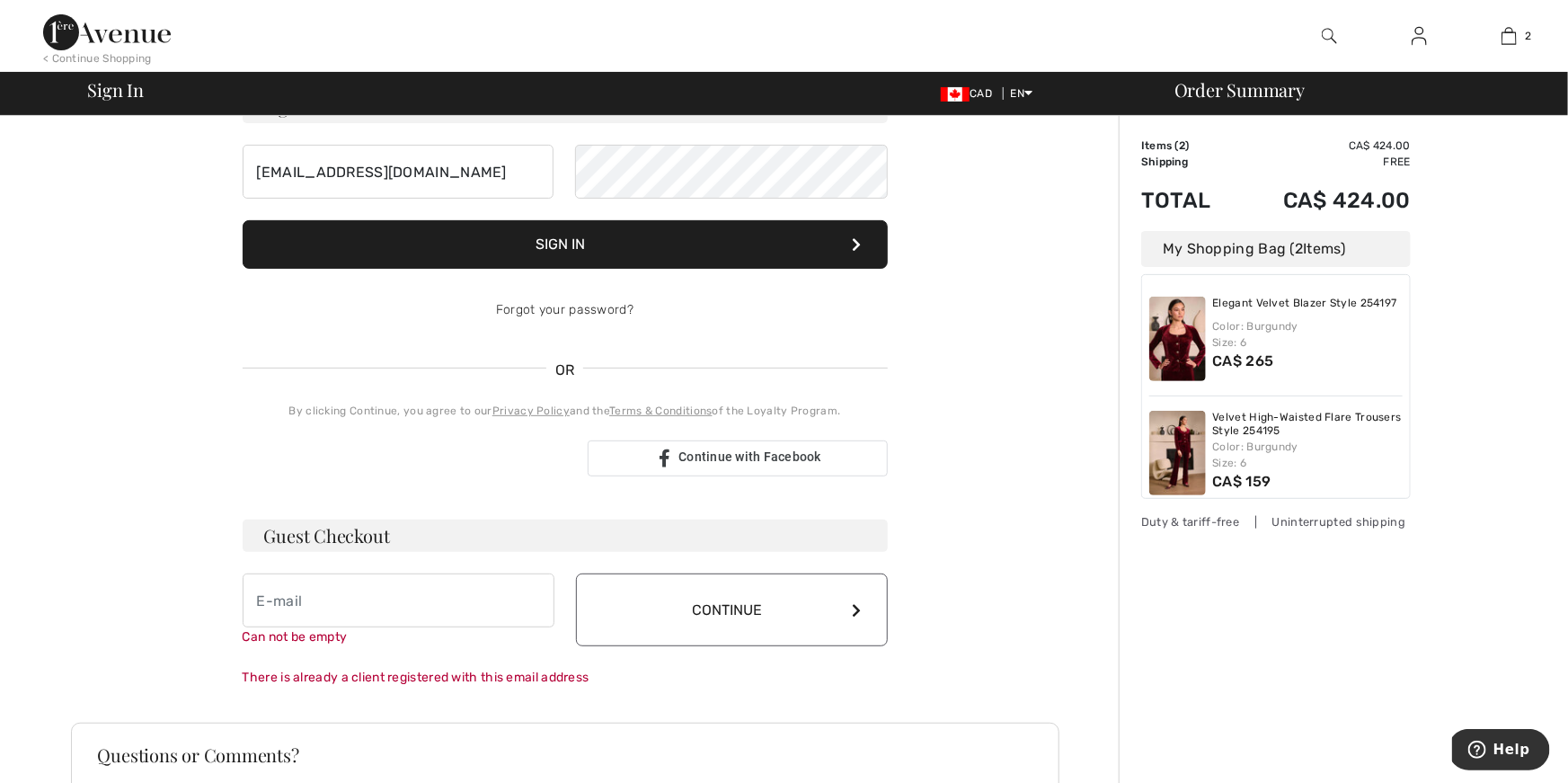
click at [798, 253] on button "Sign In" at bounding box center [564, 244] width 645 height 49
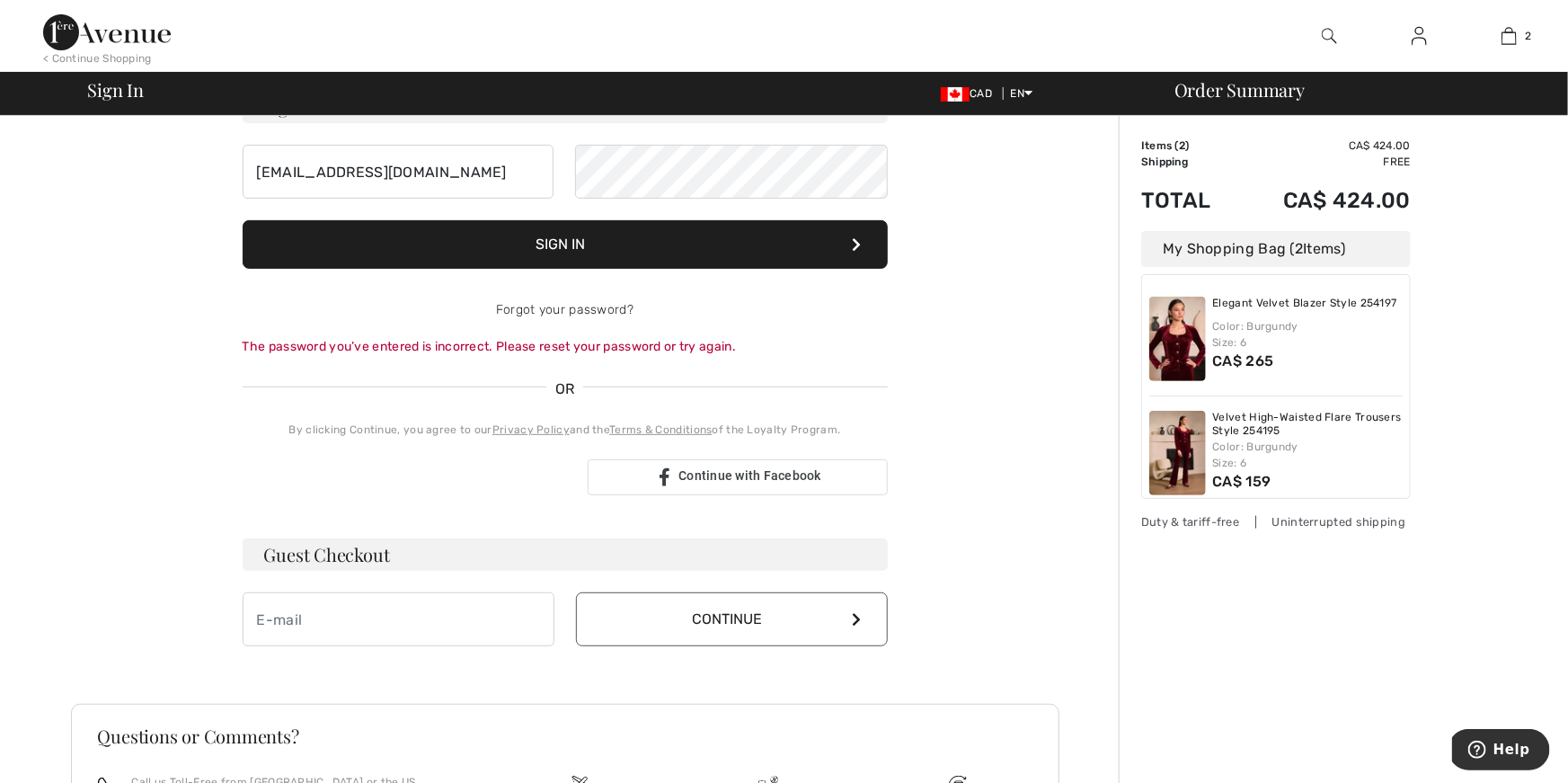
click at [564, 240] on button "Sign In" at bounding box center [564, 244] width 645 height 49
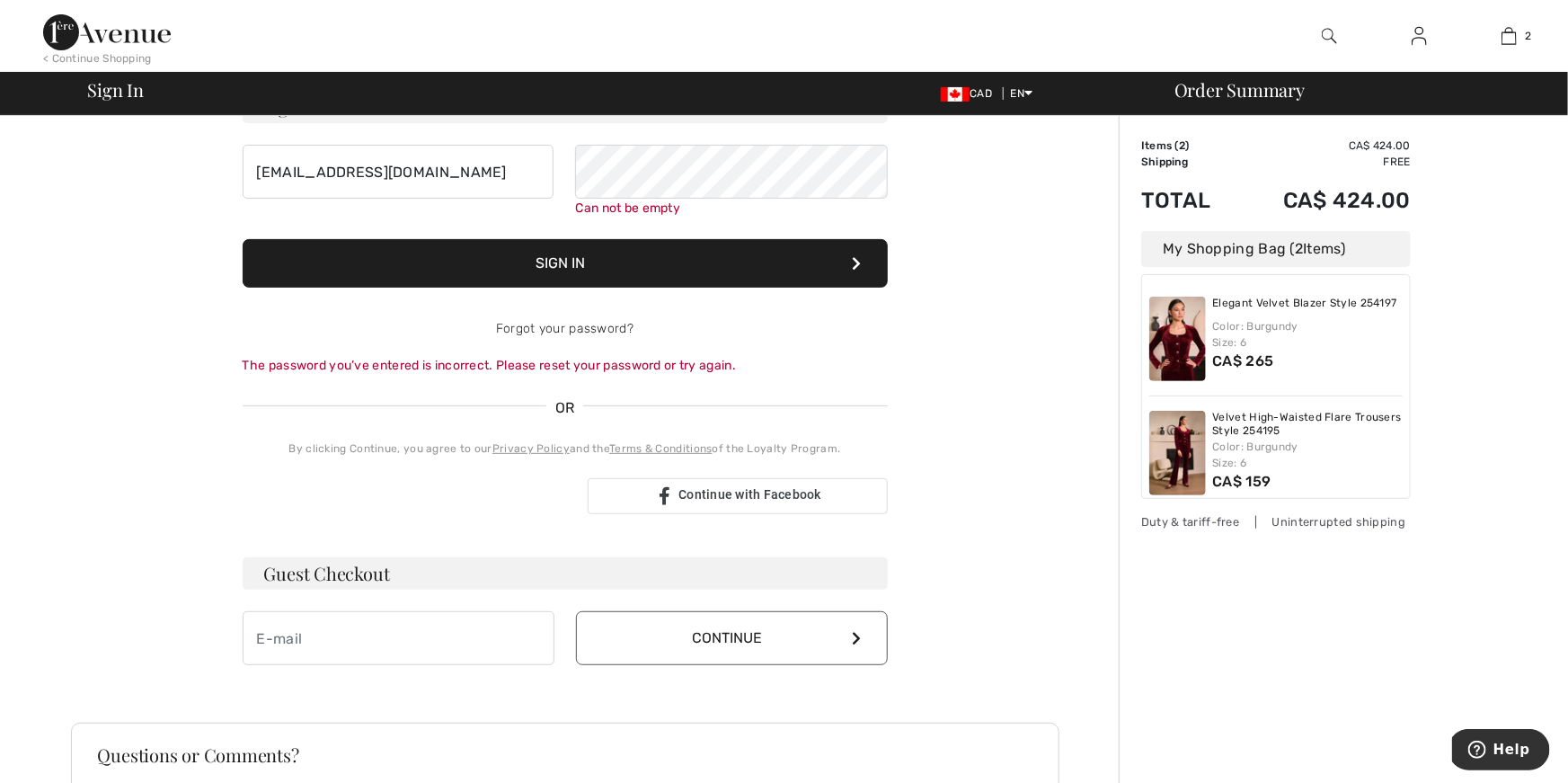
click at [557, 343] on form "Sign In bevylou55@gmail.com Can not be empty Sign In Forgot your password? The …" at bounding box center [564, 232] width 645 height 284
click at [573, 329] on link "Forgot your password?" at bounding box center [565, 329] width 138 height 16
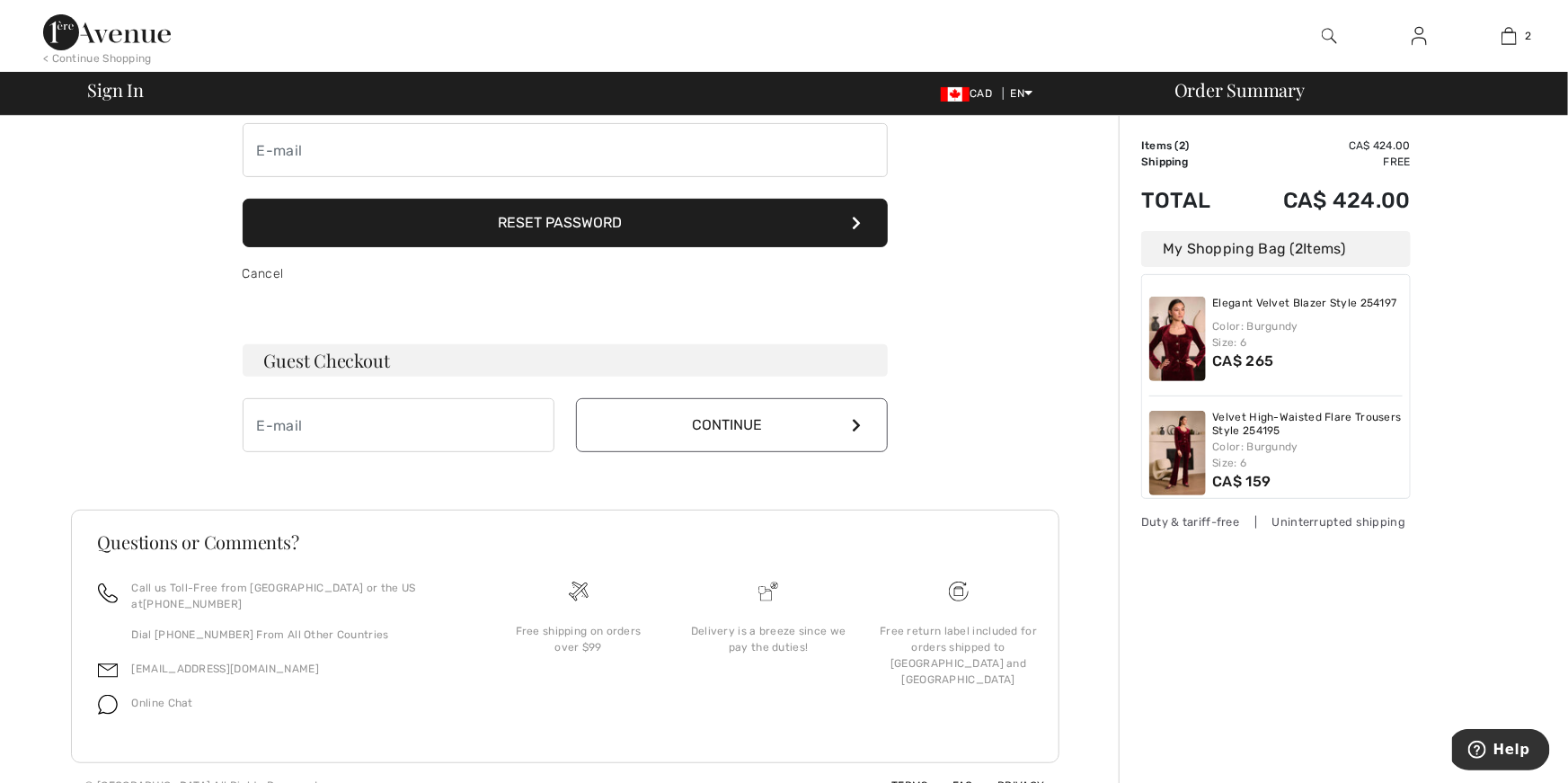
click at [565, 224] on button "Reset Password" at bounding box center [564, 222] width 645 height 49
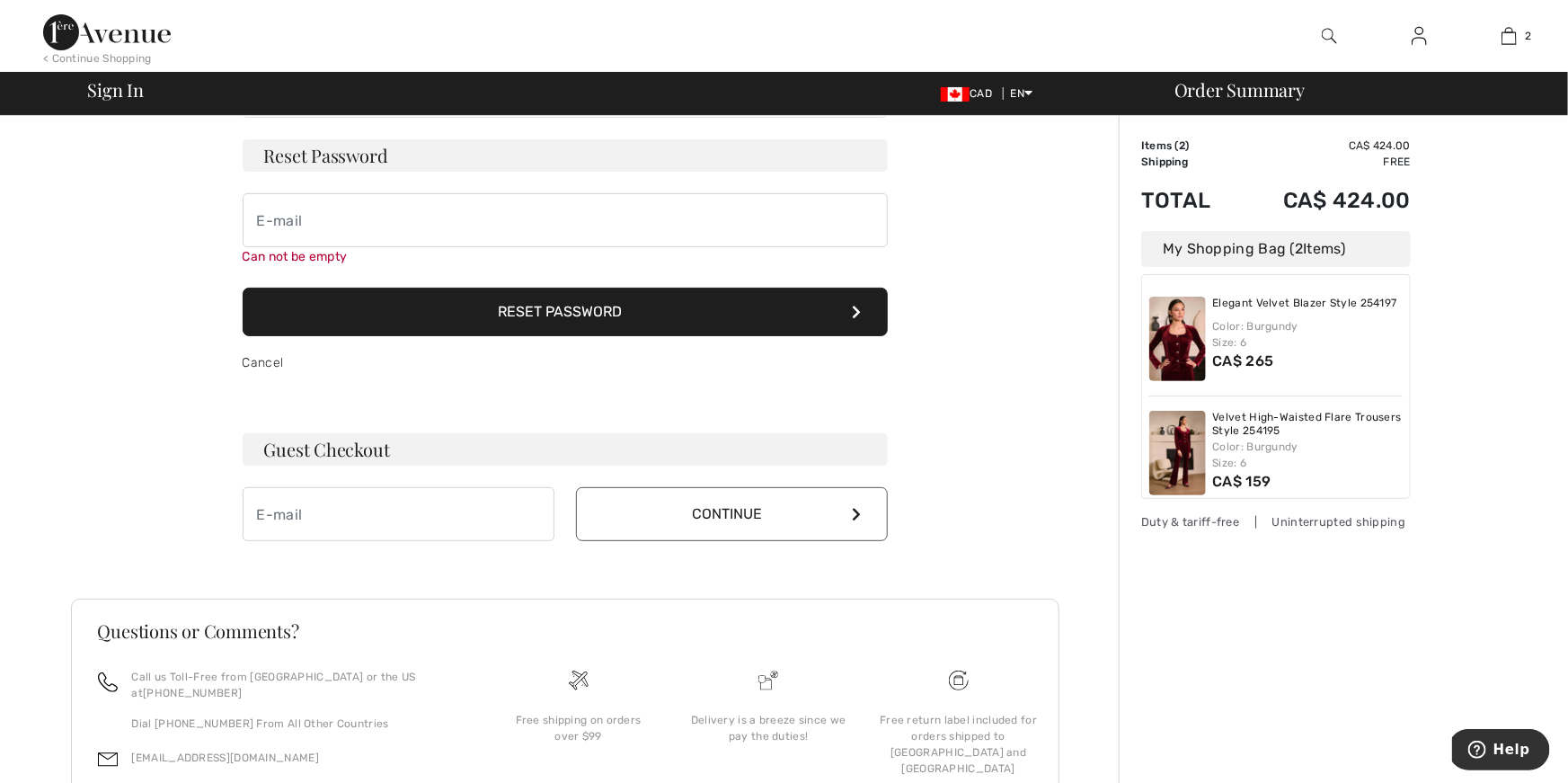
scroll to position [0, 0]
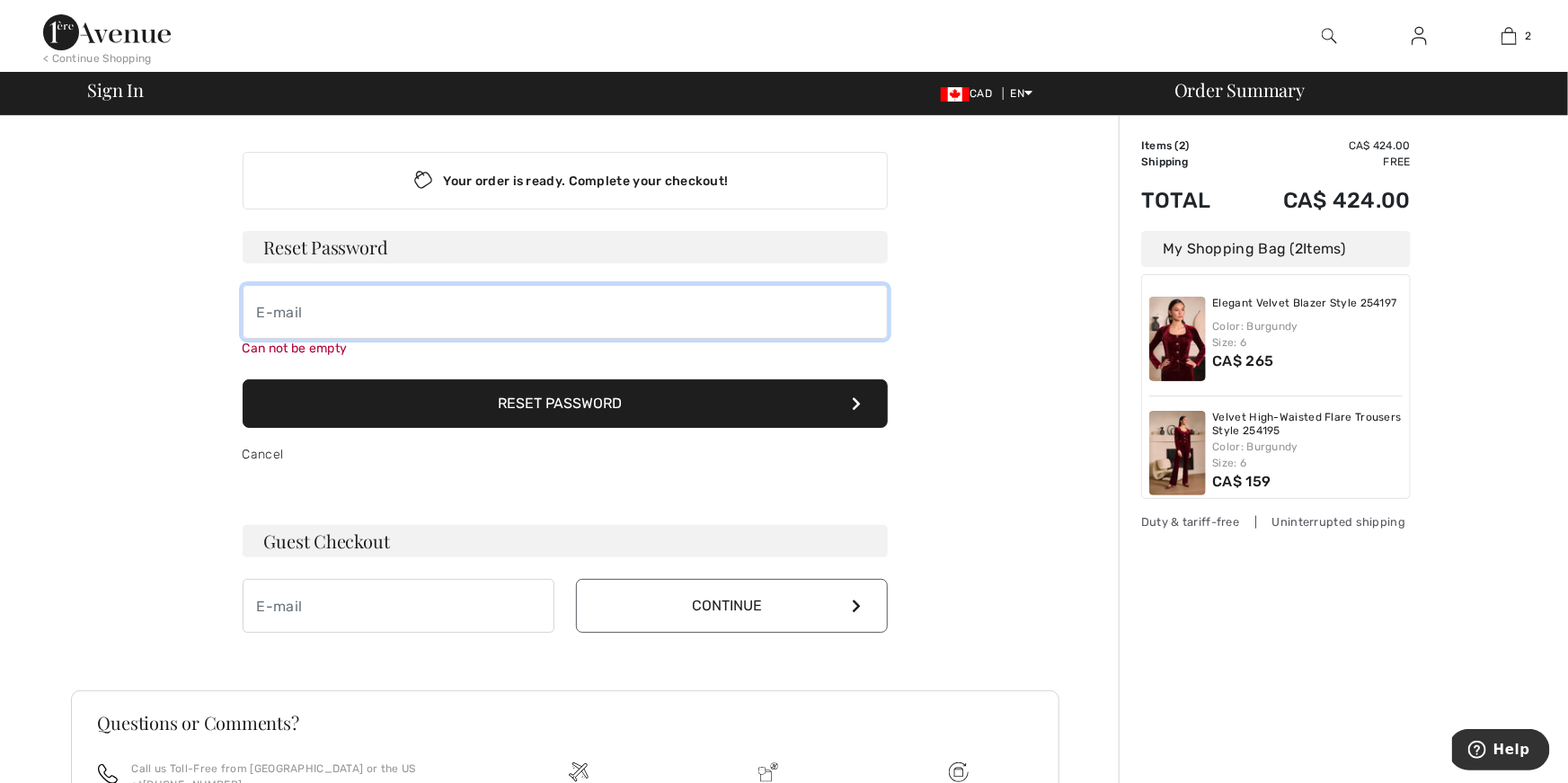
click at [273, 314] on input "email" at bounding box center [564, 311] width 645 height 54
click at [605, 319] on input "bevylou55@gmail.com" at bounding box center [564, 311] width 645 height 54
type input "bevylou55@gmail.com"
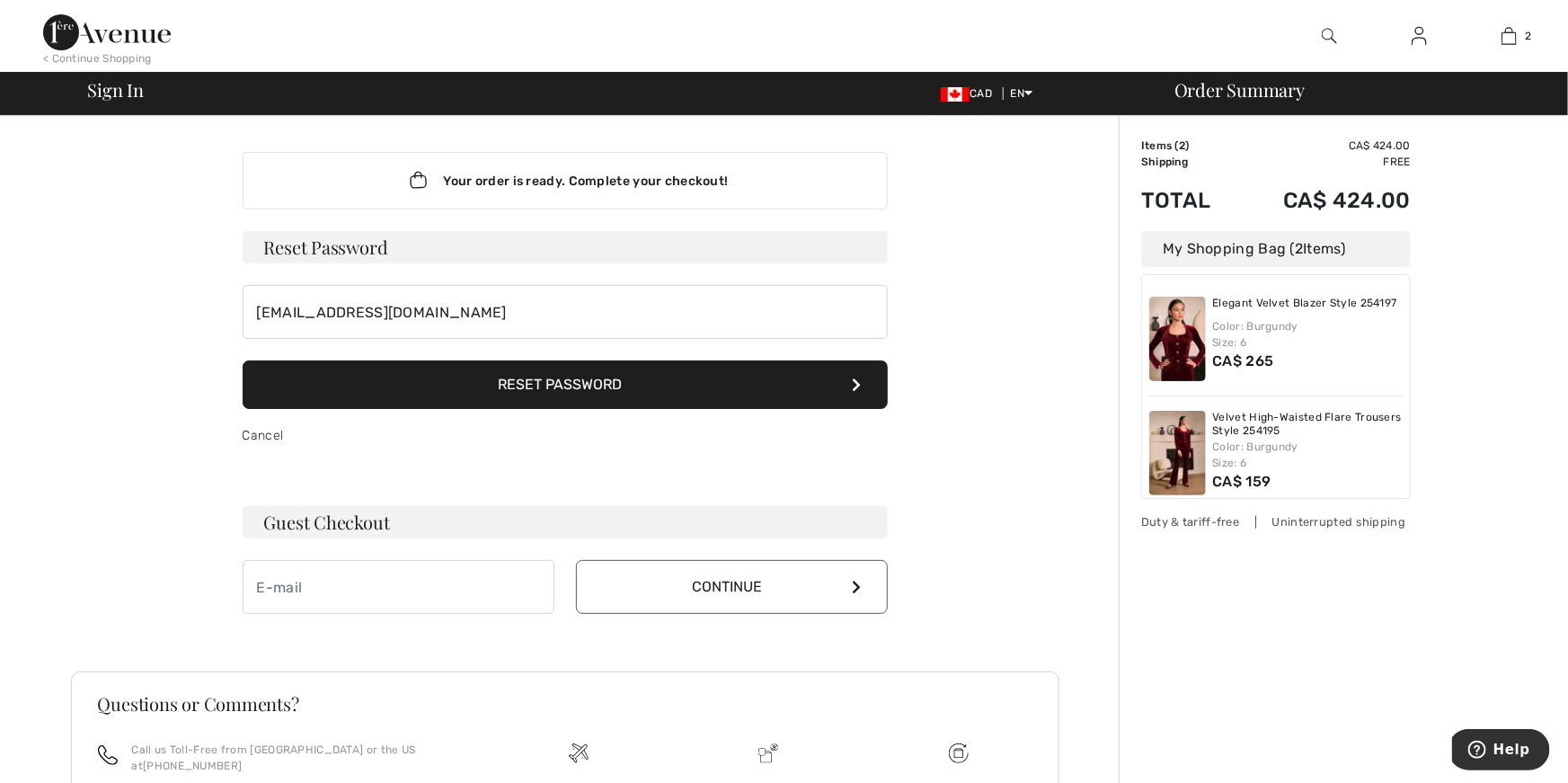
click at [361, 251] on h3 "Reset Password" at bounding box center [564, 247] width 645 height 32
click at [858, 382] on icon at bounding box center [857, 385] width 9 height 15
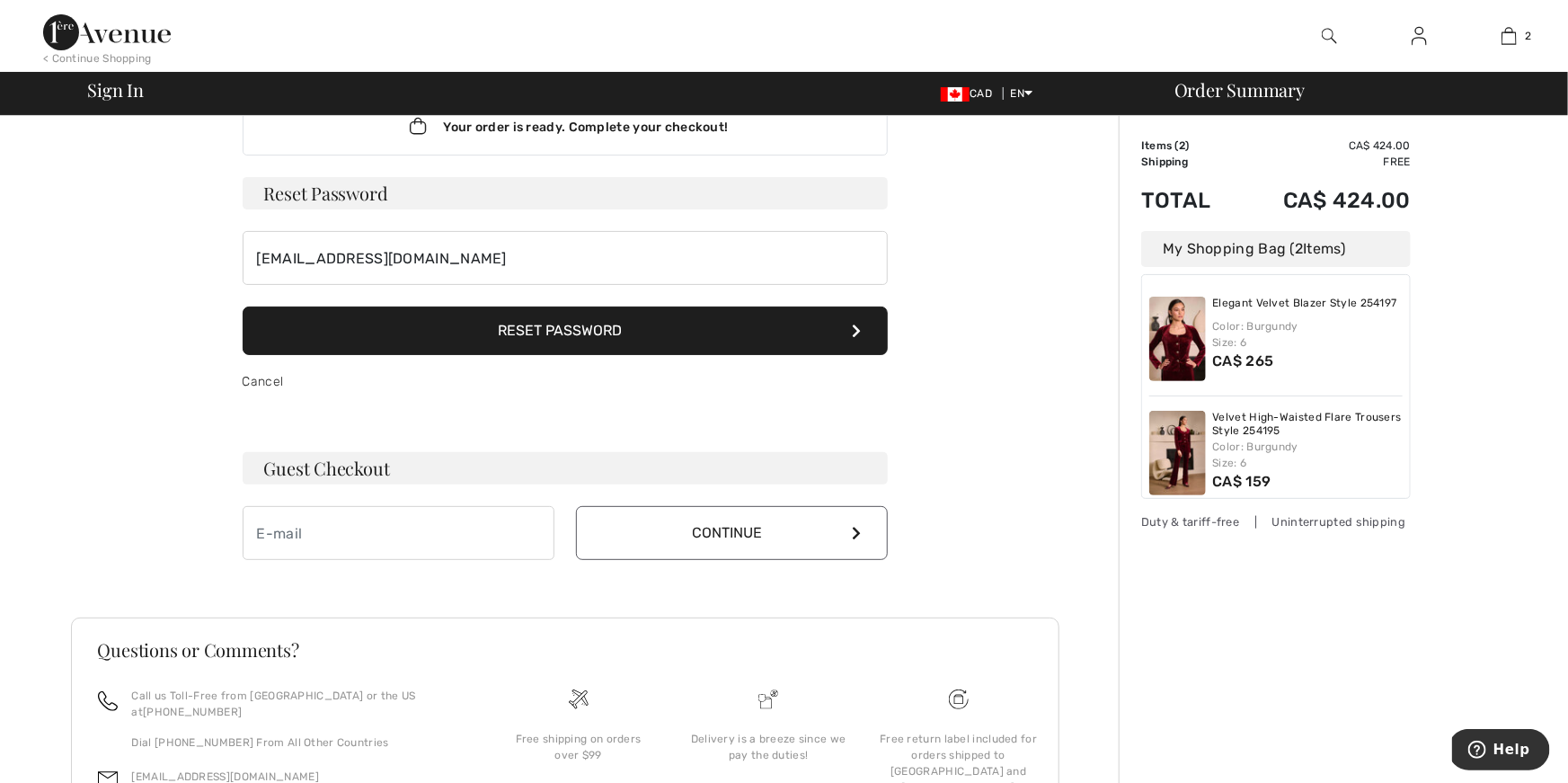
scroll to position [70, 0]
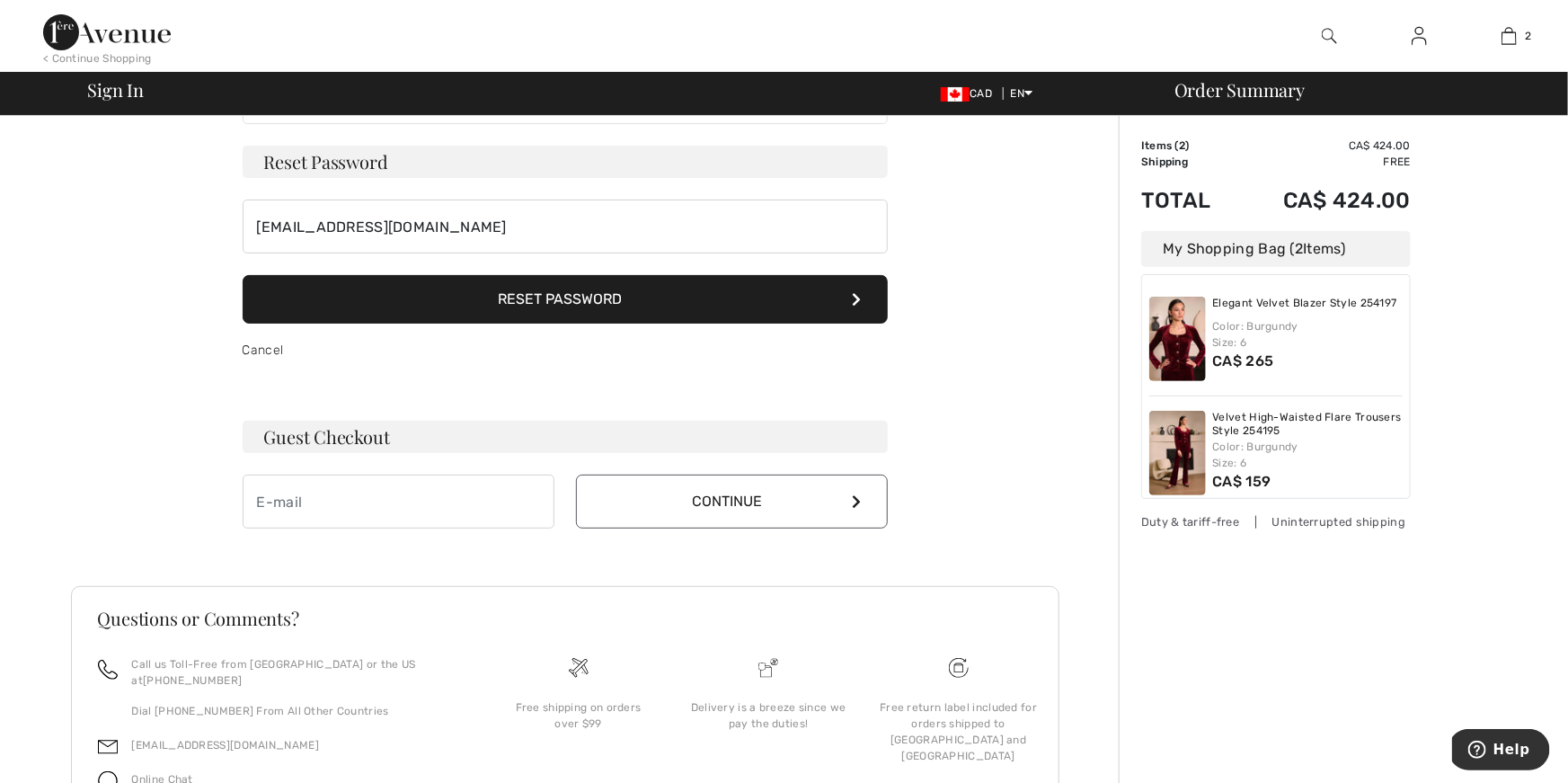
click at [542, 311] on button "Reset Password" at bounding box center [564, 299] width 645 height 49
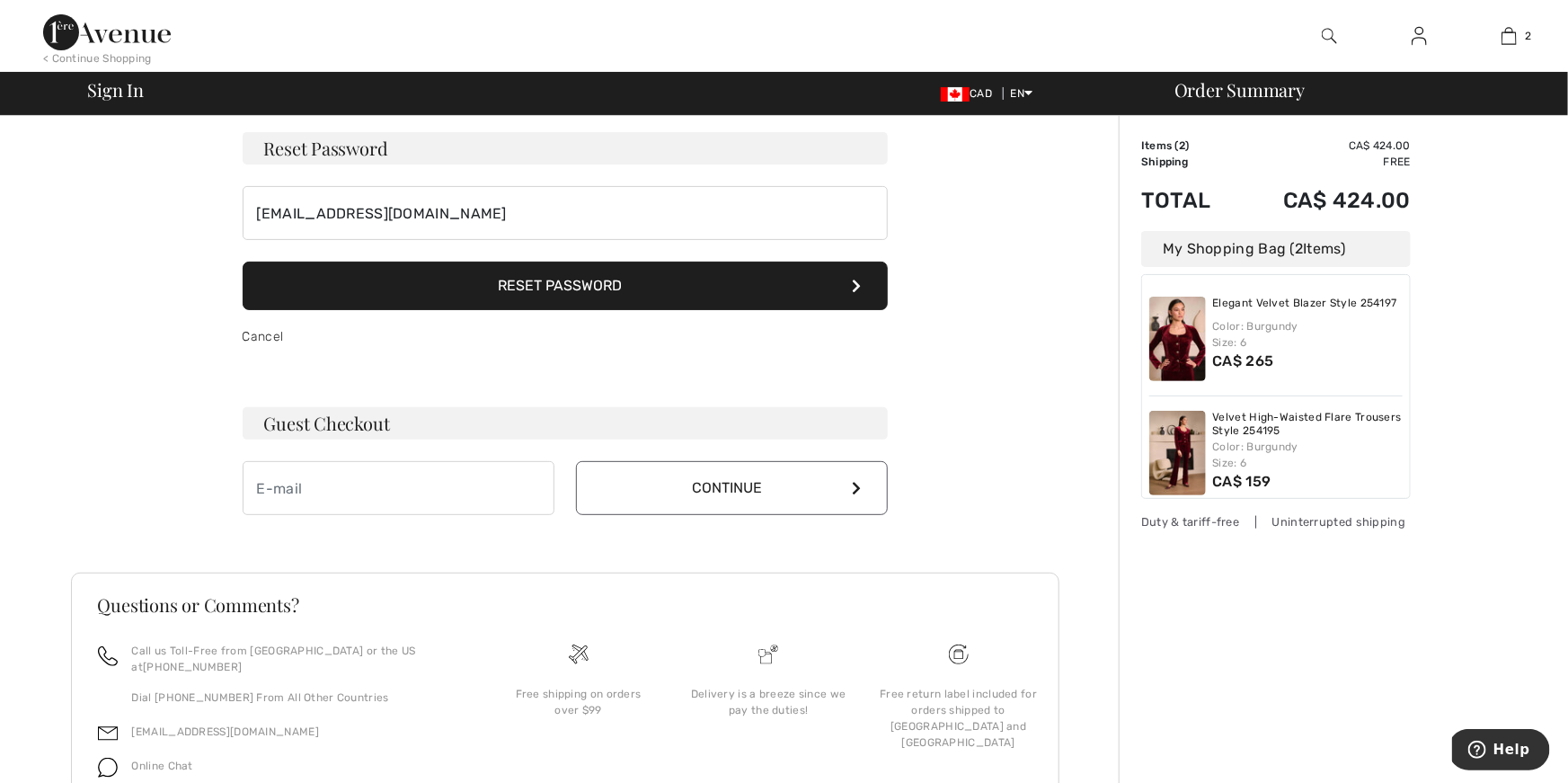
scroll to position [0, 0]
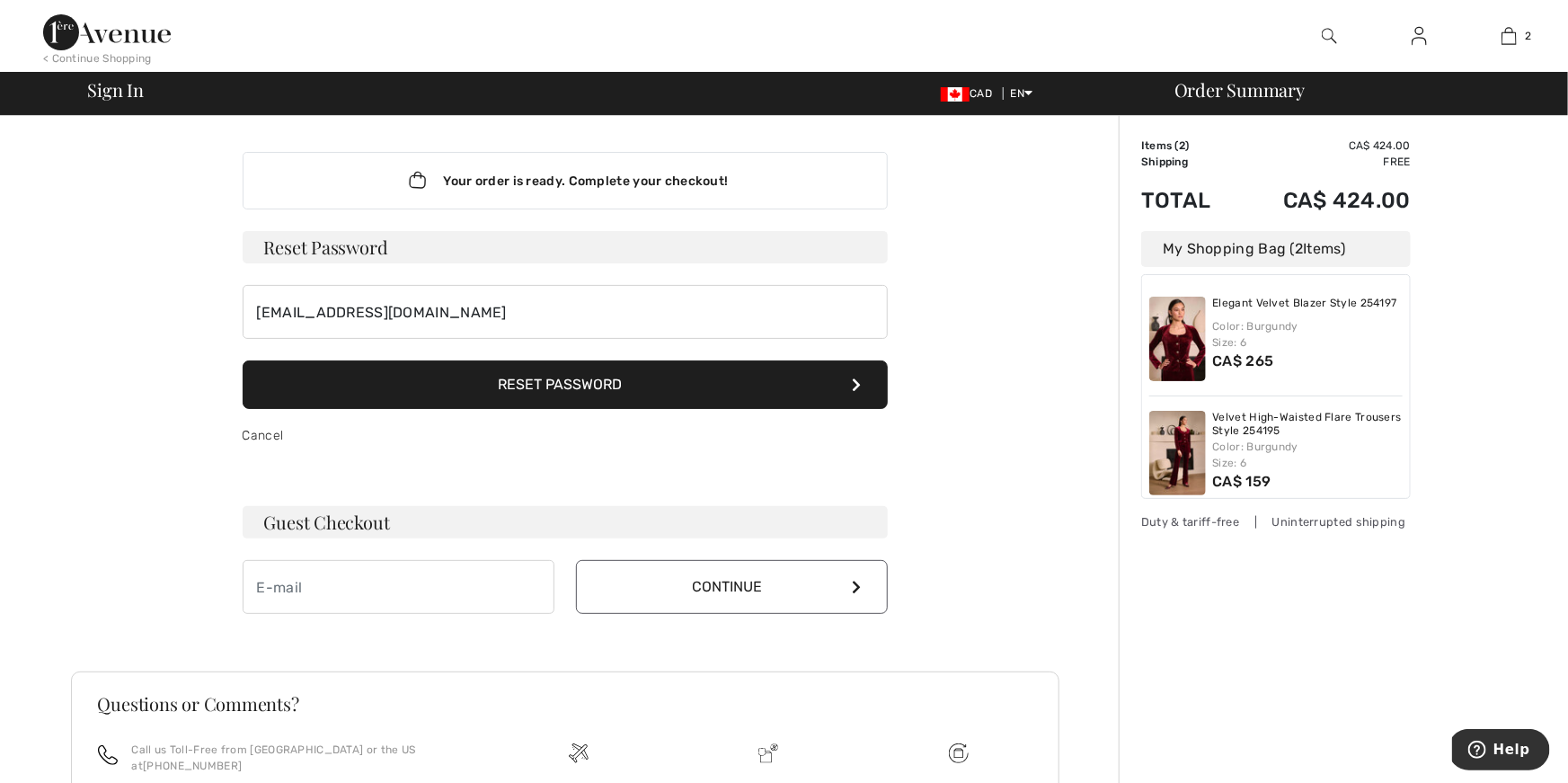
click at [425, 248] on h3 "Reset Password" at bounding box center [564, 247] width 645 height 32
click at [302, 240] on h3 "Reset Password" at bounding box center [564, 247] width 645 height 32
click at [286, 246] on h3 "Reset Password" at bounding box center [564, 247] width 645 height 32
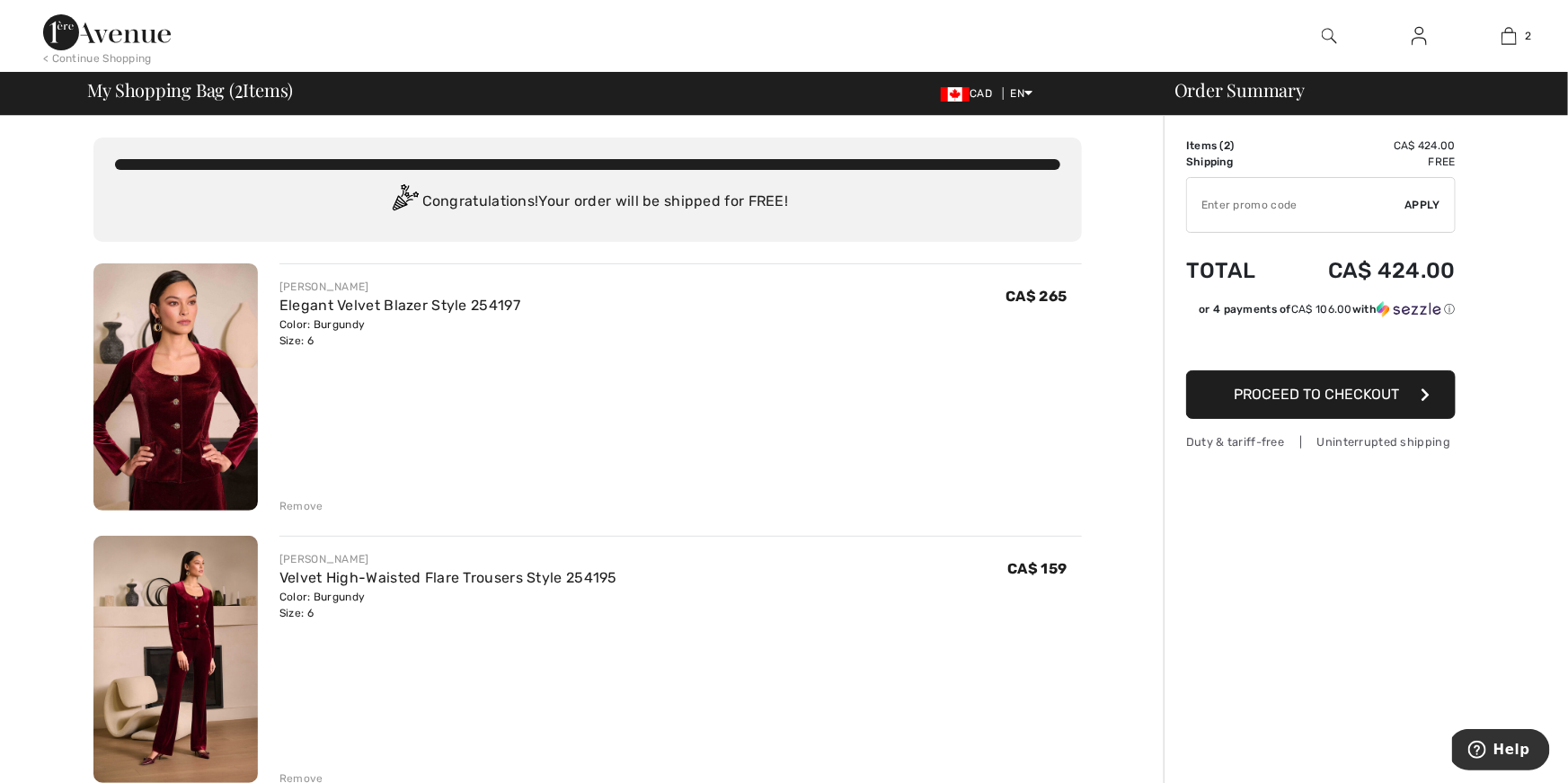
click at [1347, 391] on span "Proceed to Checkout" at bounding box center [1317, 394] width 165 height 17
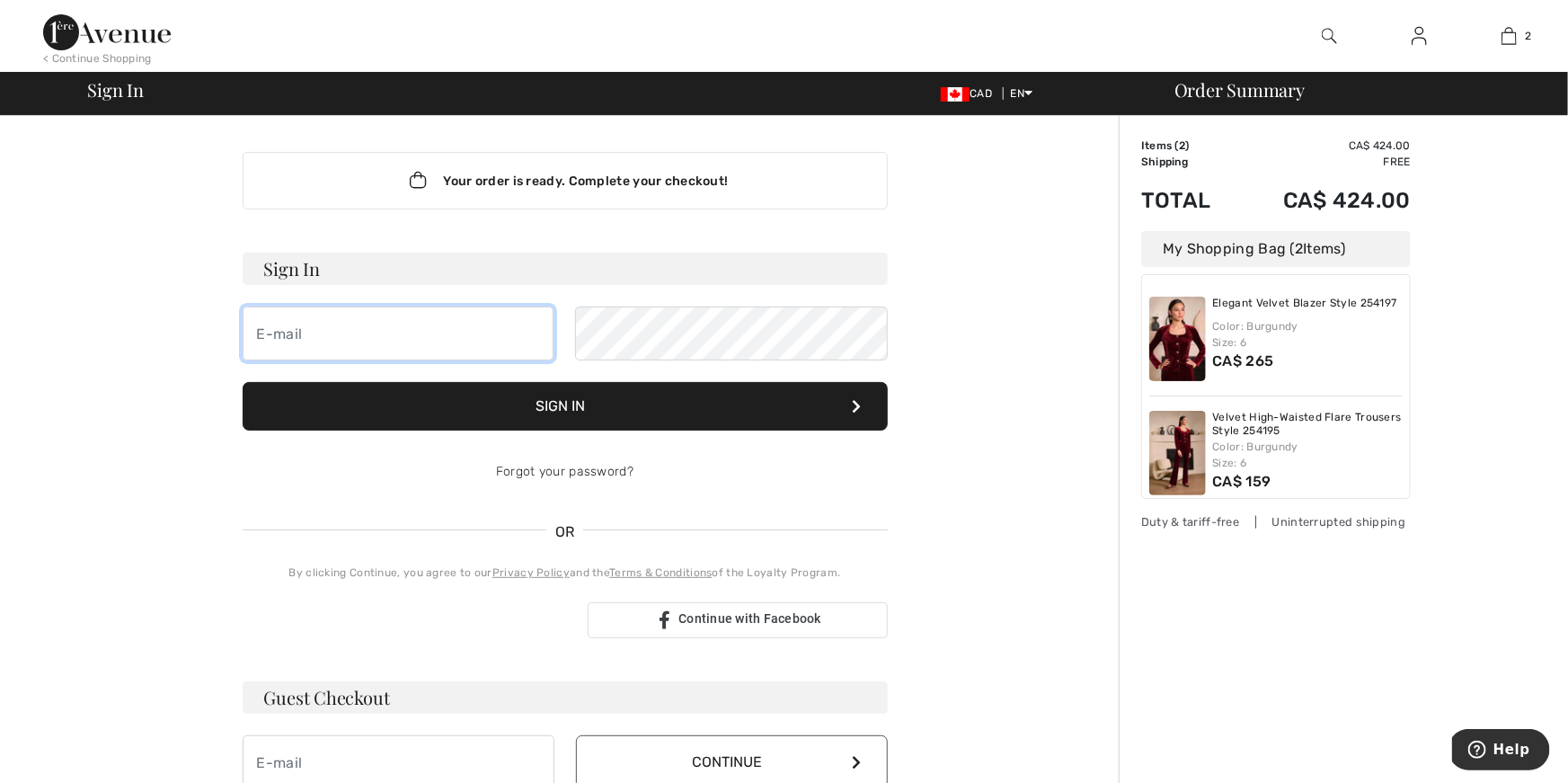
click at [263, 336] on input "email" at bounding box center [398, 333] width 312 height 54
type input "bevylou55@gmail.com"
click at [584, 404] on button "Sign In" at bounding box center [564, 406] width 645 height 49
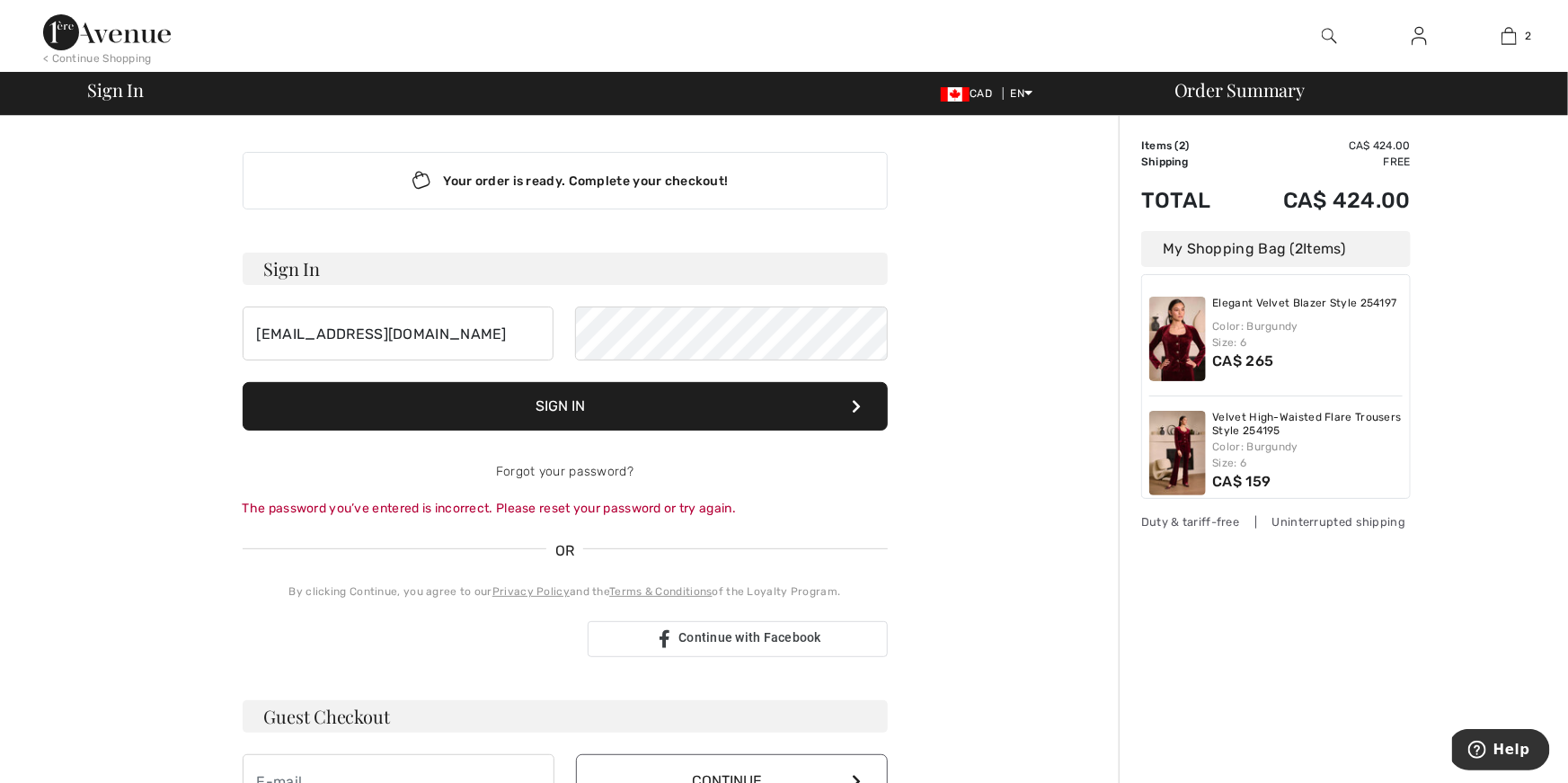
click at [549, 416] on button "Sign In" at bounding box center [564, 406] width 645 height 49
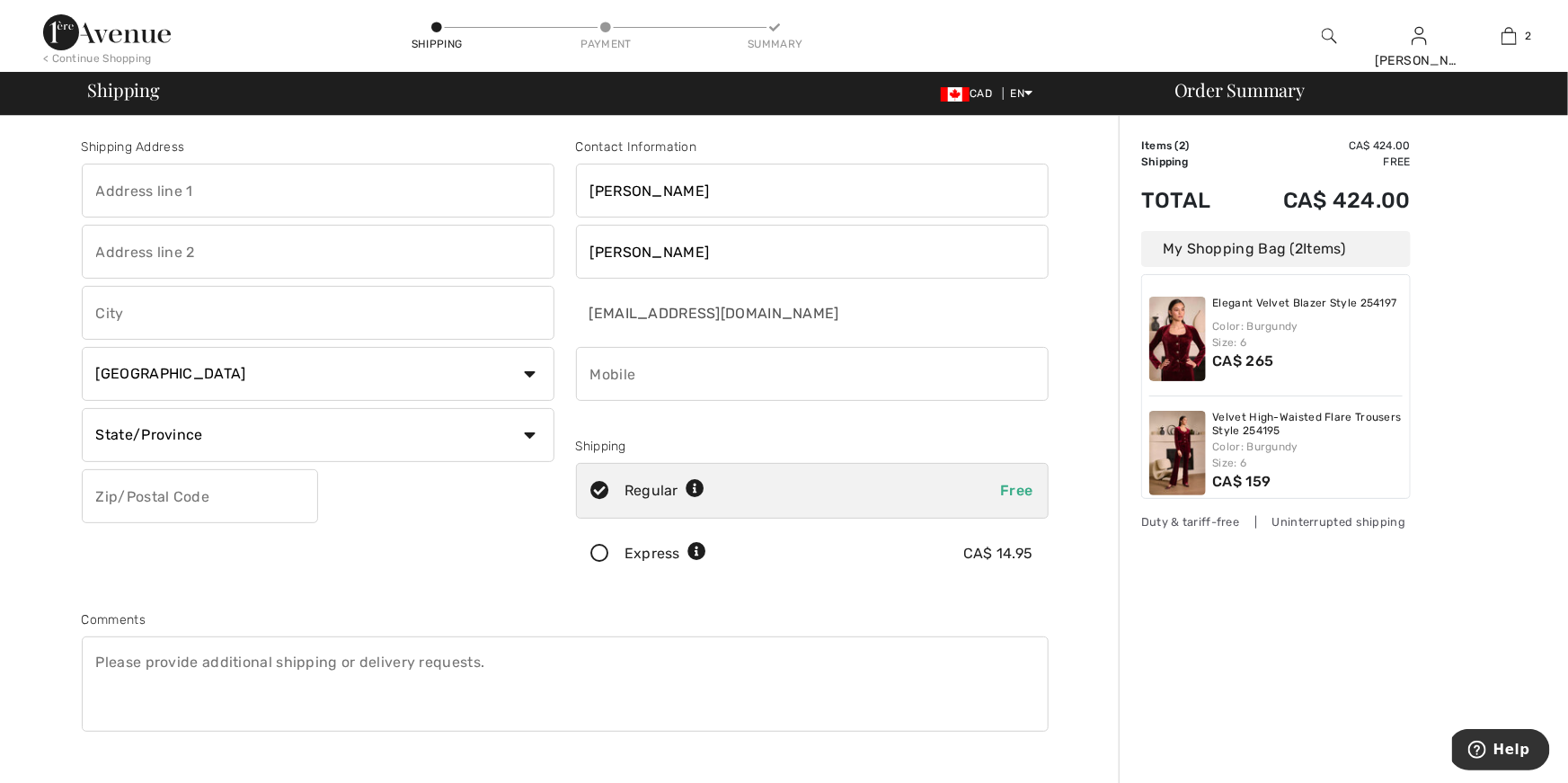
click at [118, 185] on input "text" at bounding box center [317, 190] width 473 height 54
type input "[STREET_ADDRESS][PERSON_NAME]"
click at [106, 308] on input "text" at bounding box center [317, 312] width 473 height 54
type input "Victoria"
click at [617, 191] on input "[PERSON_NAME]" at bounding box center [812, 190] width 473 height 54
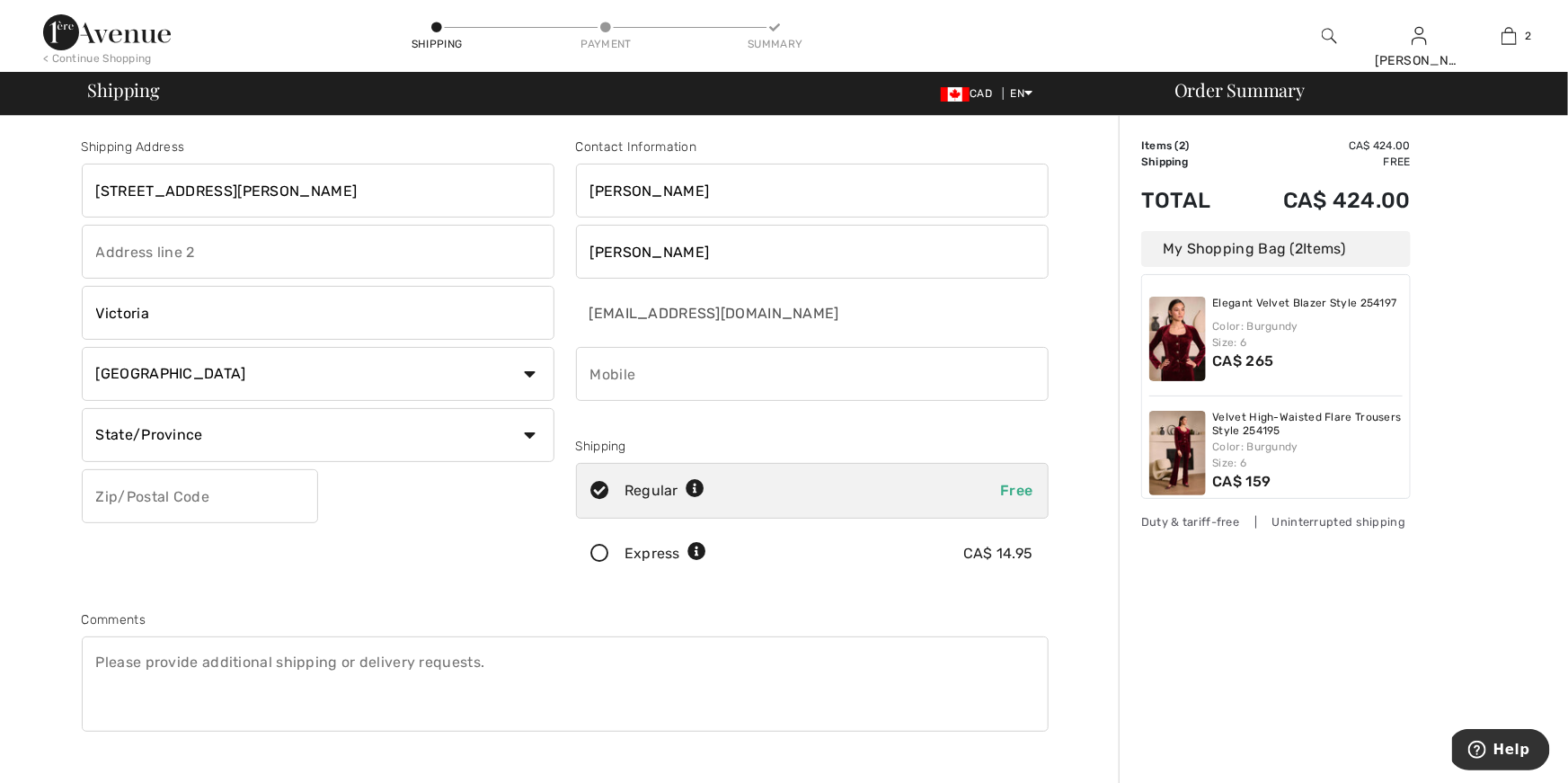
type input "Beverly"
click at [528, 437] on select "State/Province Alberta British Columbia Manitoba New Brunswick Newfoundland and…" at bounding box center [317, 435] width 473 height 54
select select "BC"
click at [112, 494] on input "text" at bounding box center [200, 496] width 237 height 54
click at [123, 496] on input "V8X5H7" at bounding box center [200, 496] width 237 height 54
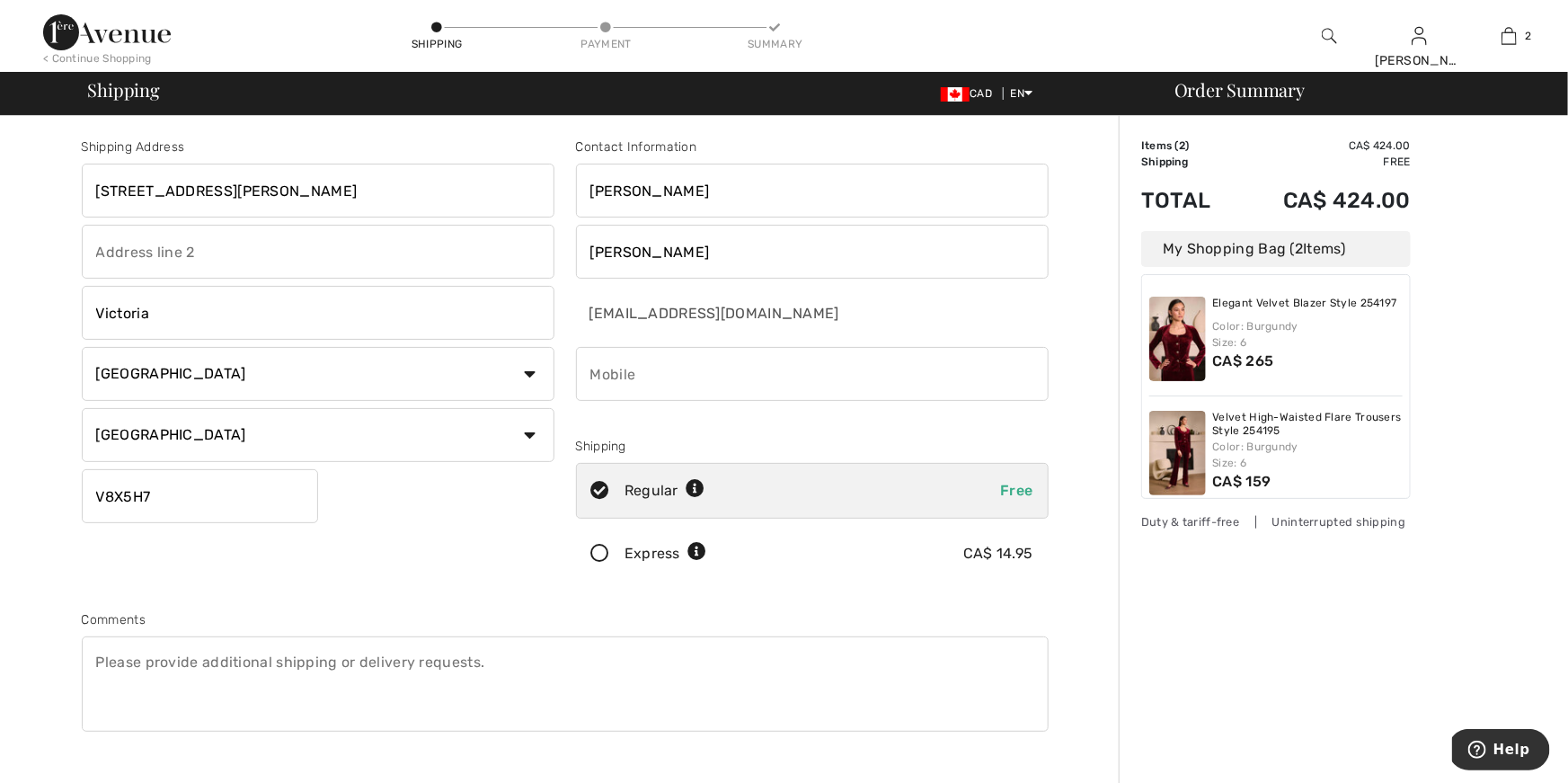
click at [258, 499] on input "V8X5H7" at bounding box center [200, 496] width 237 height 54
type input "V8X5H7"
click at [401, 503] on div "Shipping Address 306-4480 Chatterton Way Victoria Country Canada United States …" at bounding box center [317, 364] width 495 height 452
click at [606, 374] on input "phone" at bounding box center [812, 374] width 473 height 54
type input "("
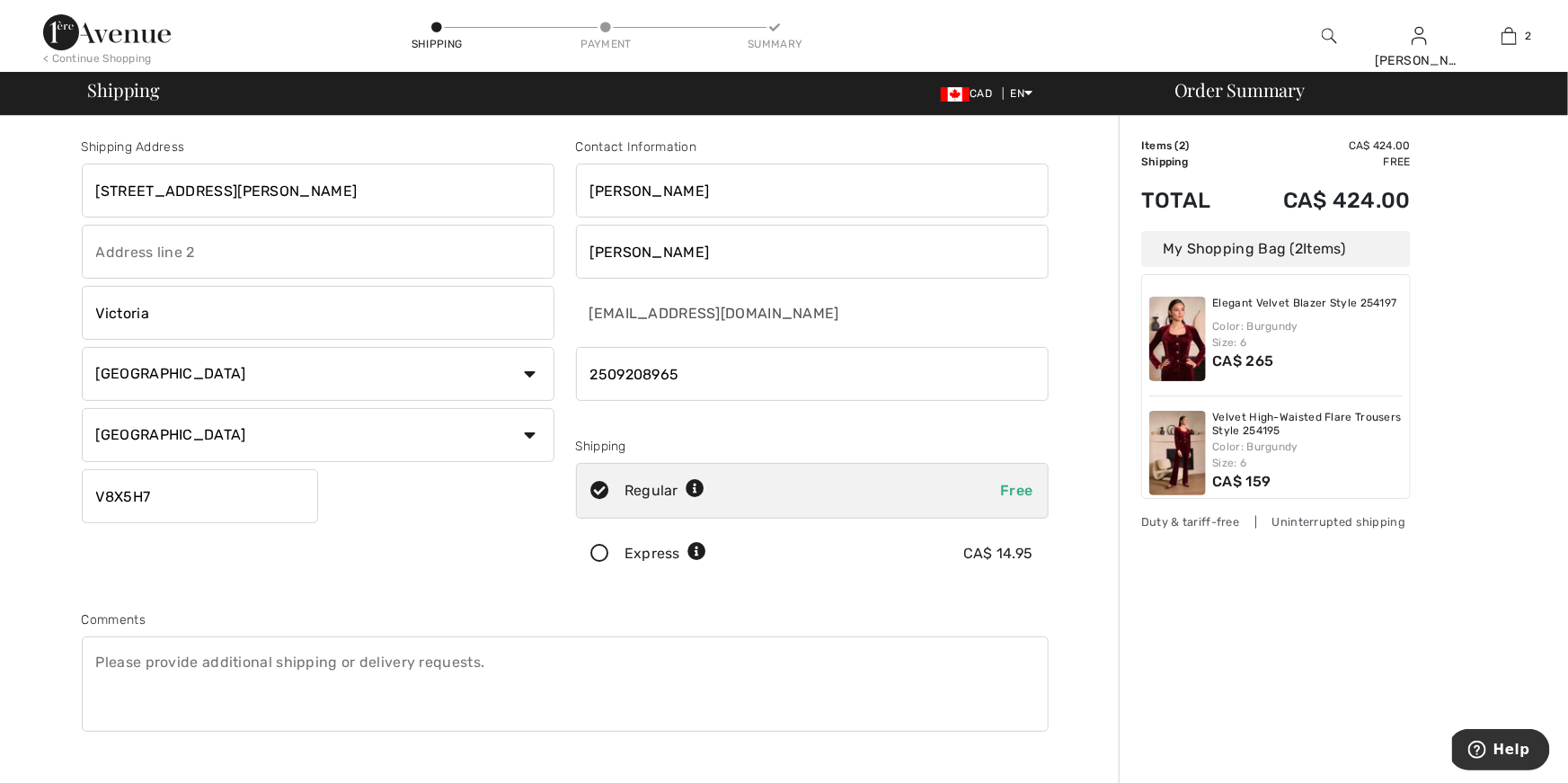
type input "2509208965"
click at [662, 435] on div "Contact Information Beverly Carey bevylou55@gmail.com Shipping Regular Free Exp…" at bounding box center [812, 364] width 495 height 452
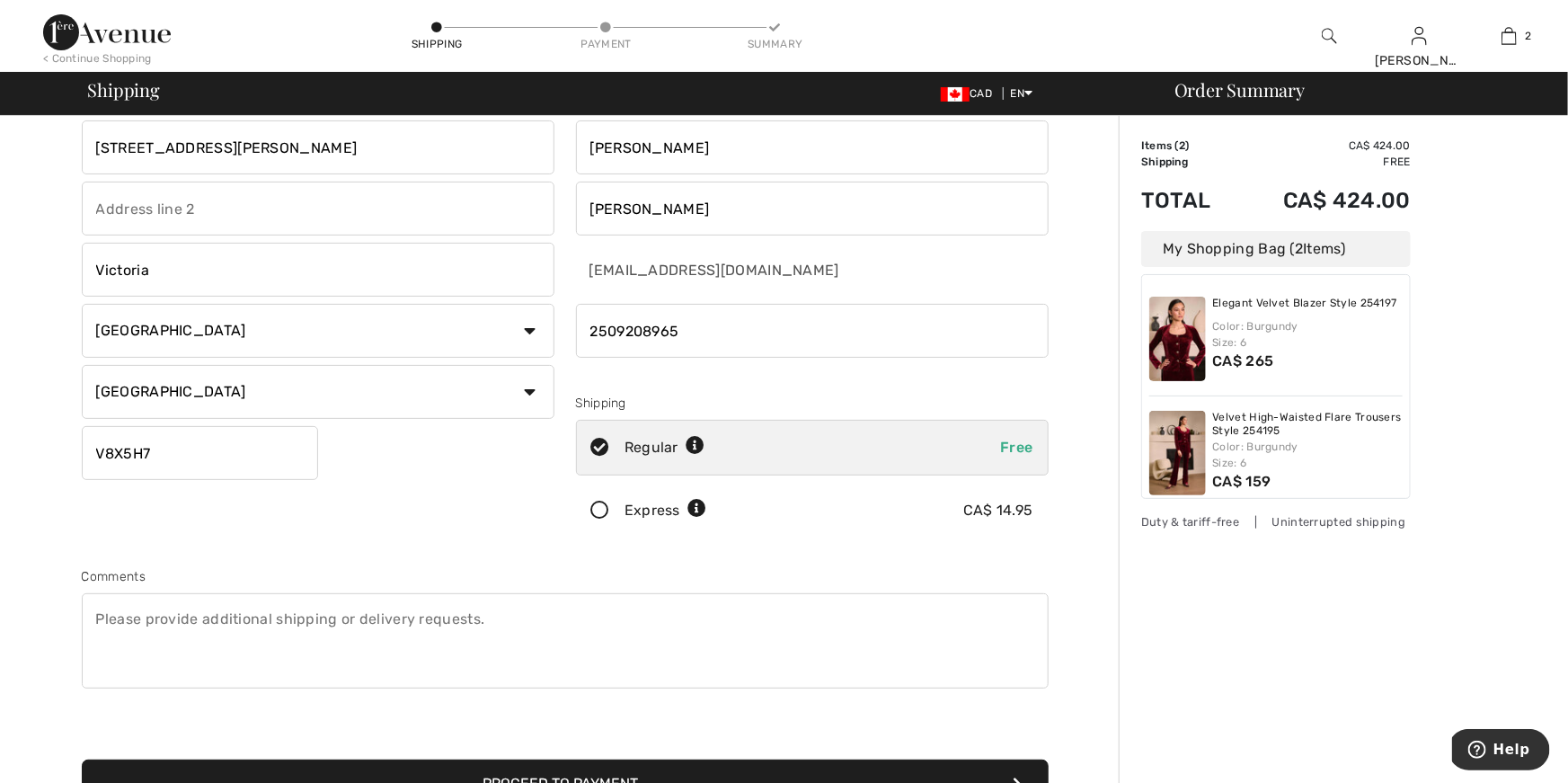
scroll to position [52, 0]
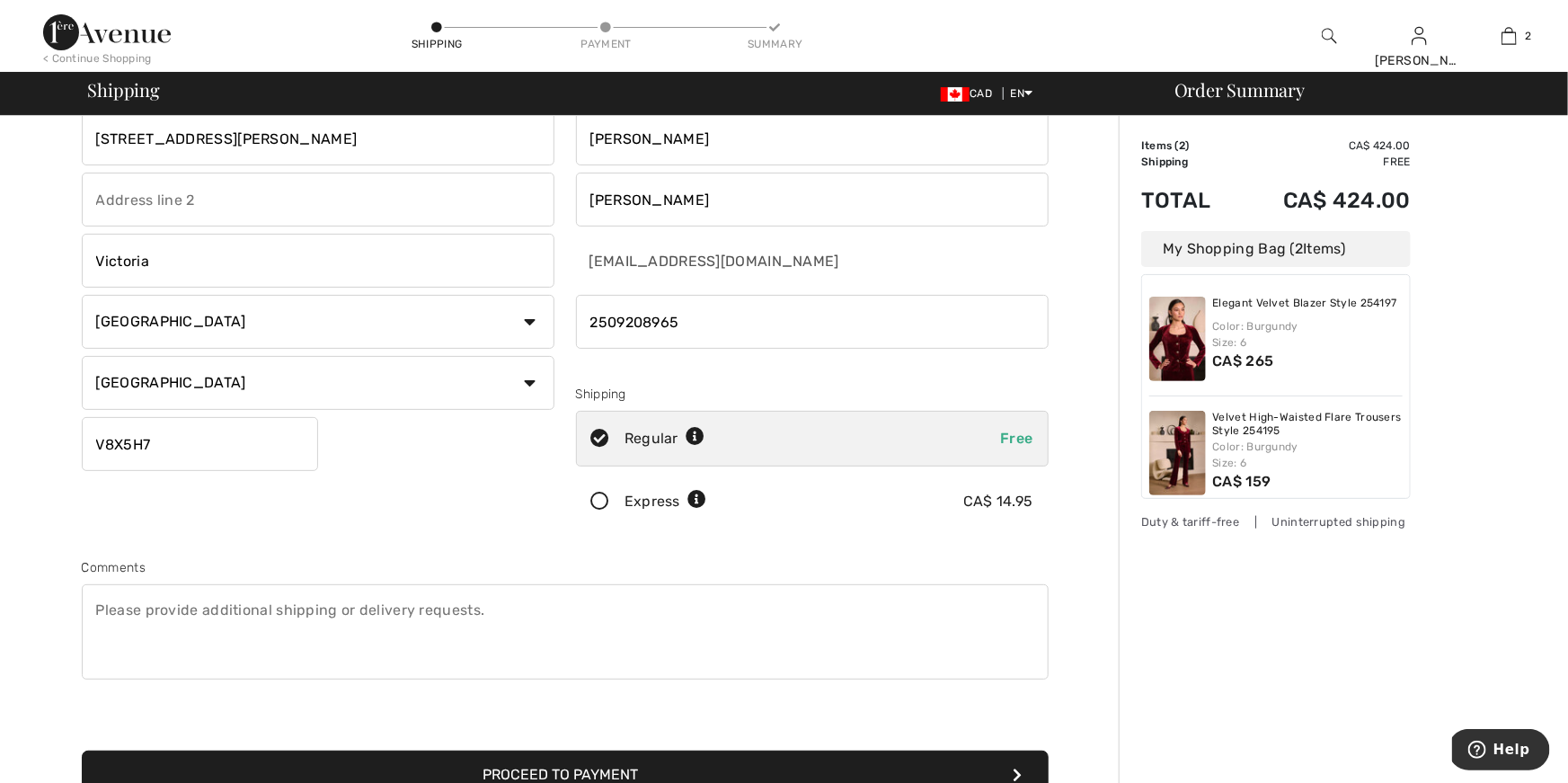
click at [610, 772] on button "Proceed to Payment" at bounding box center [565, 775] width 967 height 49
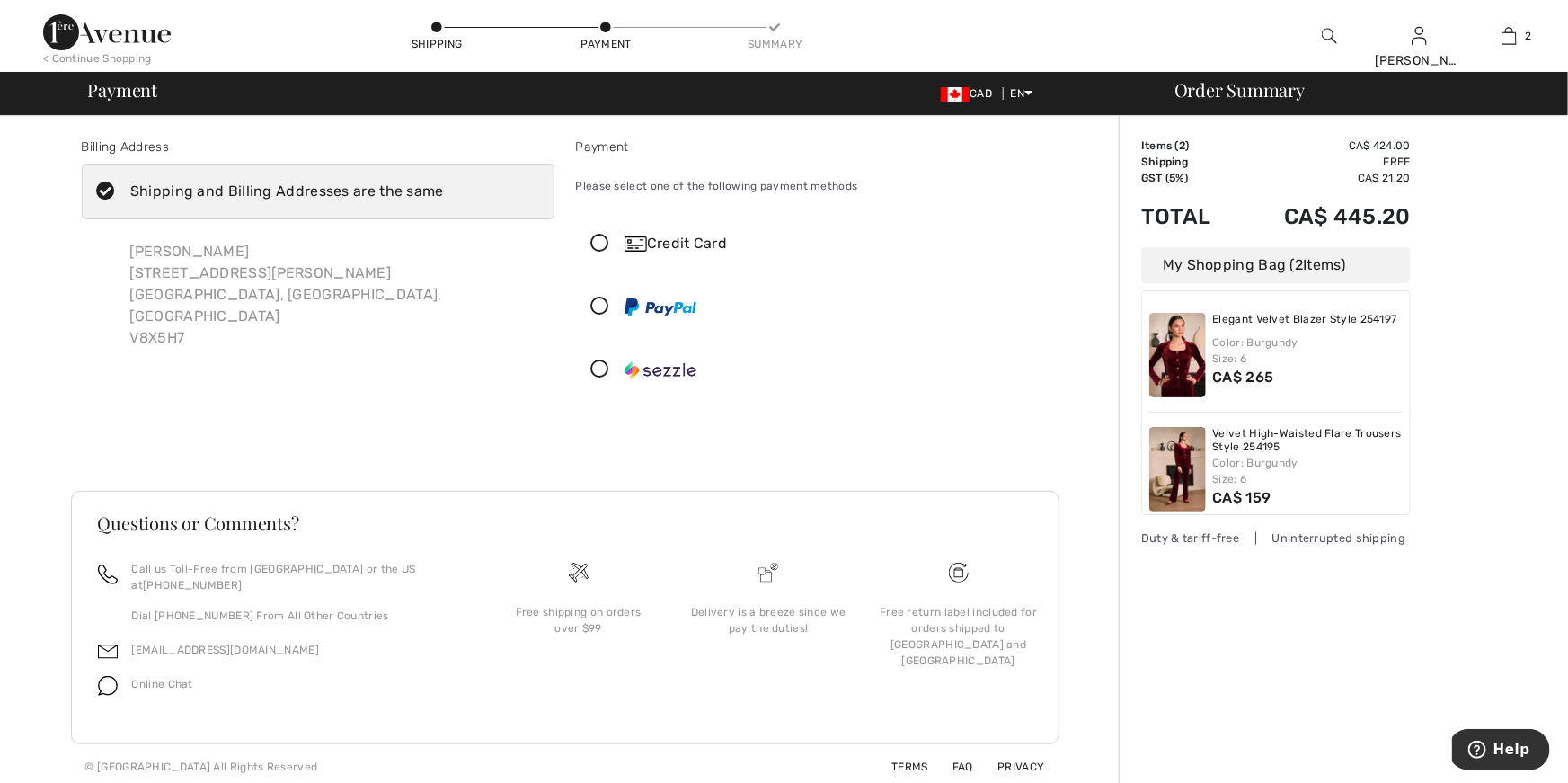
click at [688, 243] on div "Credit Card" at bounding box center [830, 244] width 412 height 22
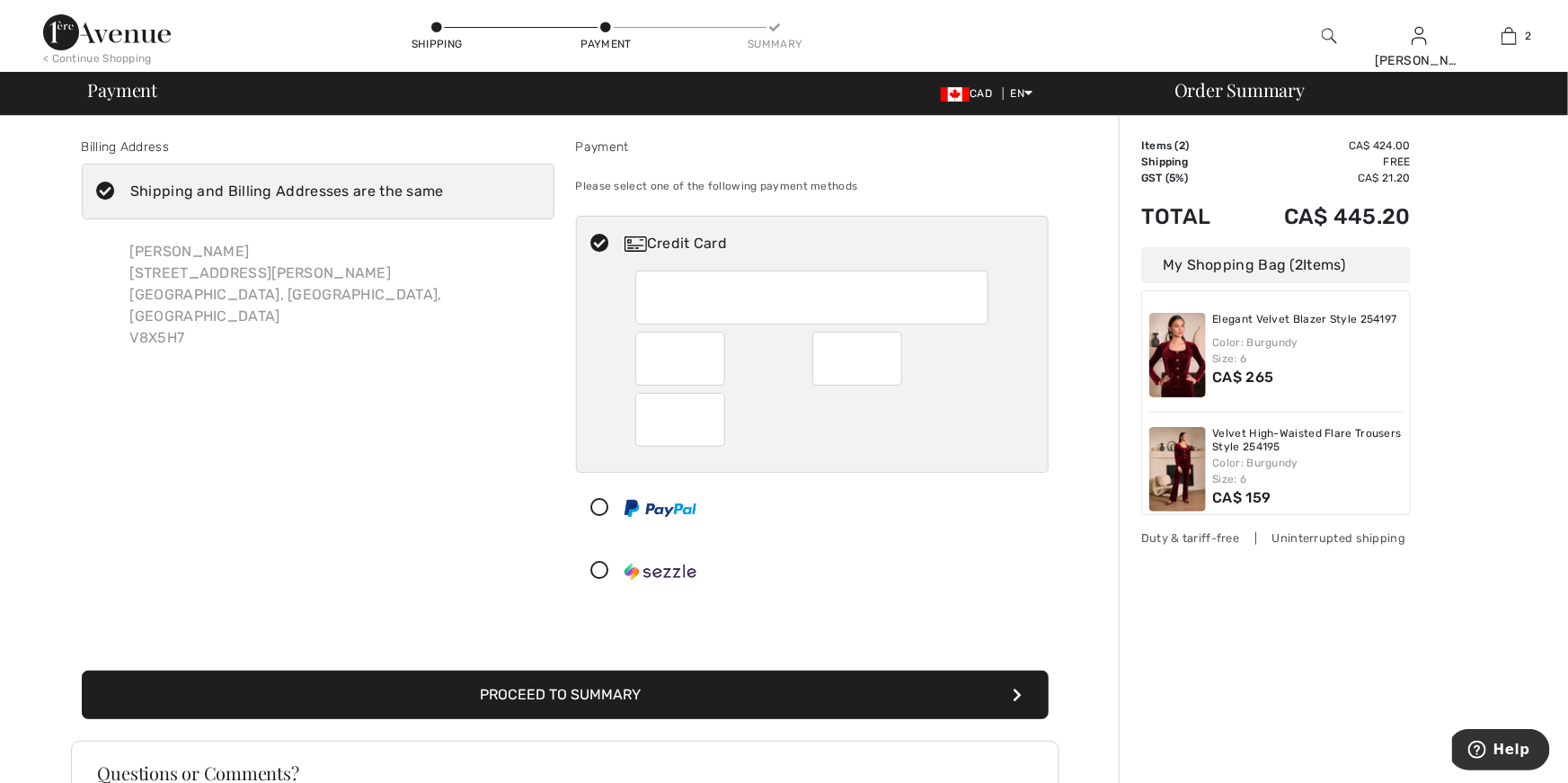
click at [617, 692] on button "Proceed to Summary" at bounding box center [565, 695] width 967 height 49
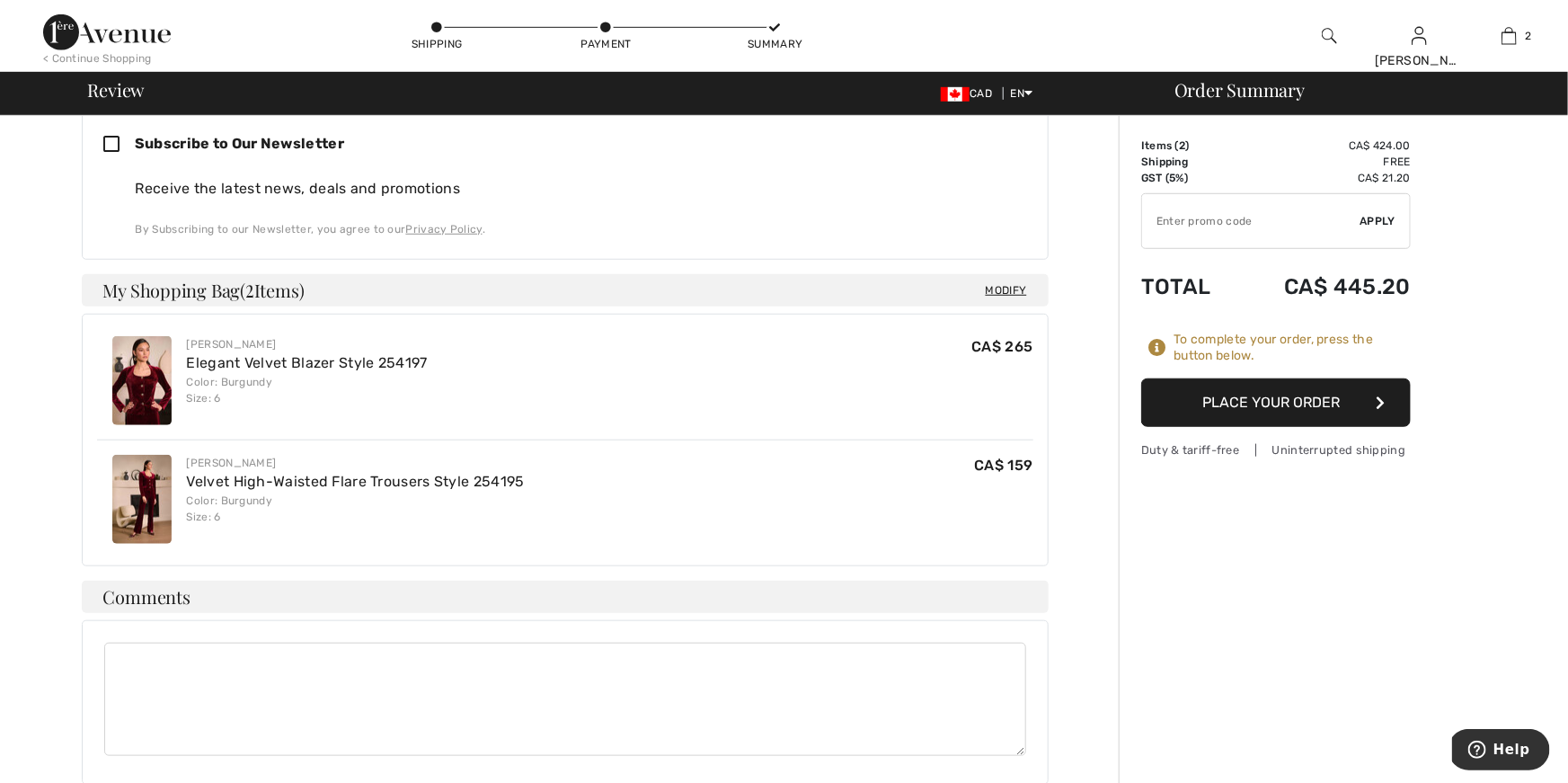
scroll to position [554, 0]
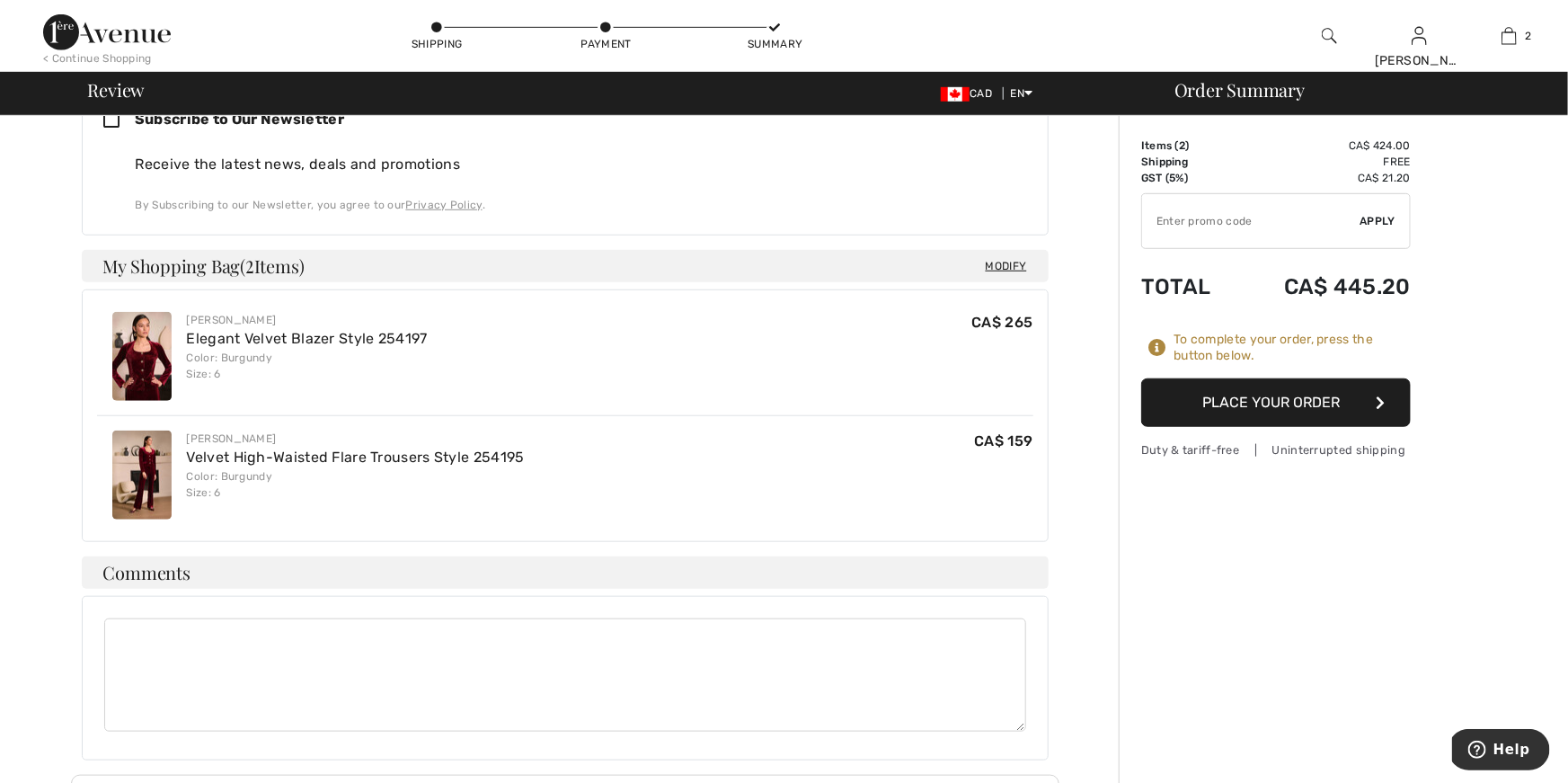
click at [1296, 408] on button "Place Your Order" at bounding box center [1276, 402] width 270 height 49
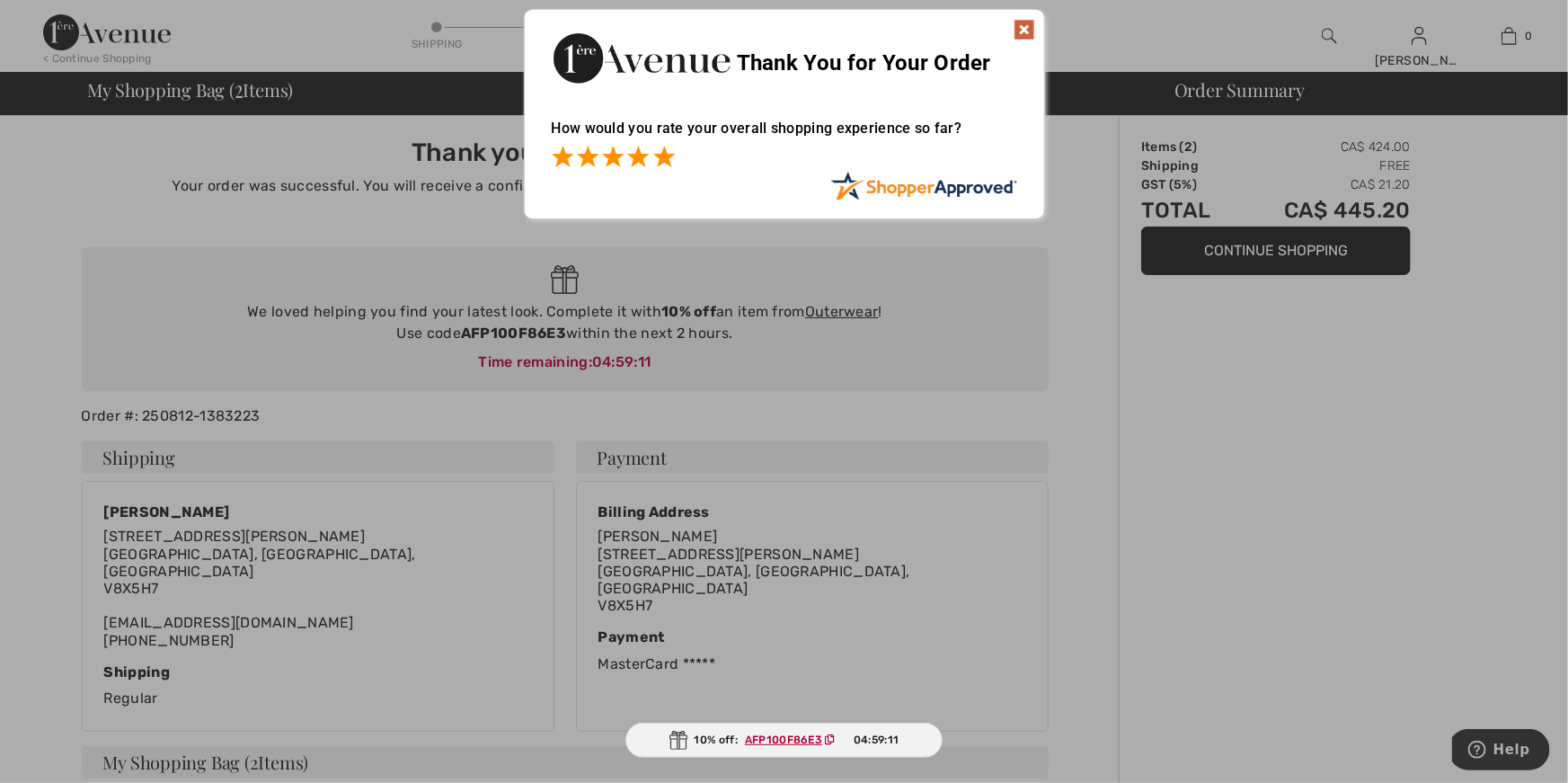
click at [660, 153] on span at bounding box center [664, 157] width 22 height 22
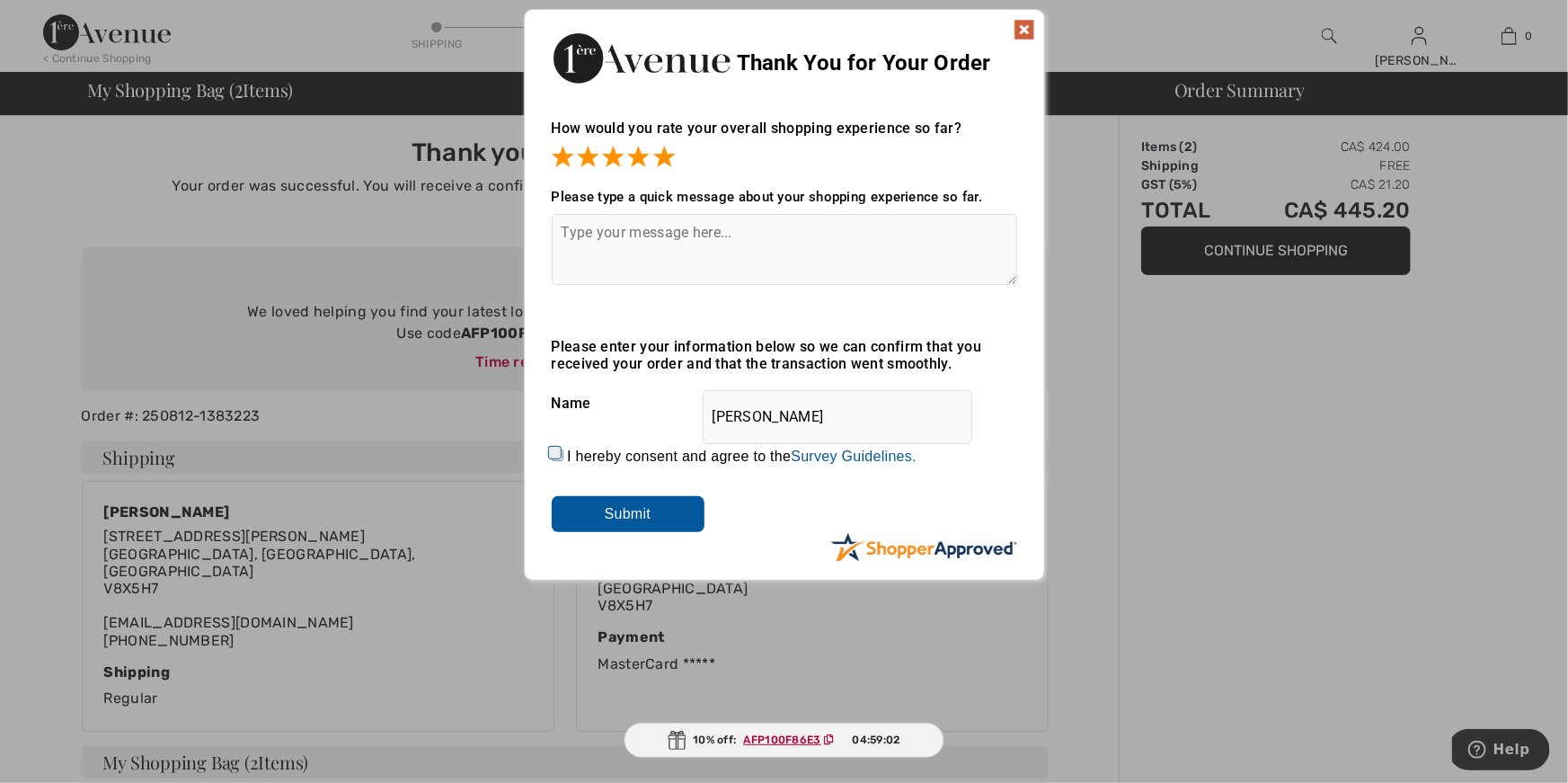
click at [556, 450] on input "I hereby consent and agree to the By submitting a review, you grant permission …" at bounding box center [557, 455] width 12 height 12
checkbox input "true"
click at [597, 510] on input "Submit" at bounding box center [628, 514] width 152 height 36
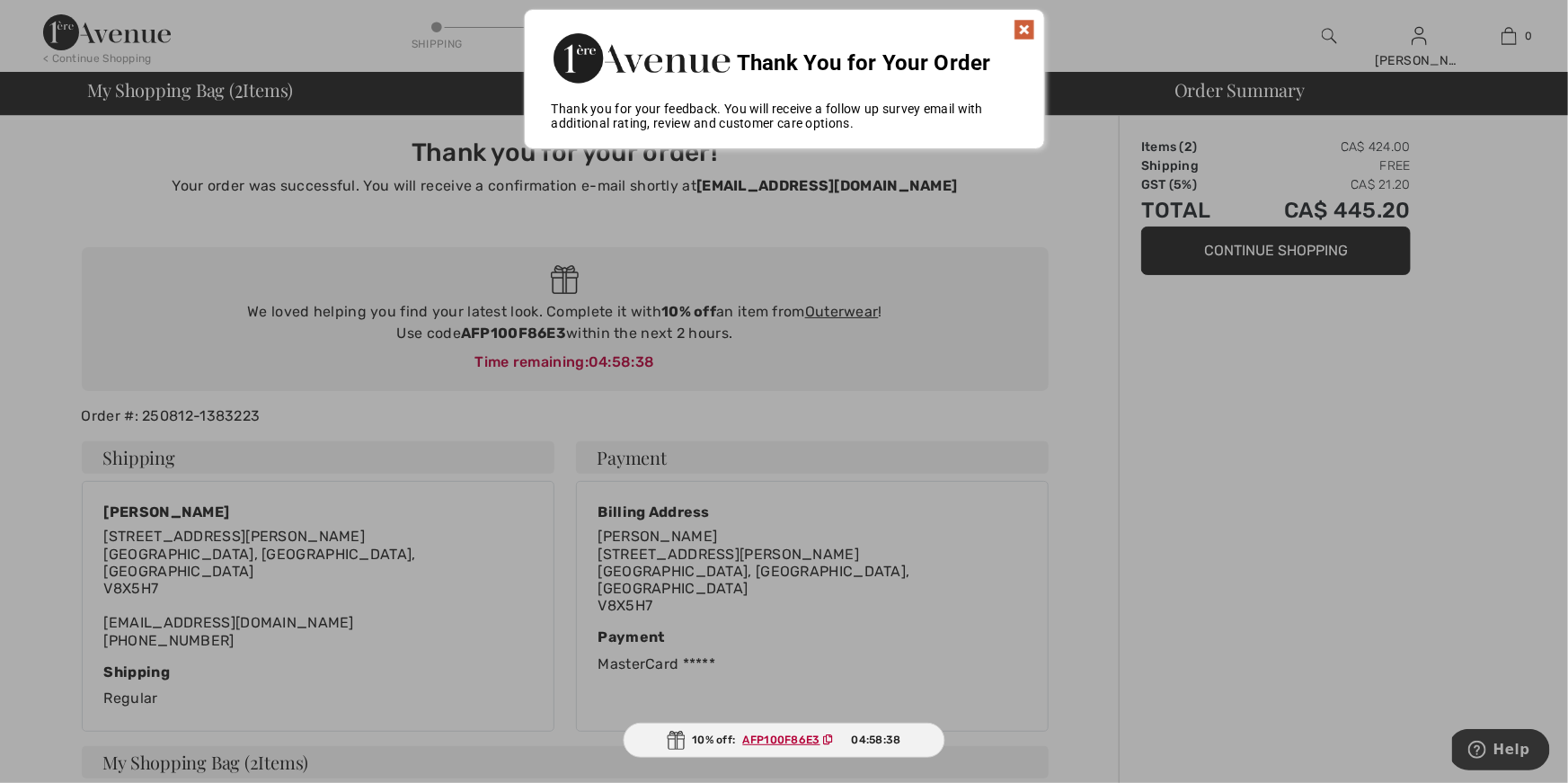
click at [768, 741] on ins "AFP100F86E3" at bounding box center [782, 740] width 77 height 13
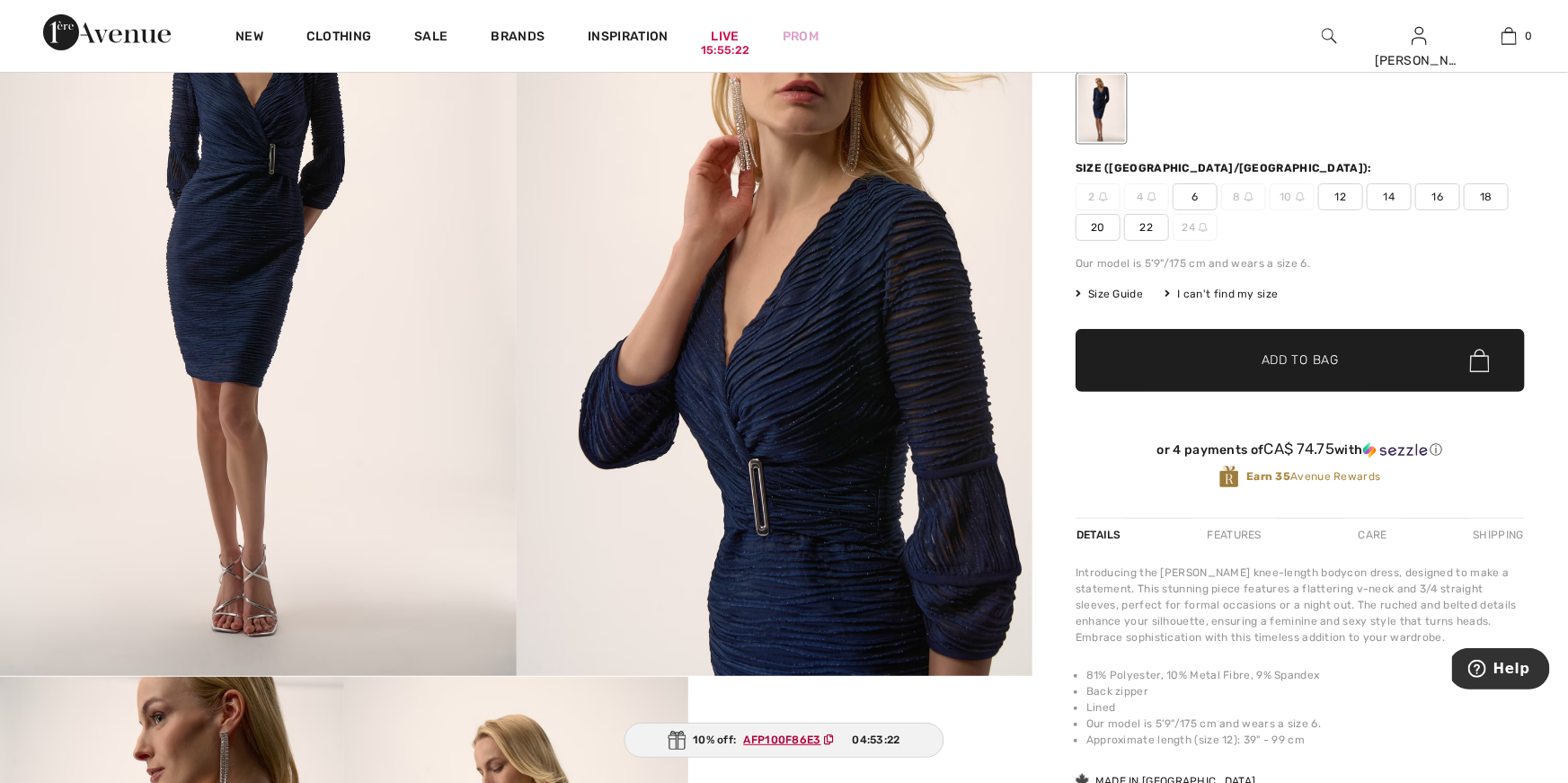
scroll to position [198, 0]
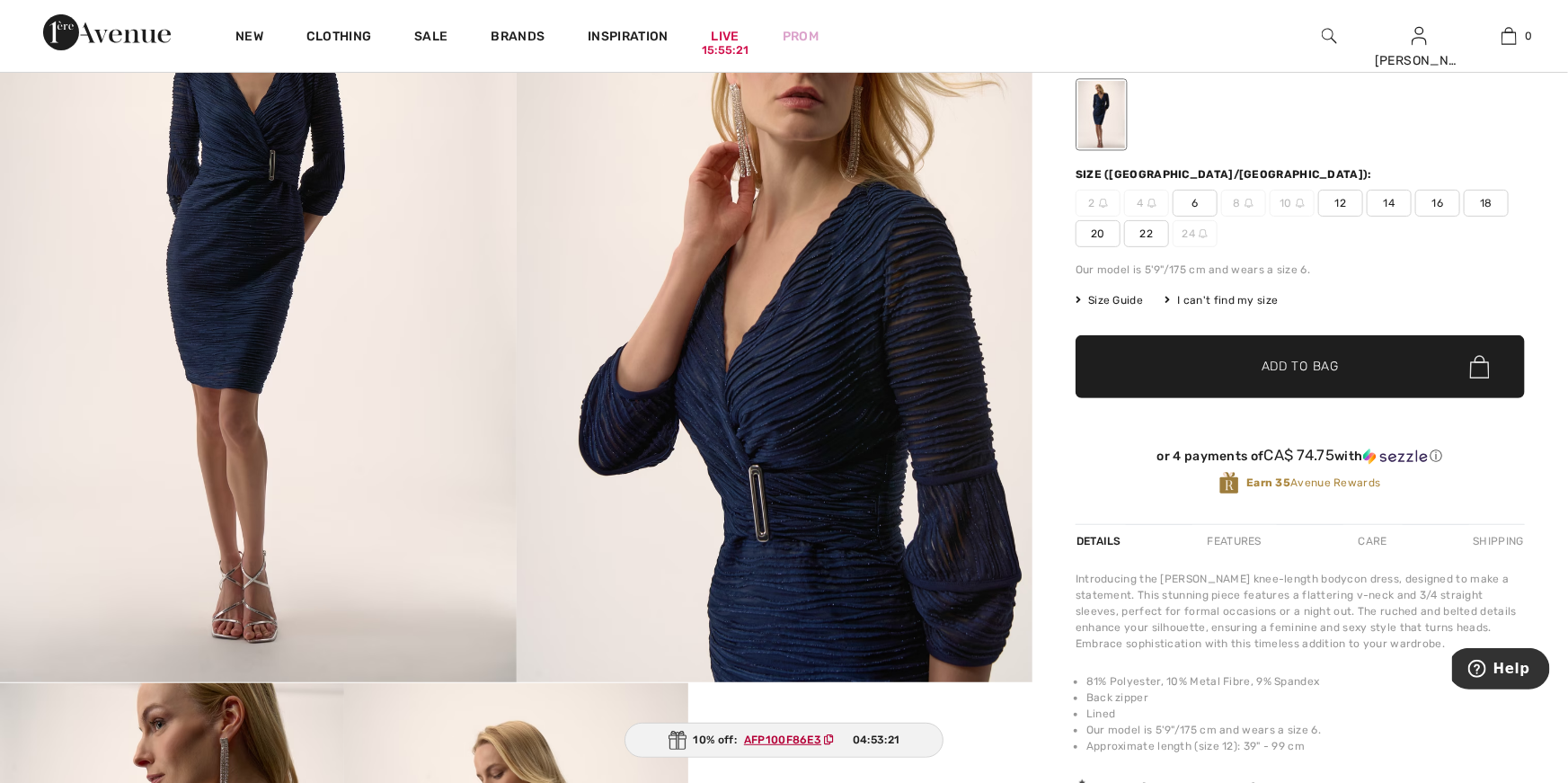
click at [781, 447] on img at bounding box center [774, 295] width 517 height 774
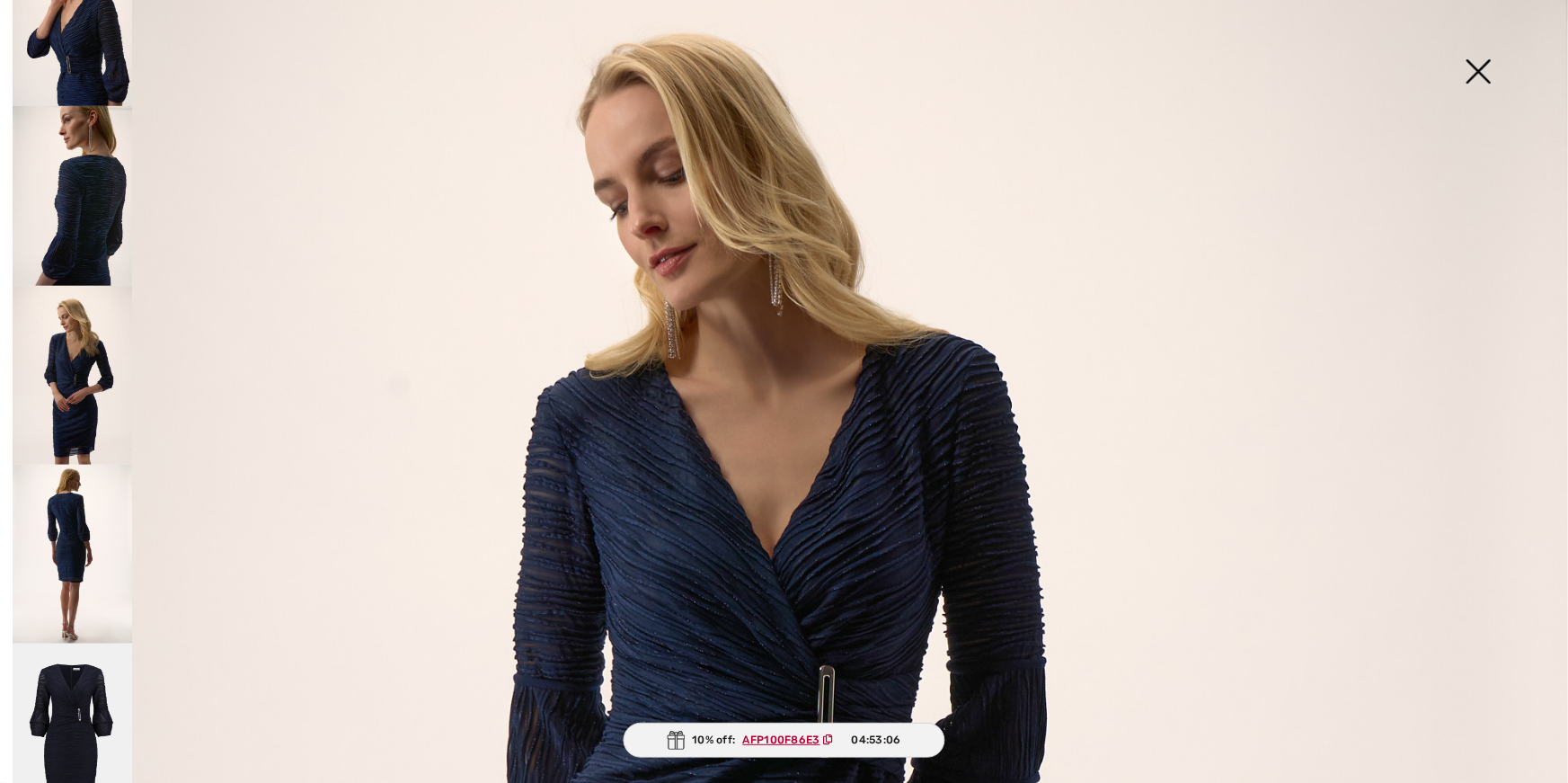
scroll to position [254, 0]
click at [69, 558] on img at bounding box center [72, 551] width 119 height 179
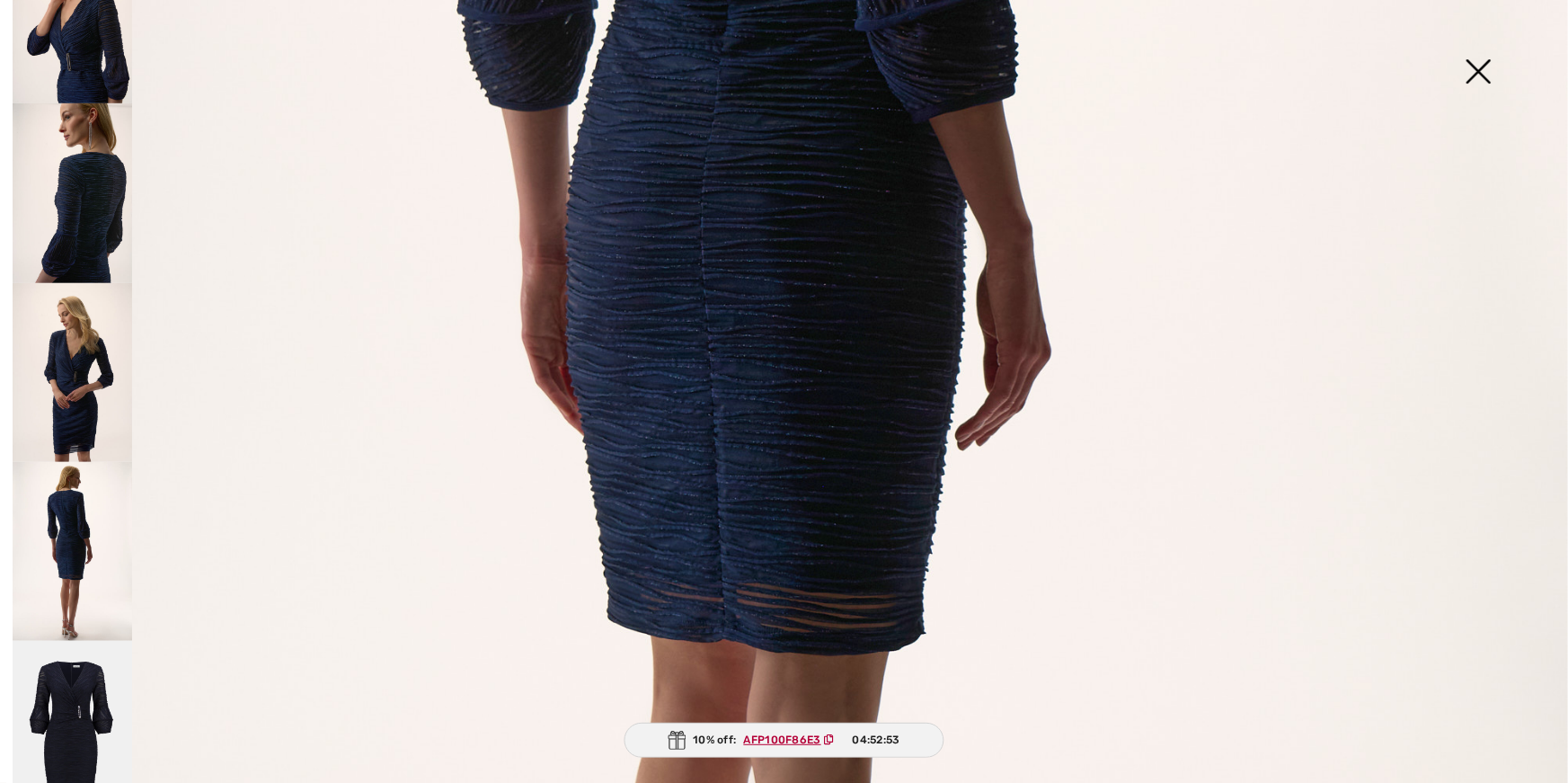
scroll to position [902, 0]
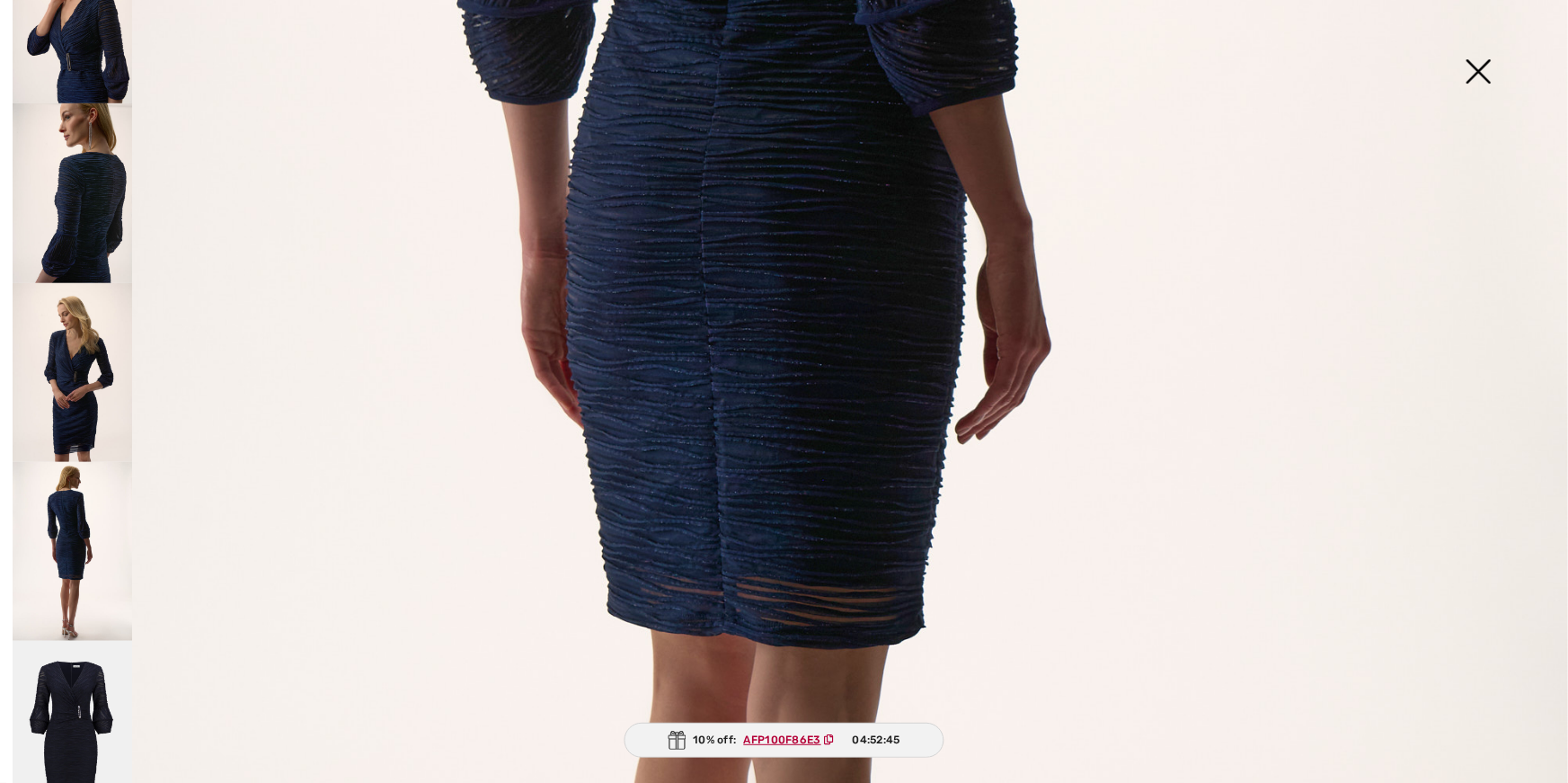
click at [782, 421] on img at bounding box center [784, 273] width 1568 height 2351
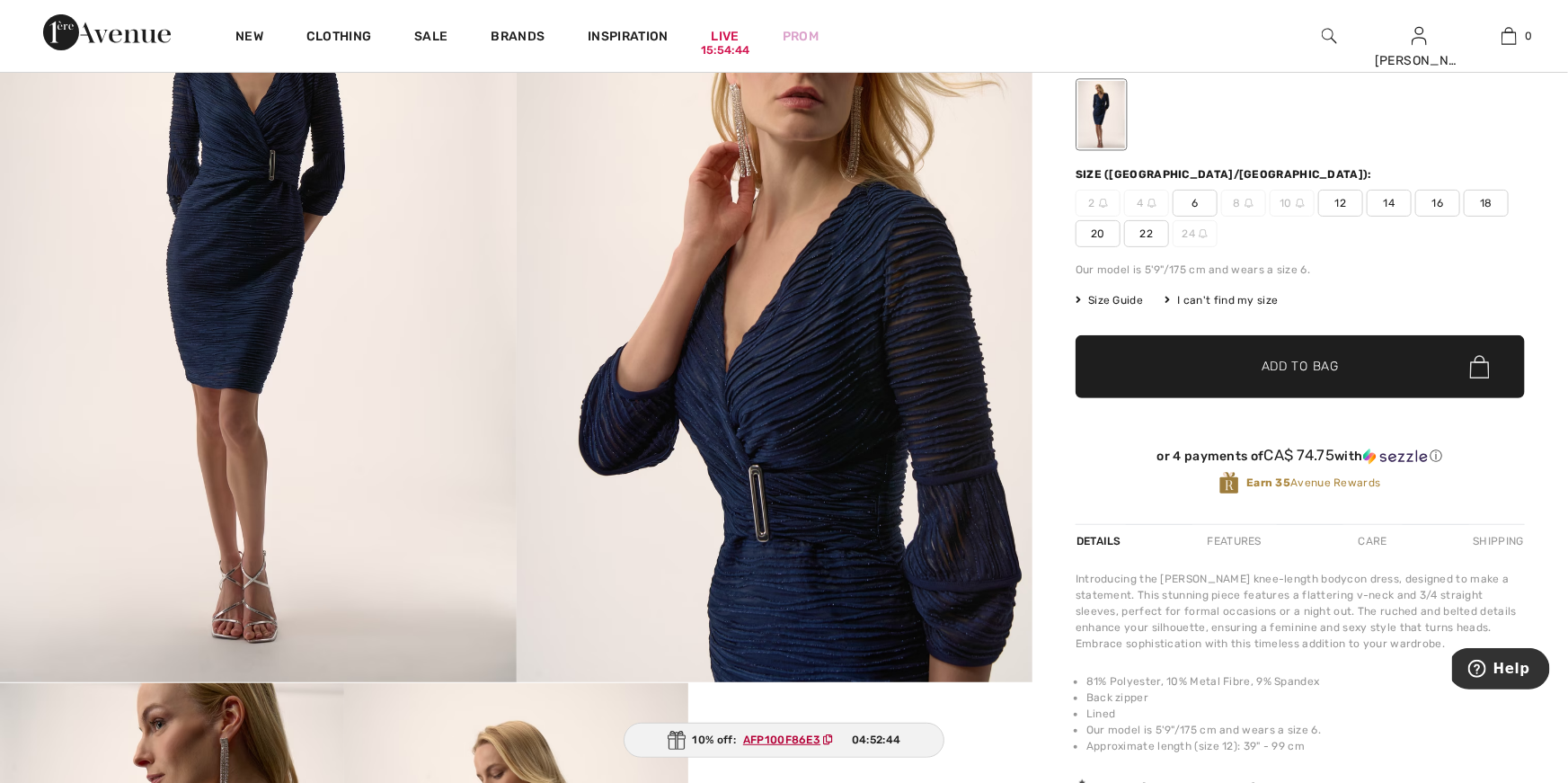
click at [778, 427] on img at bounding box center [774, 295] width 517 height 774
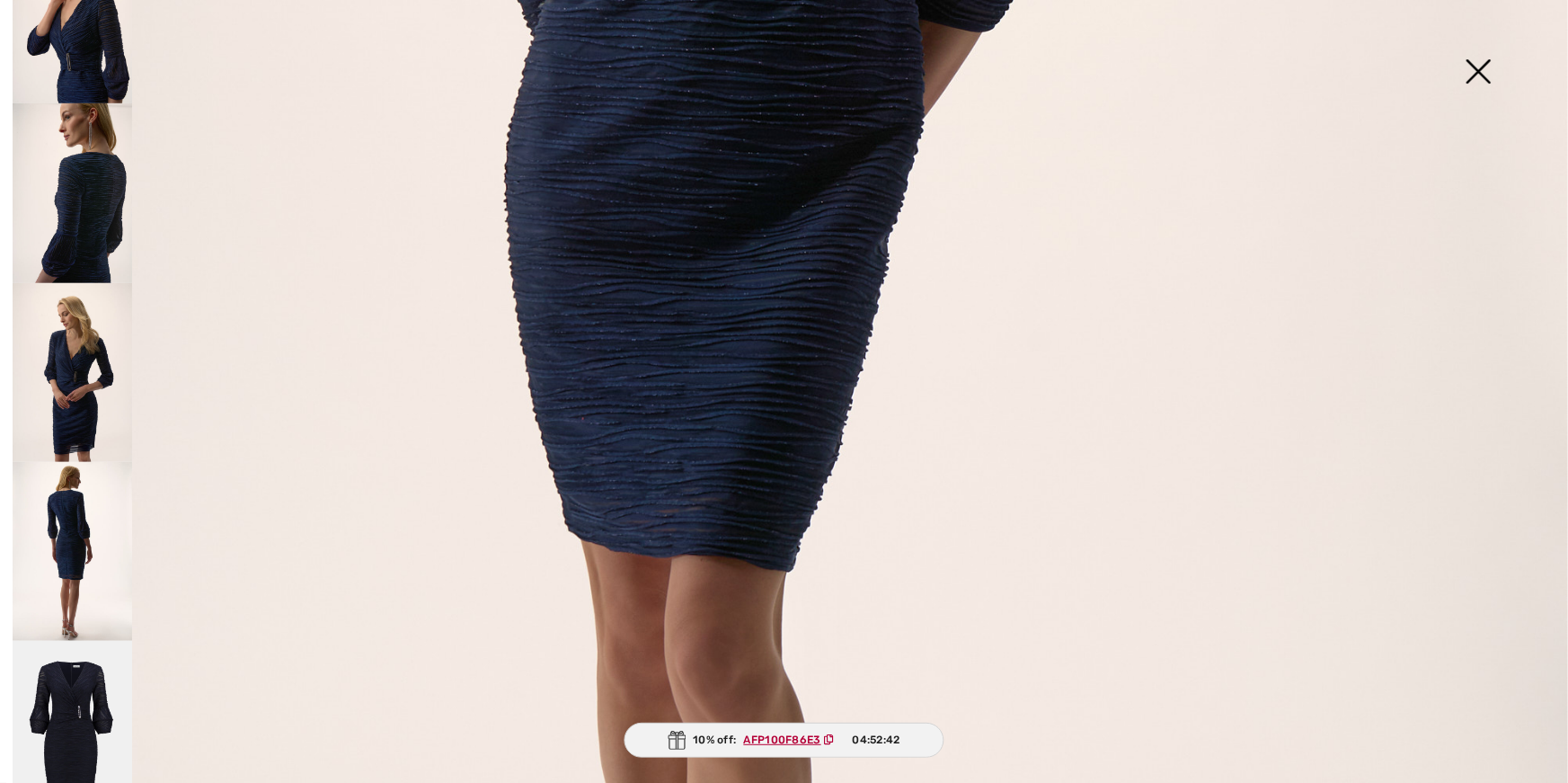
click at [778, 427] on img at bounding box center [784, 273] width 1568 height 2351
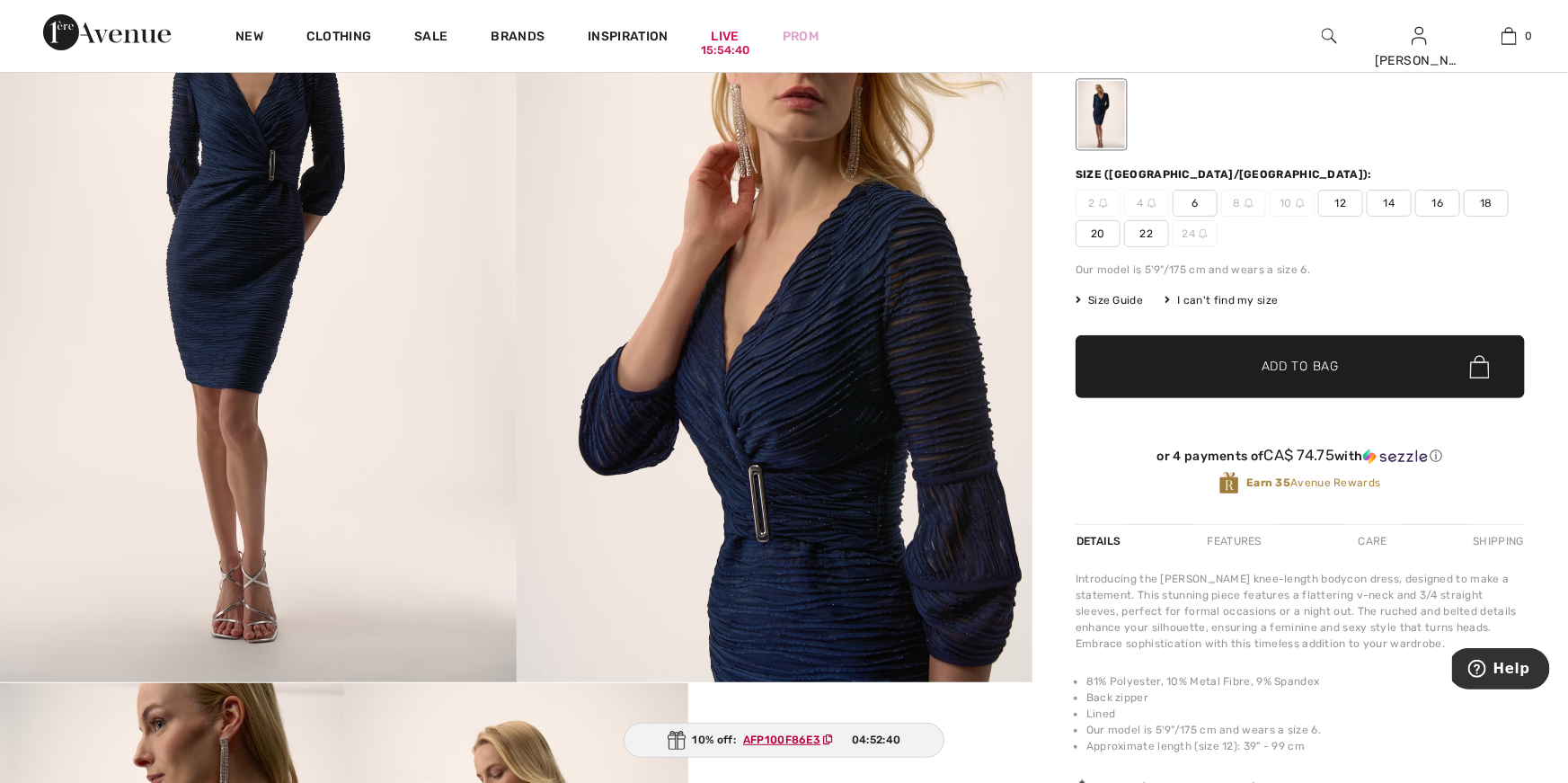
click at [256, 303] on img at bounding box center [258, 295] width 517 height 774
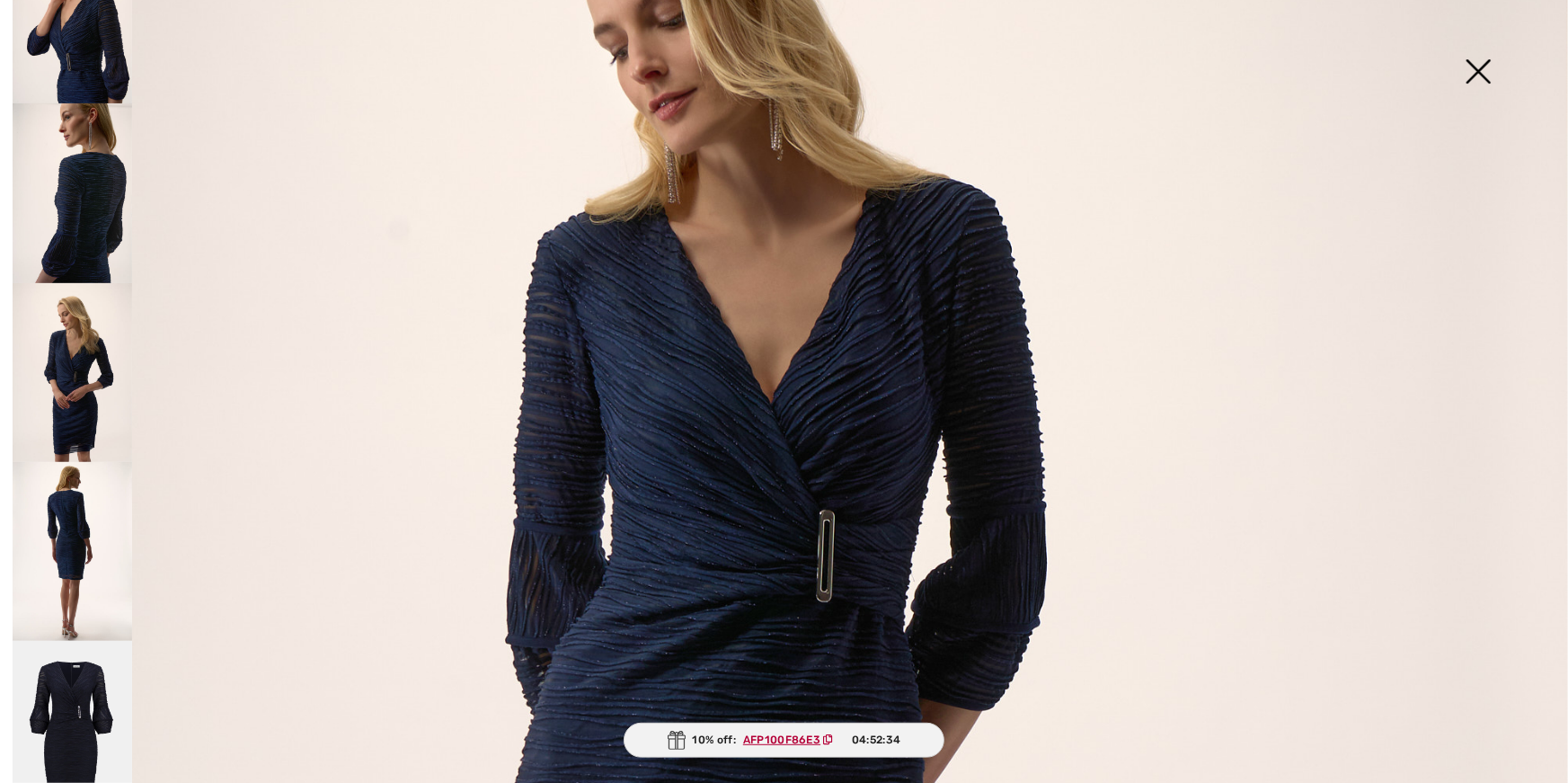
scroll to position [217, 0]
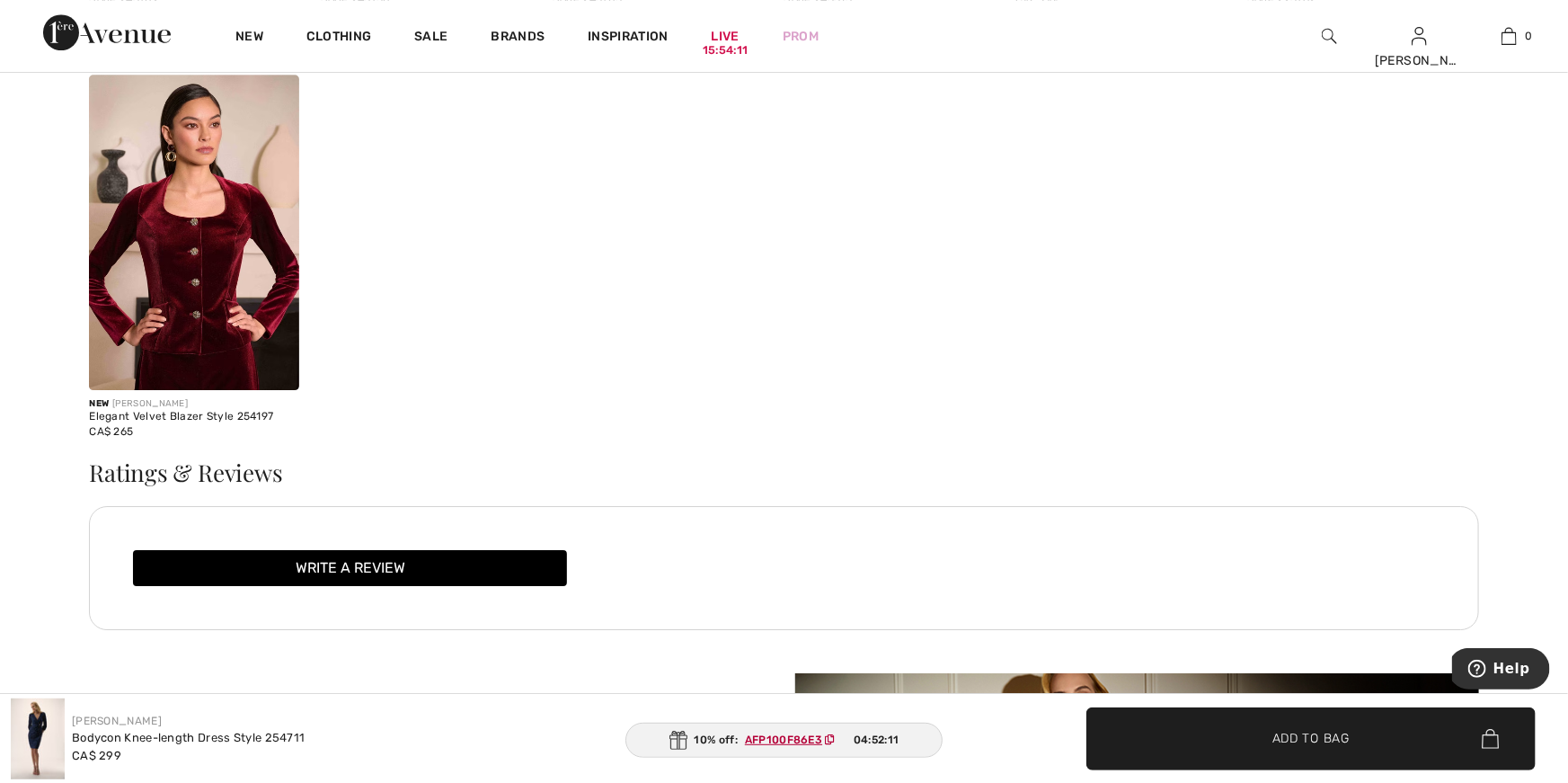
scroll to position [2752, 0]
